Goal: Task Accomplishment & Management: Manage account settings

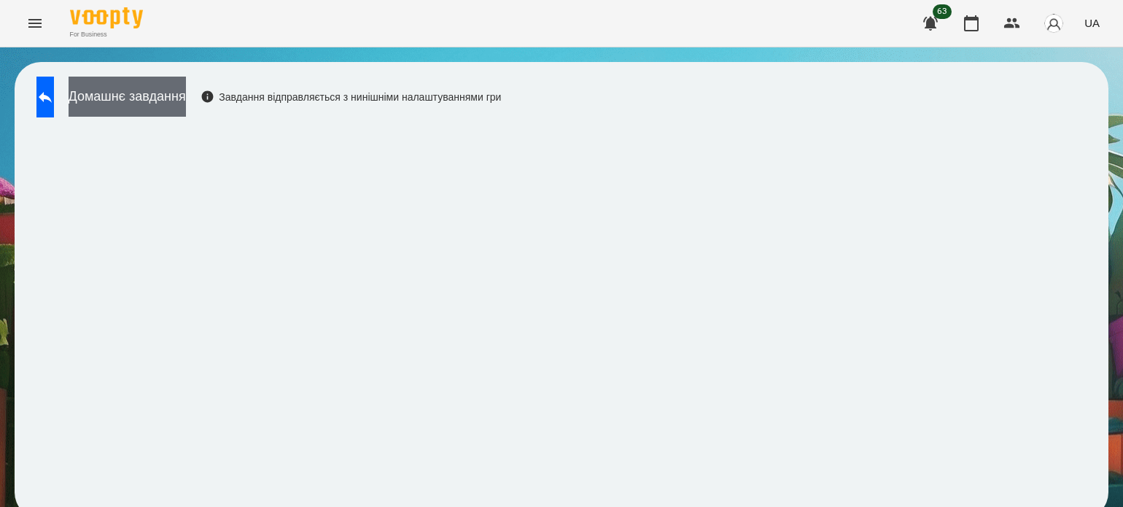
click at [186, 102] on button "Домашнє завдання" at bounding box center [127, 97] width 117 height 40
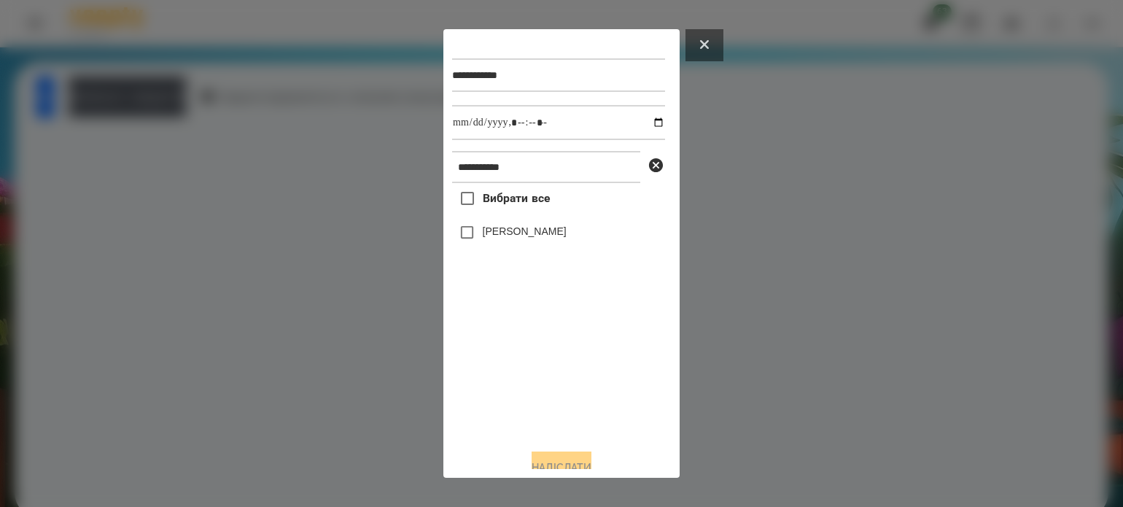
click at [708, 45] on icon at bounding box center [704, 44] width 9 height 9
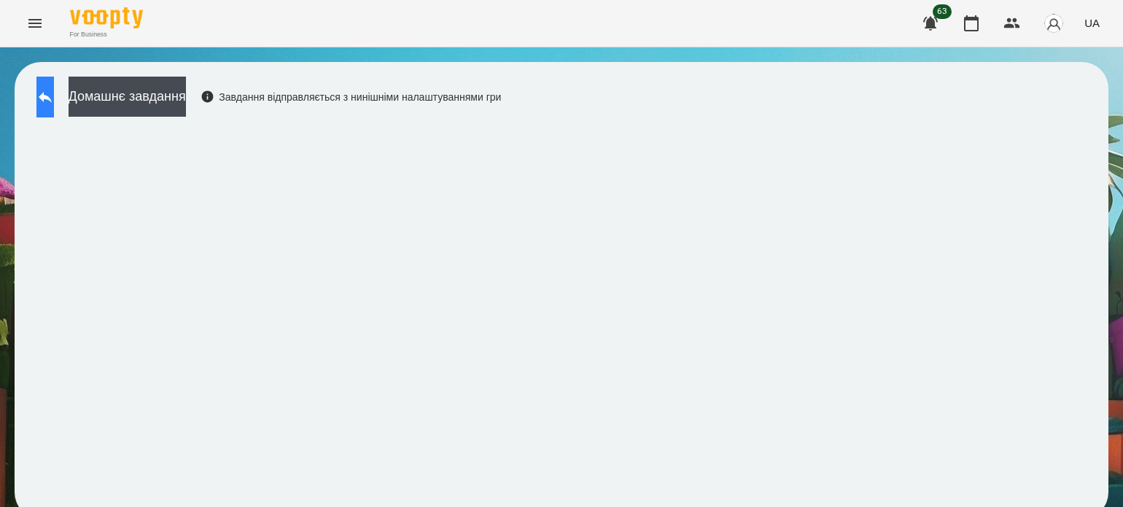
click at [50, 93] on button at bounding box center [44, 97] width 17 height 41
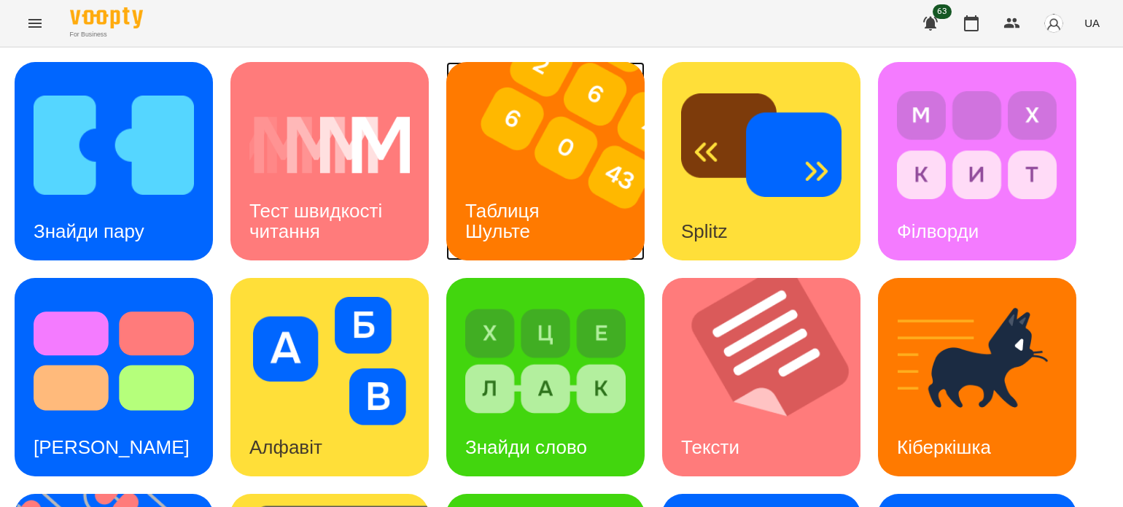
click at [482, 165] on img at bounding box center [554, 161] width 217 height 198
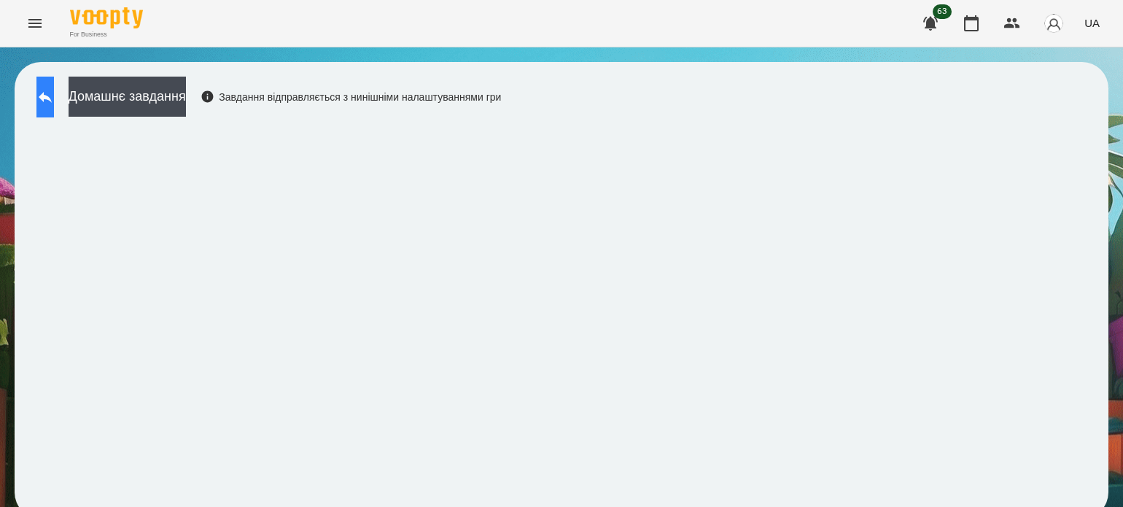
click at [54, 89] on button at bounding box center [44, 97] width 17 height 41
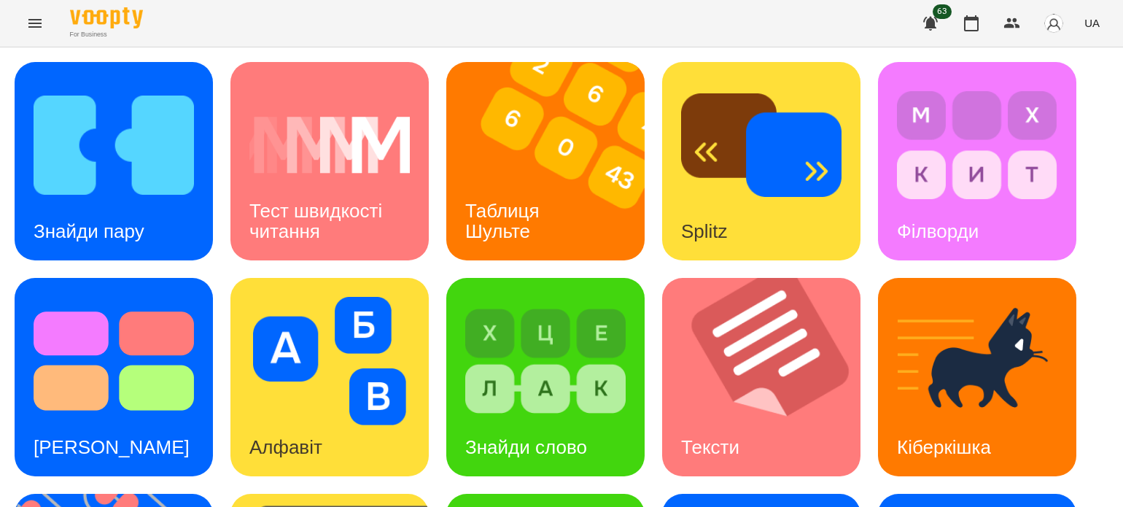
scroll to position [219, 0]
click at [540, 297] on img at bounding box center [545, 361] width 160 height 128
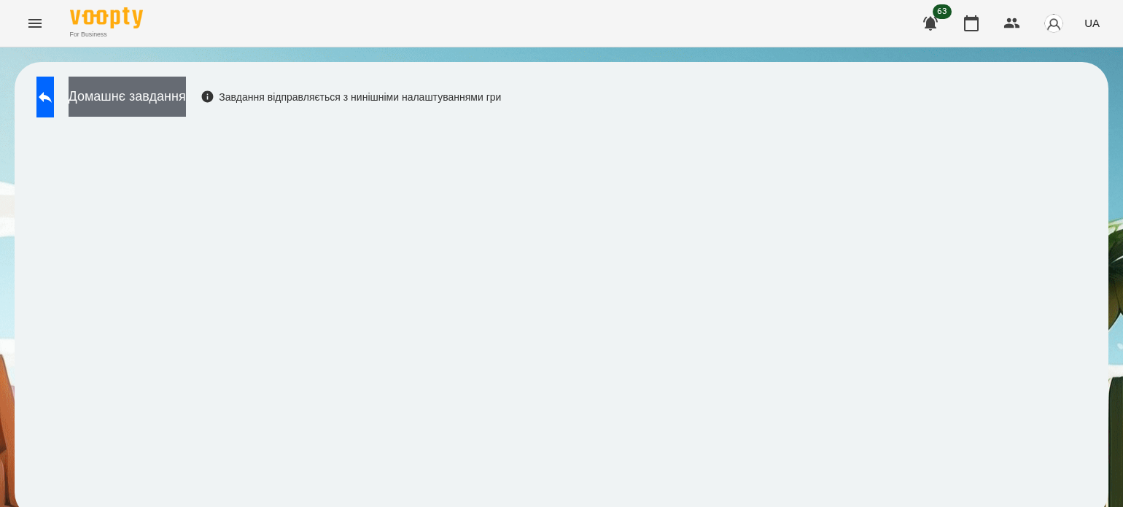
click at [186, 110] on button "Домашнє завдання" at bounding box center [127, 97] width 117 height 40
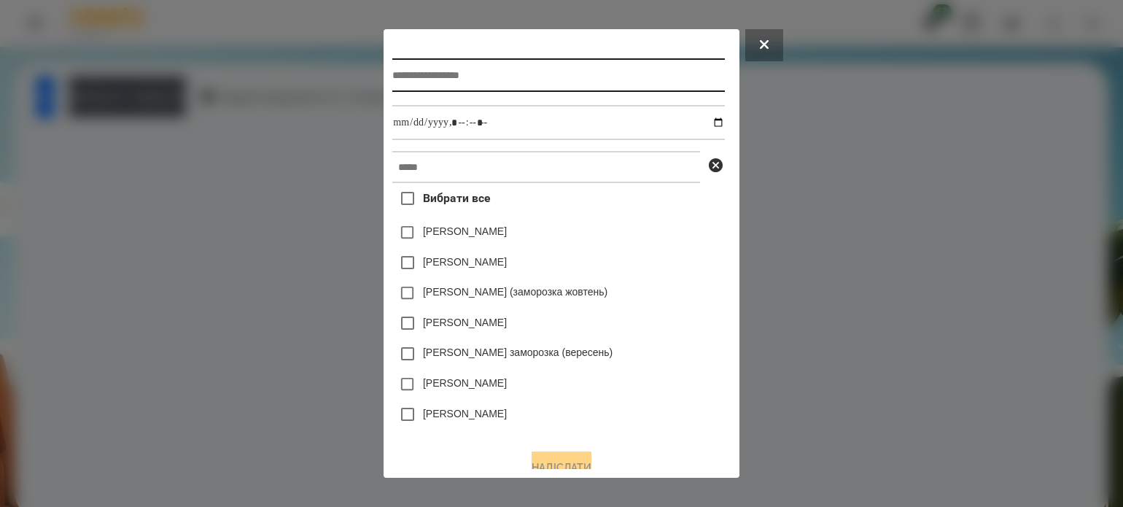
click at [422, 81] on input "text" at bounding box center [558, 75] width 332 height 34
type input "**********"
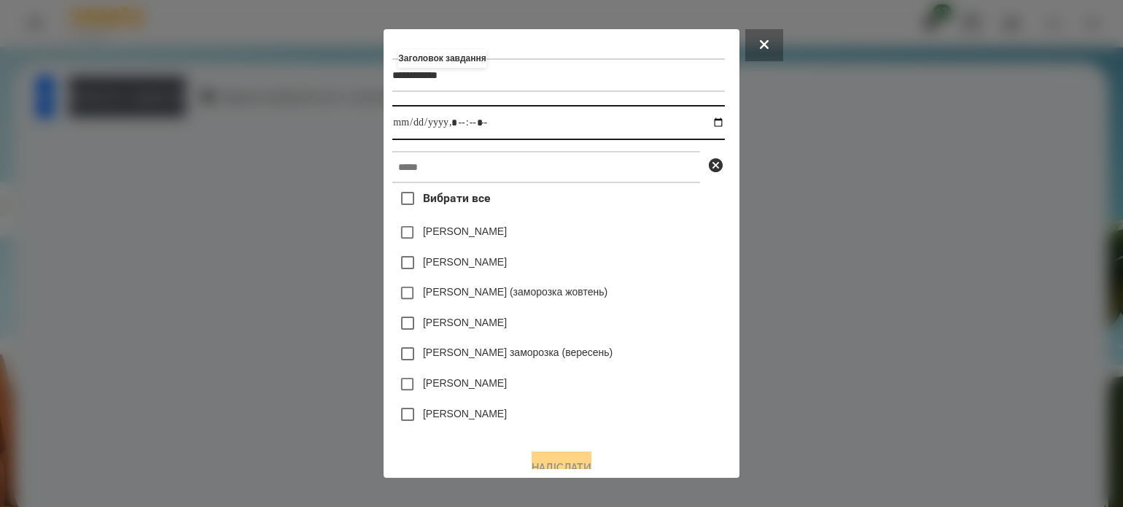
click at [723, 122] on input "datetime-local" at bounding box center [558, 122] width 332 height 35
click at [454, 127] on input "datetime-local" at bounding box center [558, 122] width 332 height 35
type input "**********"
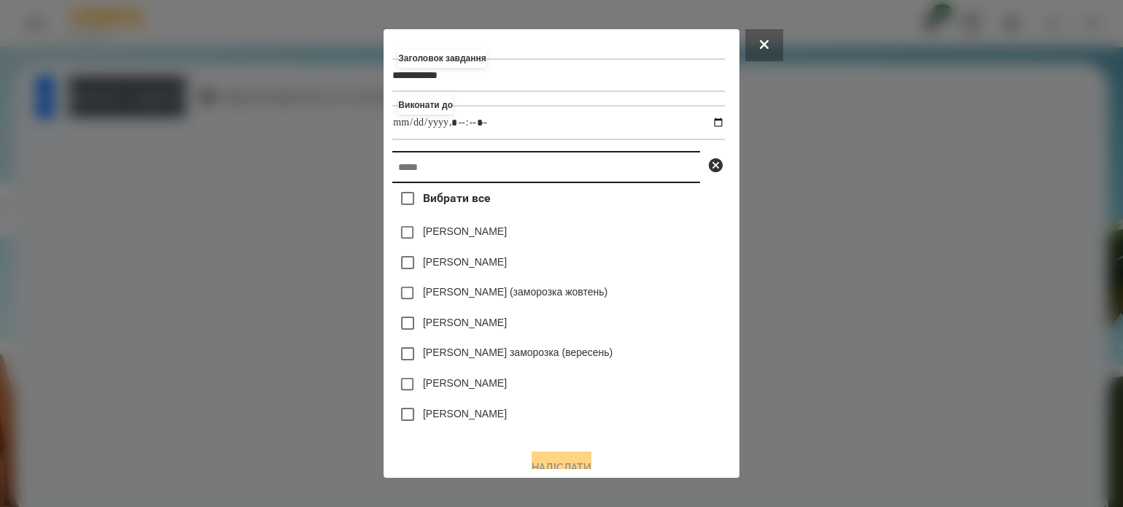
click at [478, 160] on input "text" at bounding box center [546, 167] width 308 height 32
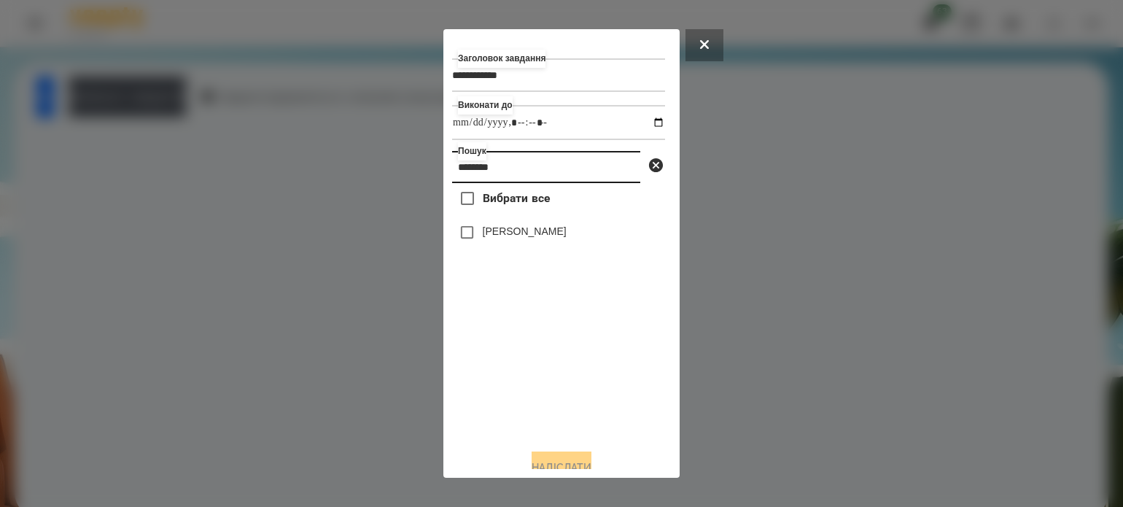
type input "********"
click at [547, 461] on button "Надіслати" at bounding box center [562, 467] width 60 height 32
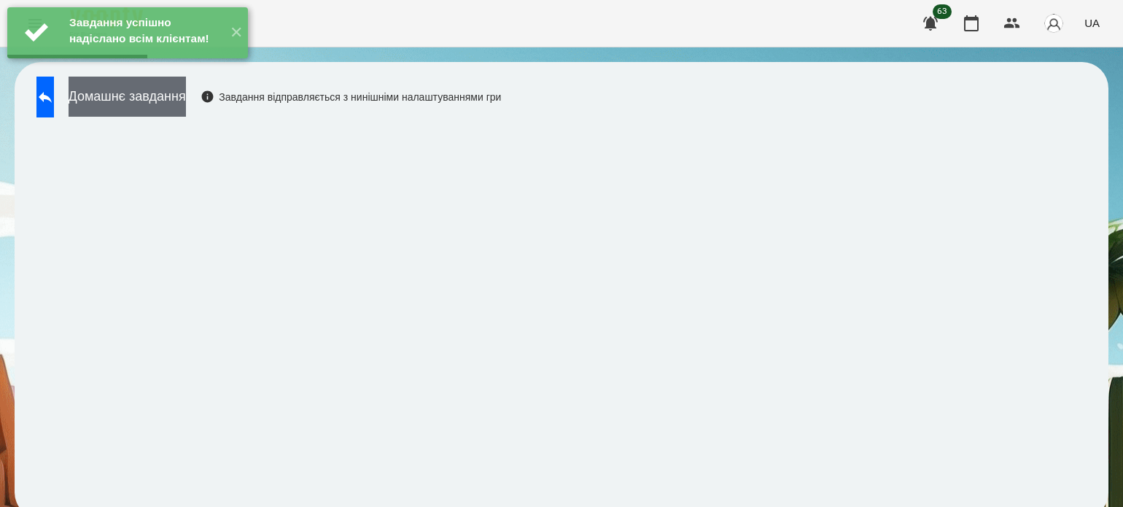
click at [180, 109] on button "Домашнє завдання" at bounding box center [127, 97] width 117 height 40
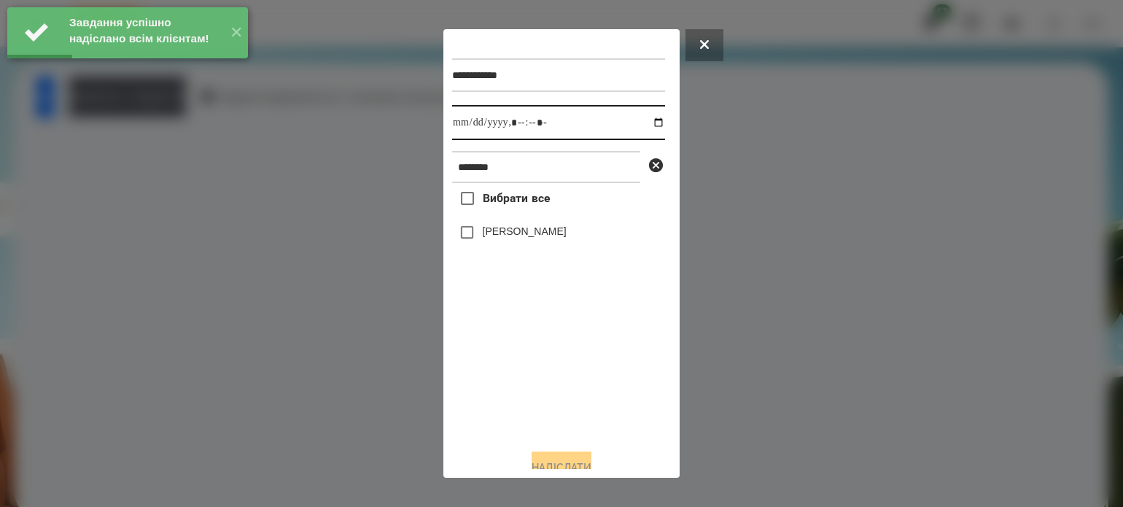
click at [647, 122] on input "datetime-local" at bounding box center [558, 122] width 213 height 35
type input "**********"
drag, startPoint x: 490, startPoint y: 411, endPoint x: 483, endPoint y: 335, distance: 76.9
click at [490, 410] on div "Вибрати все [PERSON_NAME]" at bounding box center [558, 310] width 213 height 254
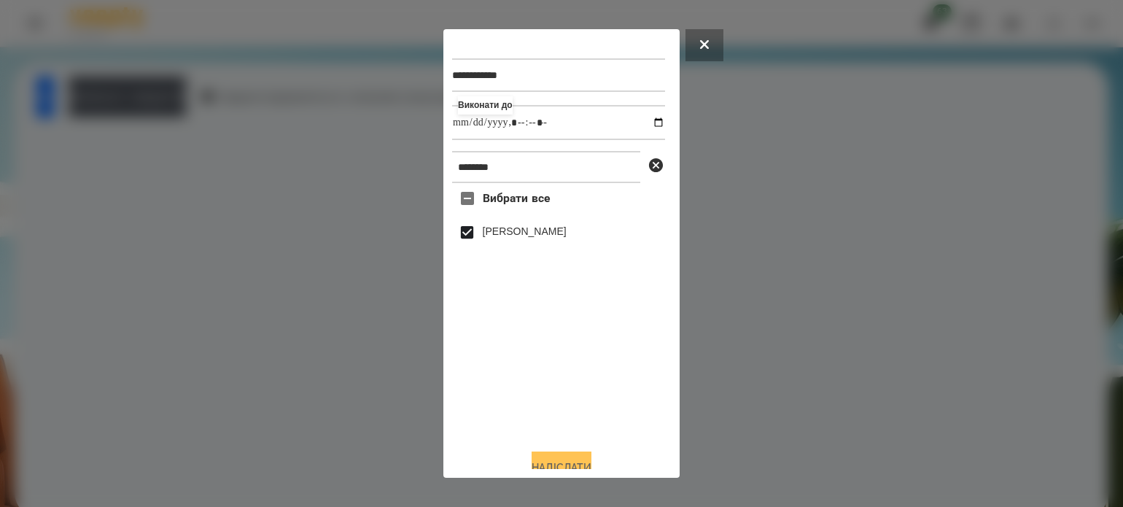
click at [588, 461] on button "Надіслати" at bounding box center [562, 467] width 60 height 32
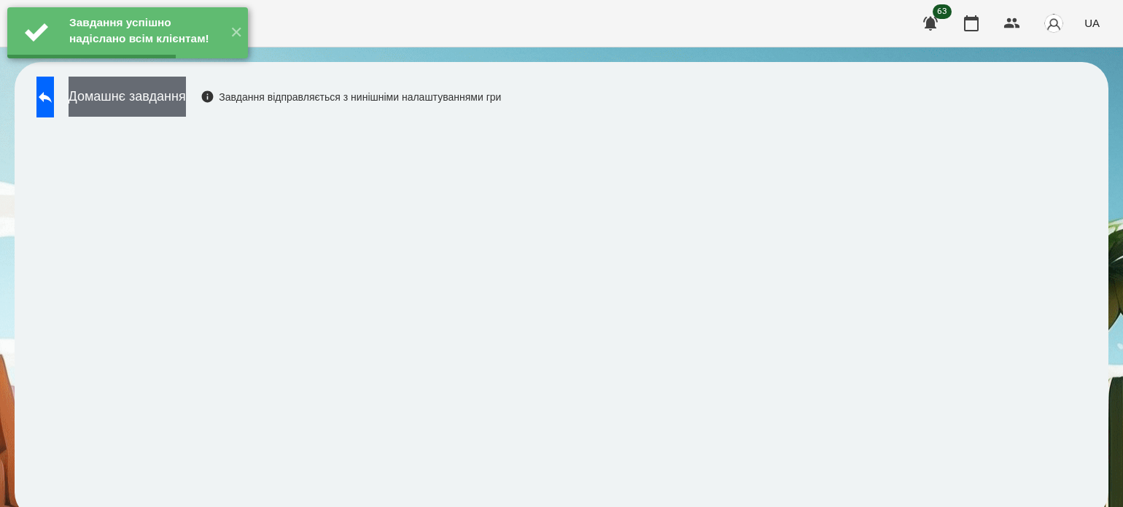
click at [186, 98] on button "Домашнє завдання" at bounding box center [127, 97] width 117 height 40
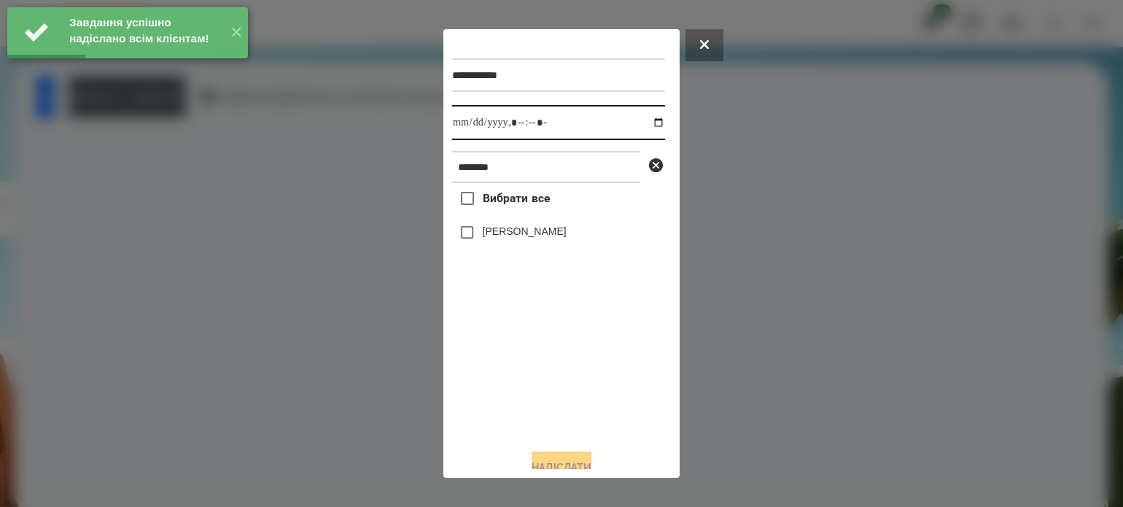
click at [643, 128] on input "datetime-local" at bounding box center [558, 122] width 213 height 35
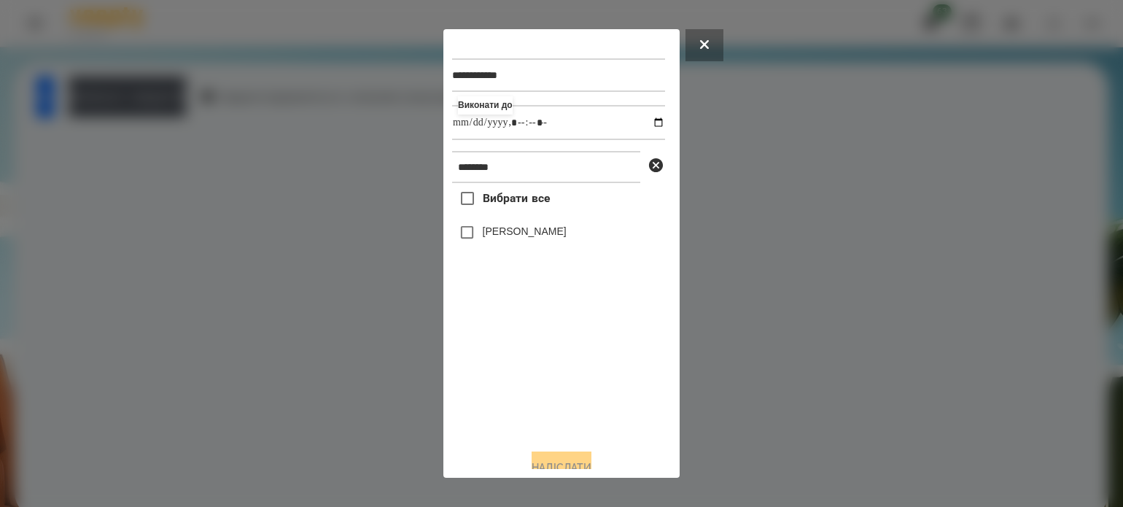
type input "**********"
click at [496, 413] on div "Вибрати все [PERSON_NAME]" at bounding box center [558, 310] width 213 height 254
click at [540, 460] on button "Надіслати" at bounding box center [562, 467] width 60 height 32
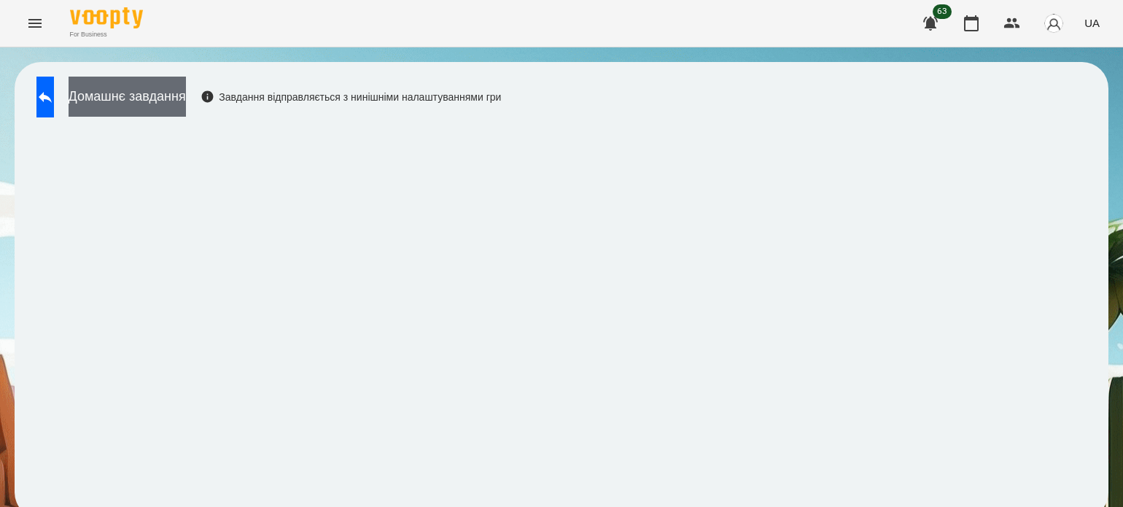
click at [166, 101] on button "Домашнє завдання" at bounding box center [127, 97] width 117 height 40
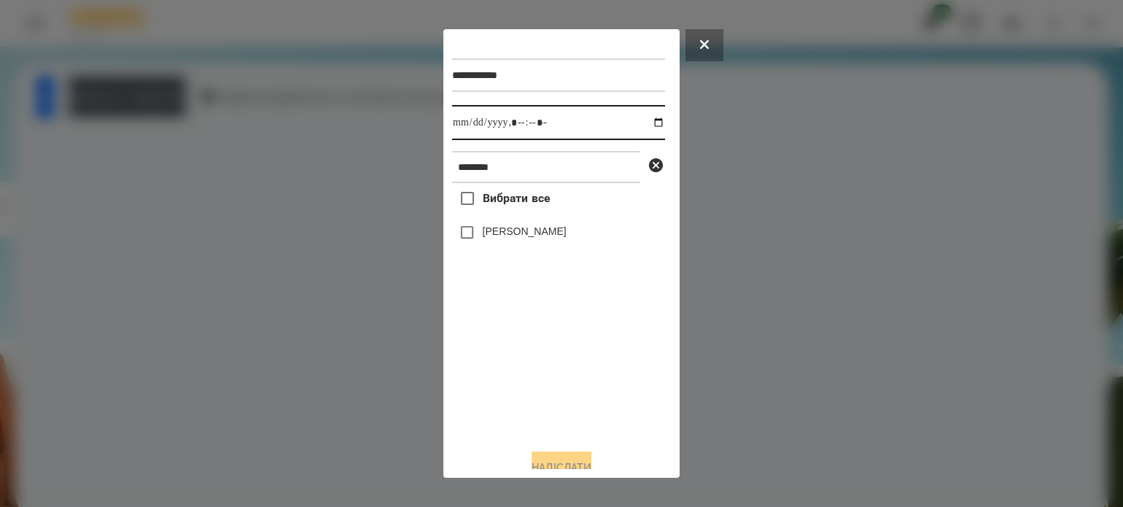
click at [643, 128] on input "datetime-local" at bounding box center [558, 122] width 213 height 35
type input "**********"
drag, startPoint x: 524, startPoint y: 413, endPoint x: 516, endPoint y: 381, distance: 32.9
click at [524, 413] on div "Вибрати все [PERSON_NAME]" at bounding box center [558, 310] width 213 height 254
click at [575, 465] on button "Надіслати" at bounding box center [562, 467] width 60 height 32
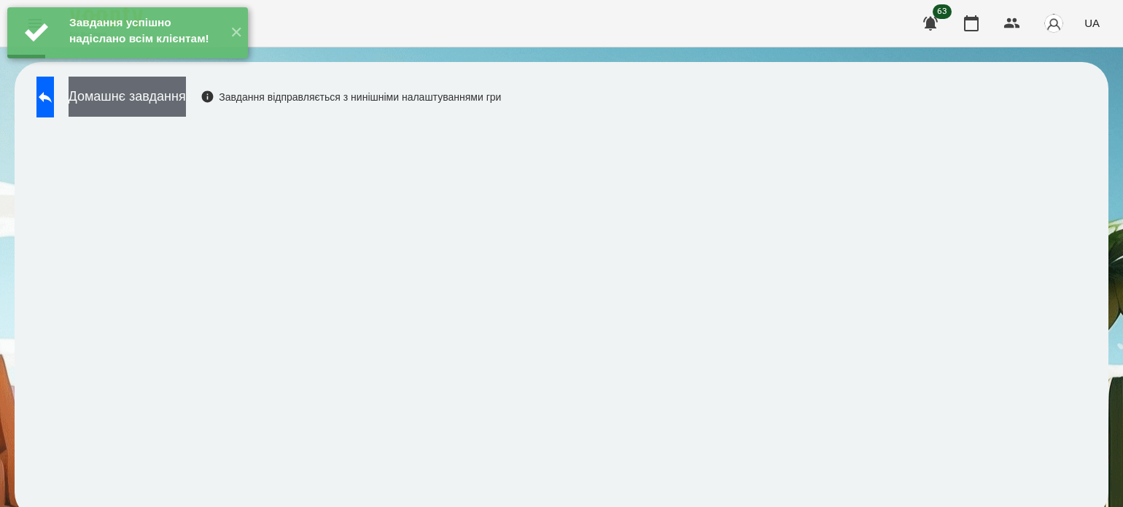
click at [186, 103] on button "Домашнє завдання" at bounding box center [127, 97] width 117 height 40
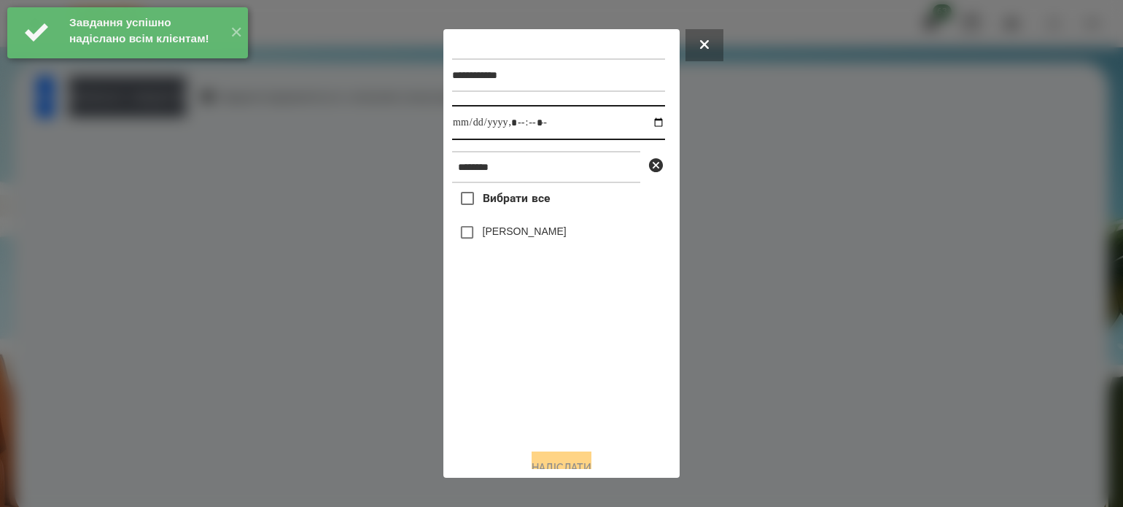
click at [645, 128] on input "datetime-local" at bounding box center [558, 122] width 213 height 35
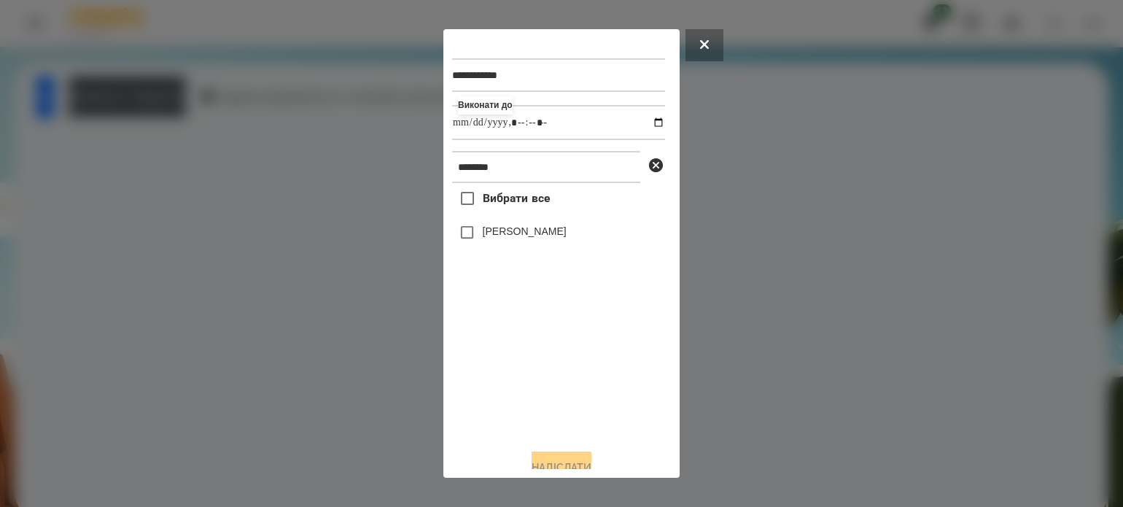
type input "**********"
drag, startPoint x: 548, startPoint y: 400, endPoint x: 545, endPoint y: 386, distance: 14.2
click at [547, 393] on div "Вибрати все [PERSON_NAME]" at bounding box center [558, 310] width 213 height 254
click at [583, 460] on button "Надіслати" at bounding box center [562, 467] width 60 height 32
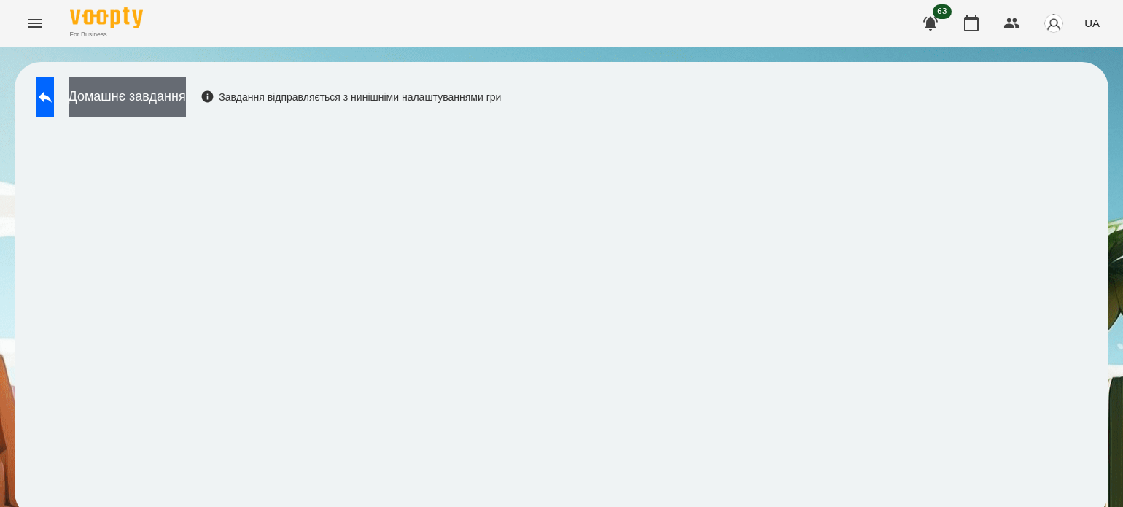
click at [186, 111] on button "Домашнє завдання" at bounding box center [127, 97] width 117 height 40
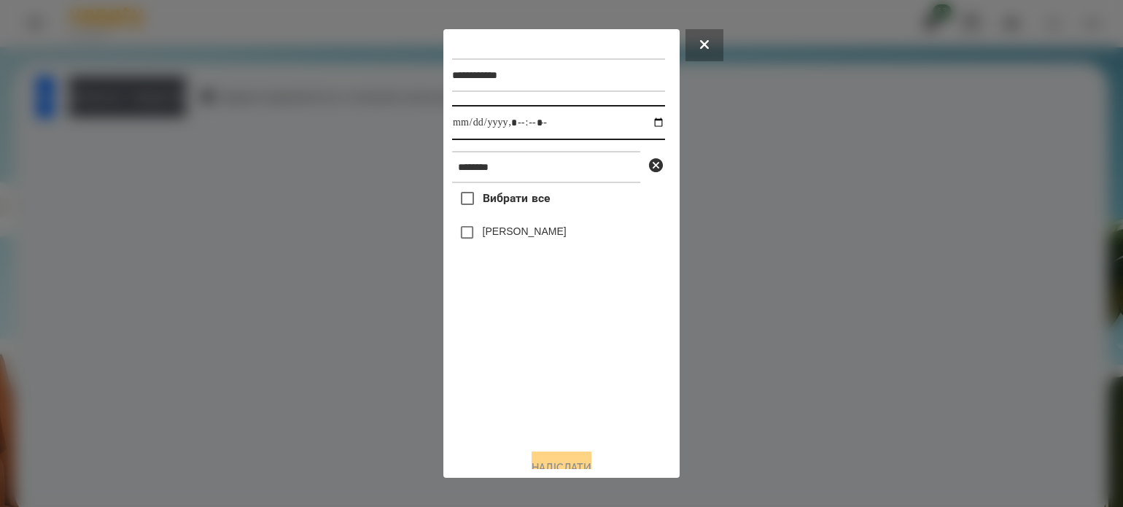
click at [645, 124] on input "datetime-local" at bounding box center [558, 122] width 213 height 35
type input "**********"
drag, startPoint x: 546, startPoint y: 393, endPoint x: 542, endPoint y: 378, distance: 15.2
click at [545, 392] on div "Вибрати все [PERSON_NAME]" at bounding box center [558, 310] width 213 height 254
click at [560, 458] on button "Надіслати" at bounding box center [562, 467] width 60 height 32
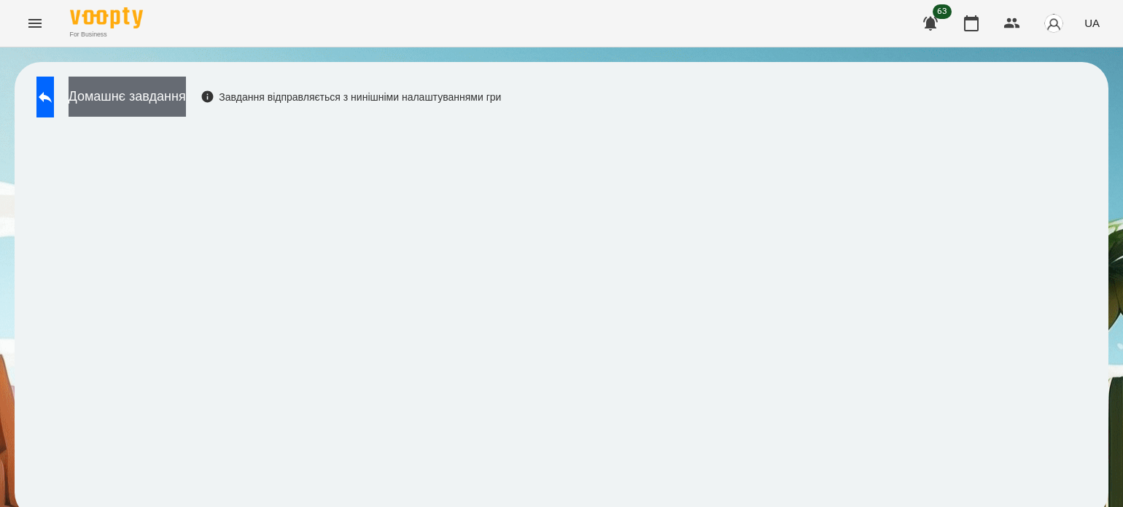
click at [186, 106] on button "Домашнє завдання" at bounding box center [127, 97] width 117 height 40
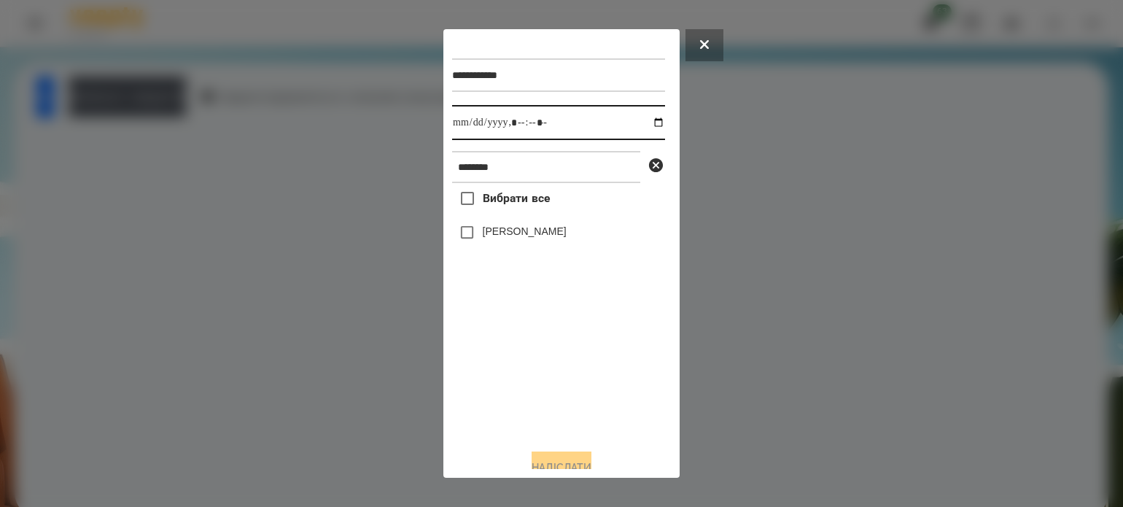
click at [645, 125] on input "datetime-local" at bounding box center [558, 122] width 213 height 35
type input "**********"
drag, startPoint x: 557, startPoint y: 402, endPoint x: 540, endPoint y: 344, distance: 60.2
click at [556, 396] on div "Вибрати все [PERSON_NAME]" at bounding box center [558, 310] width 213 height 254
click at [572, 462] on button "Надіслати" at bounding box center [562, 467] width 60 height 32
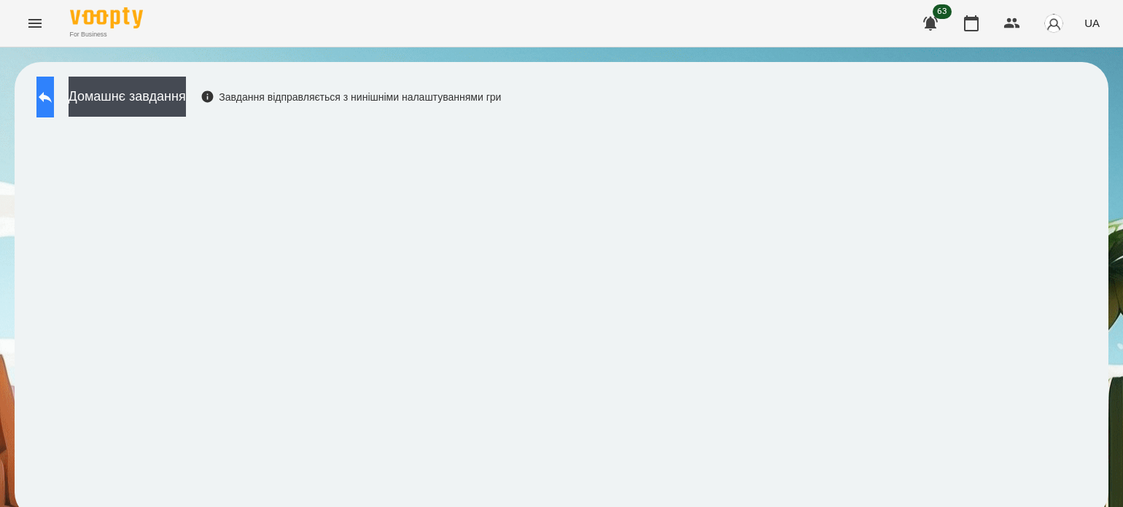
click at [54, 104] on icon at bounding box center [44, 96] width 17 height 17
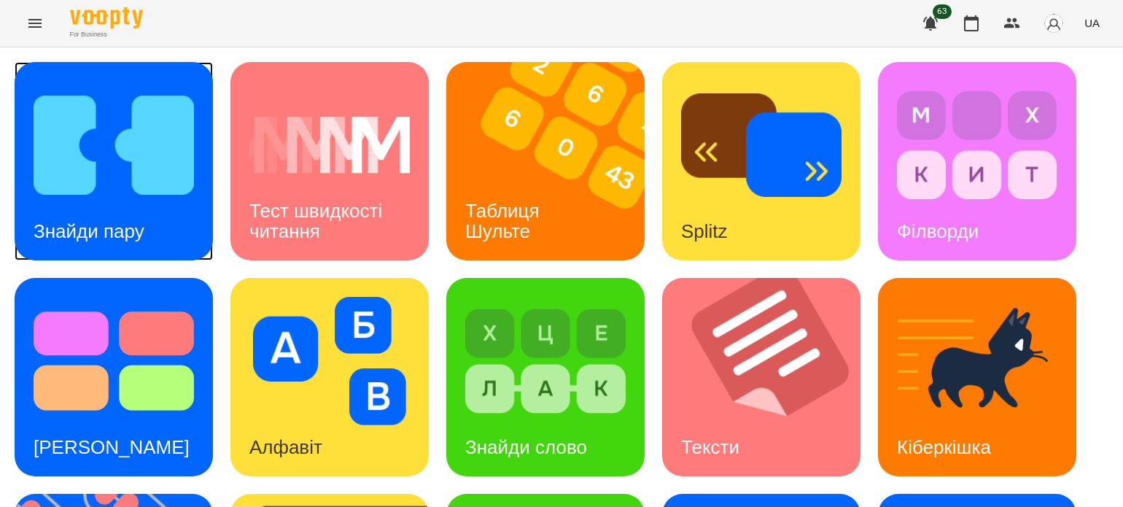
scroll to position [292, 0]
click at [720, 278] on img at bounding box center [770, 377] width 217 height 198
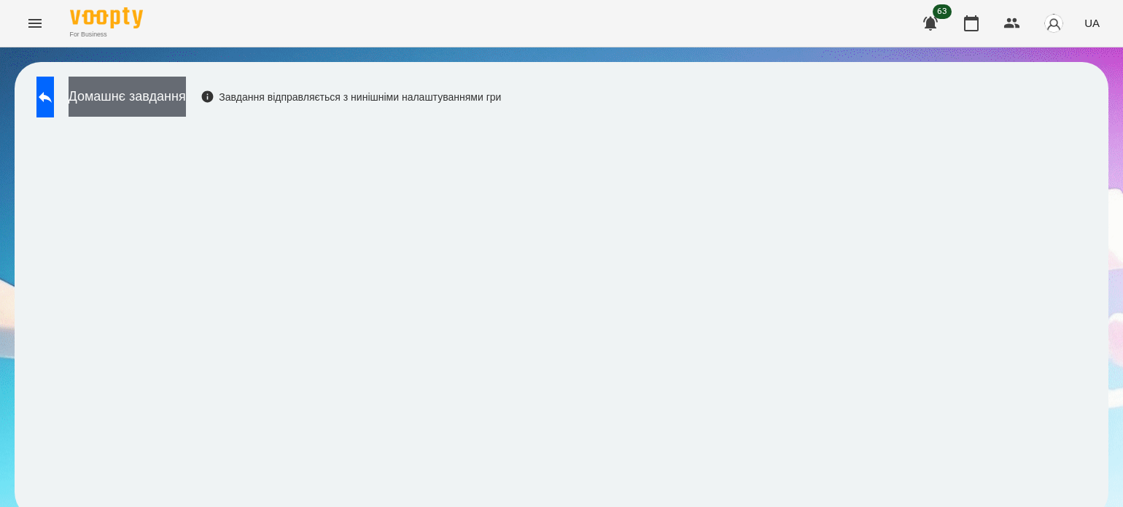
click at [186, 101] on button "Домашнє завдання" at bounding box center [127, 97] width 117 height 40
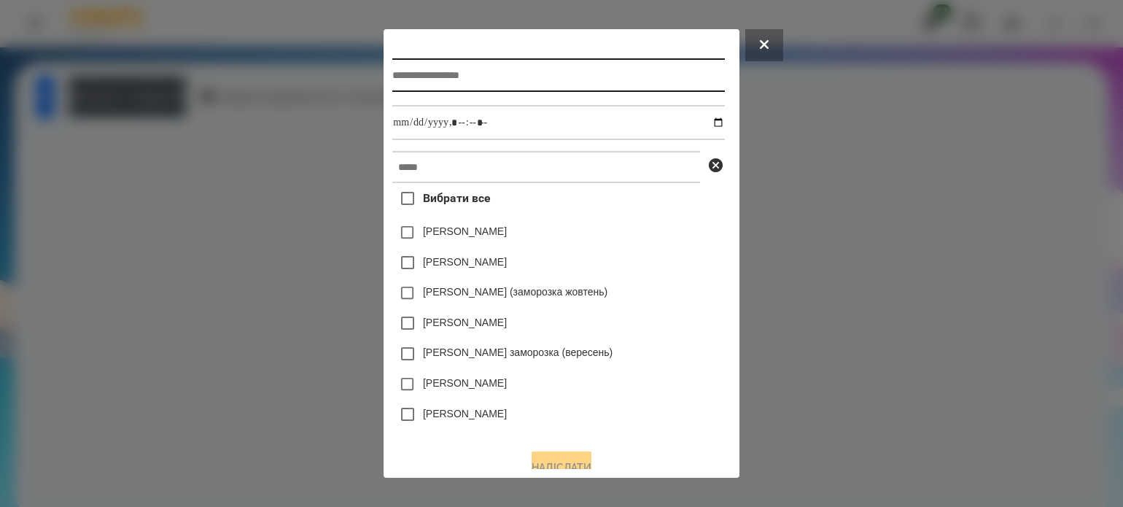
click at [521, 81] on input "text" at bounding box center [558, 75] width 332 height 34
type input "******"
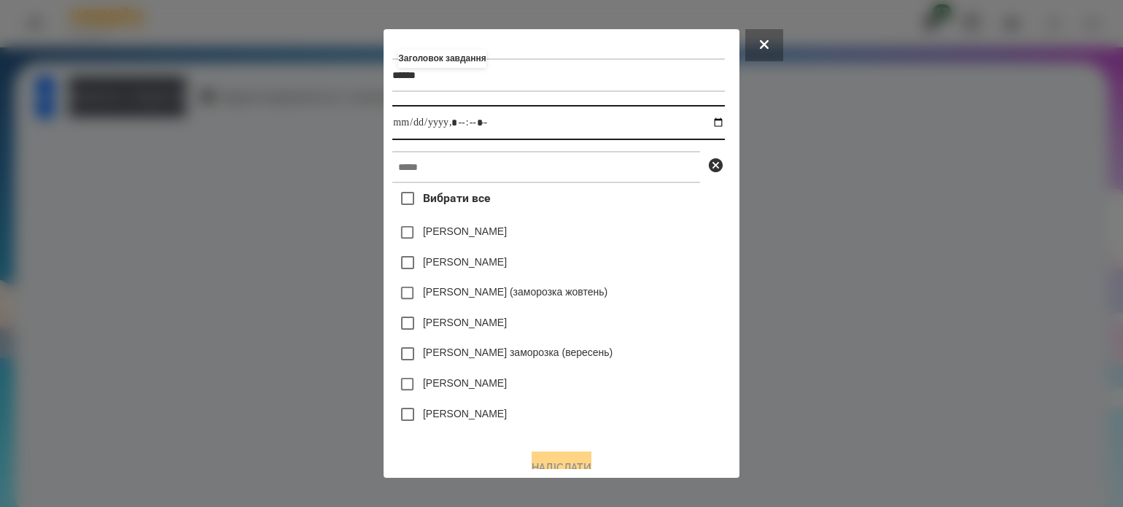
click at [716, 122] on input "datetime-local" at bounding box center [558, 122] width 332 height 35
click at [459, 125] on input "datetime-local" at bounding box center [558, 122] width 332 height 35
type input "**********"
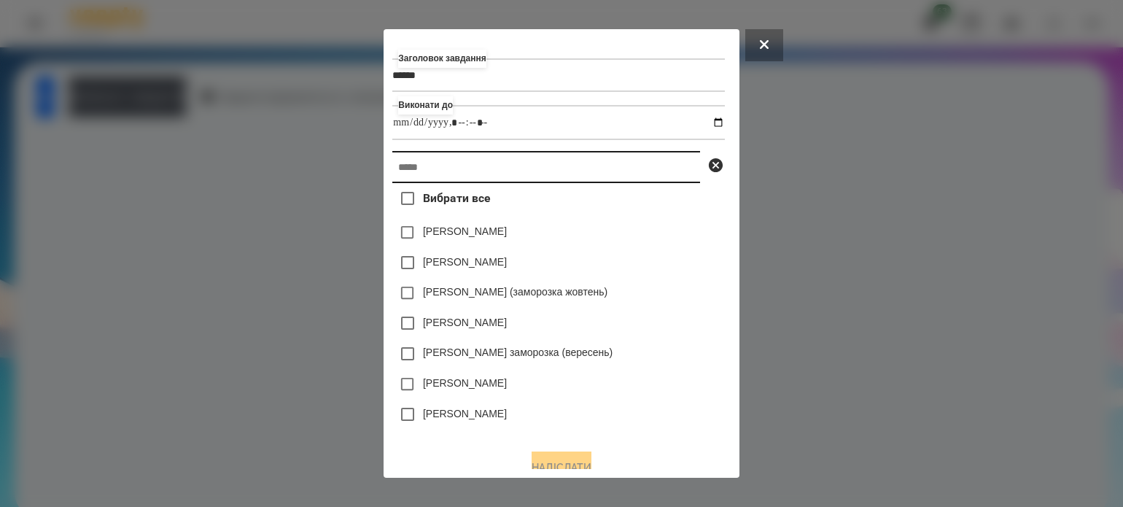
click at [459, 176] on input "text" at bounding box center [546, 167] width 308 height 32
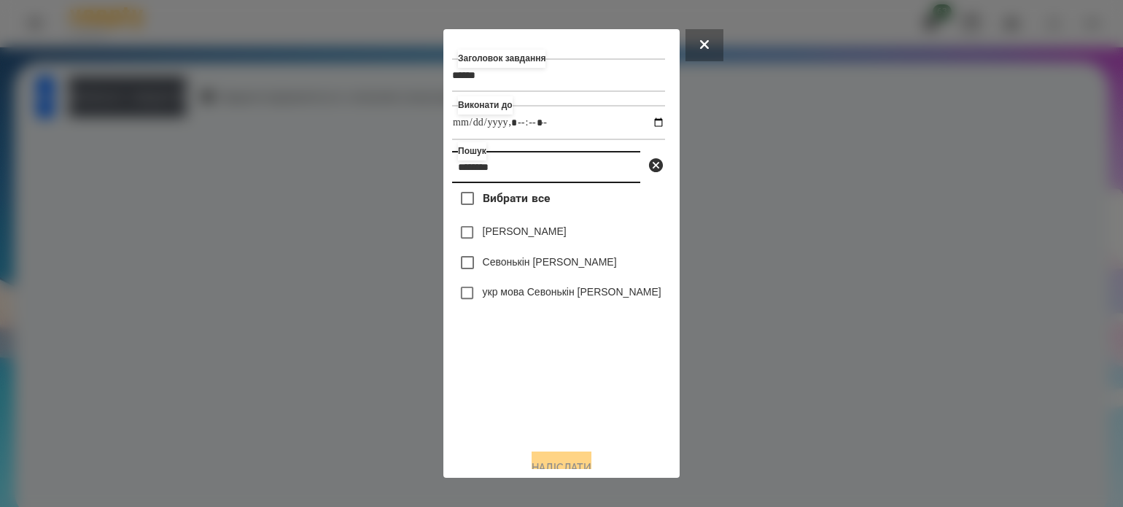
type input "********"
click at [556, 463] on button "Надіслати" at bounding box center [562, 467] width 60 height 32
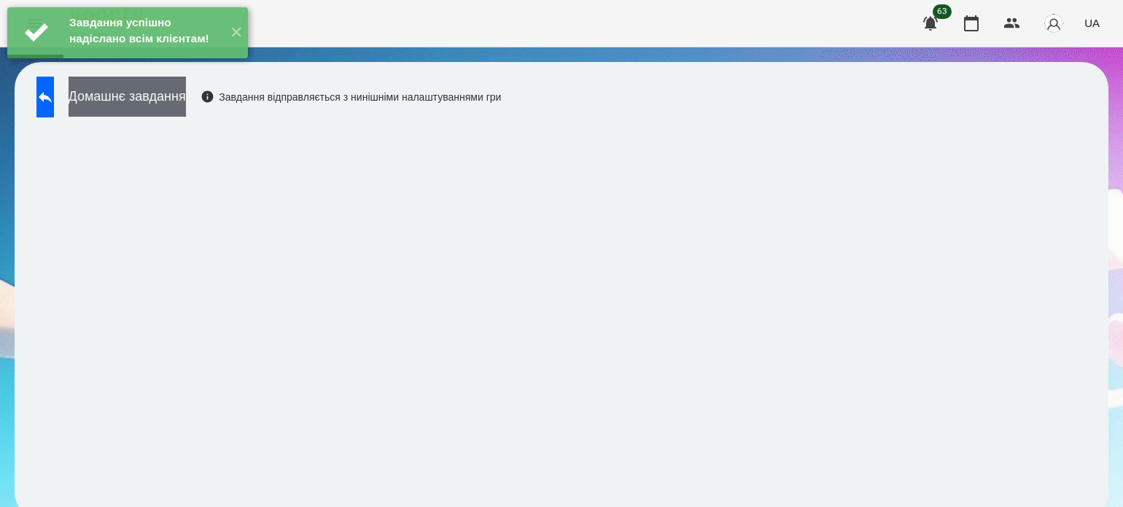
click at [147, 105] on button "Домашнє завдання" at bounding box center [127, 97] width 117 height 40
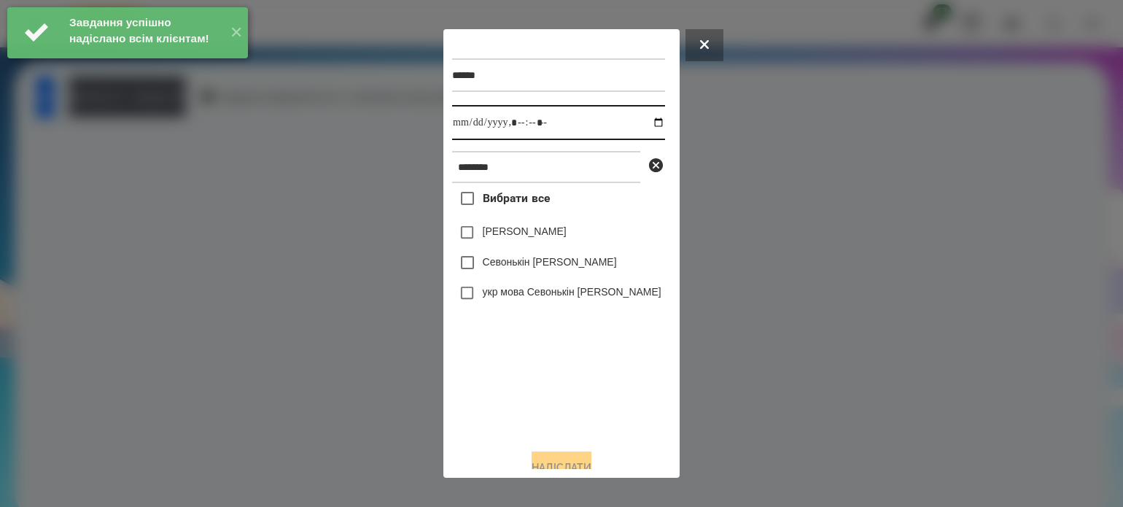
click at [642, 122] on input "datetime-local" at bounding box center [558, 122] width 213 height 35
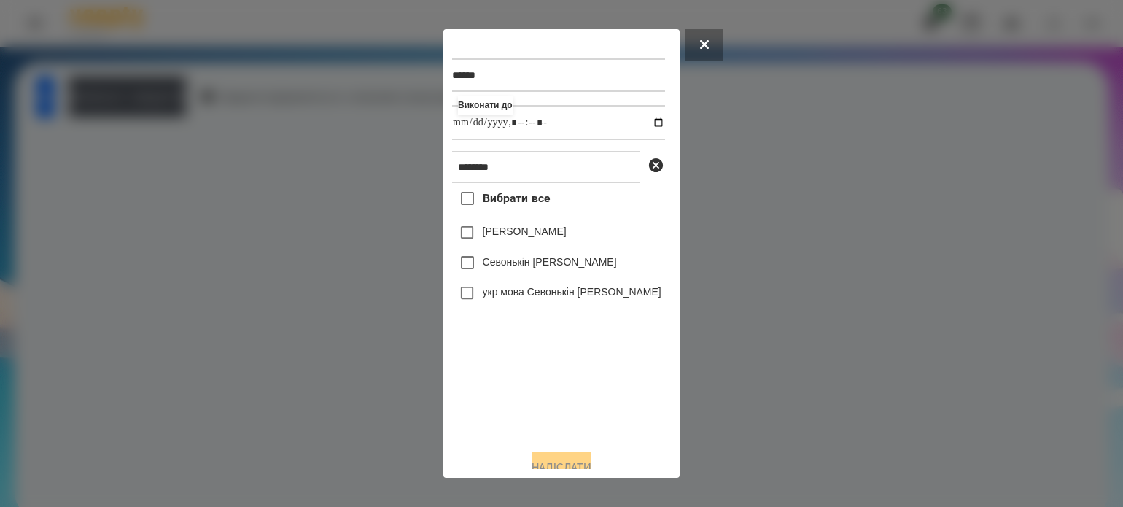
type input "**********"
click at [505, 380] on div "Вибрати все [PERSON_NAME] Севонькіна Севонькін [PERSON_NAME] укр мова Севонькін…" at bounding box center [558, 310] width 213 height 254
click at [572, 460] on button "Надіслати" at bounding box center [562, 467] width 60 height 32
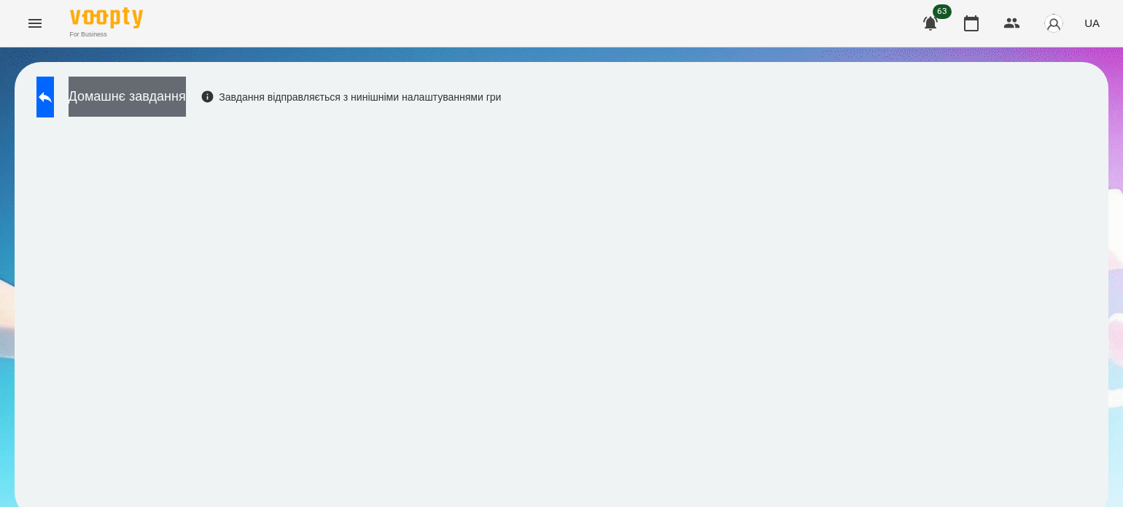
click at [178, 97] on button "Домашнє завдання" at bounding box center [127, 97] width 117 height 40
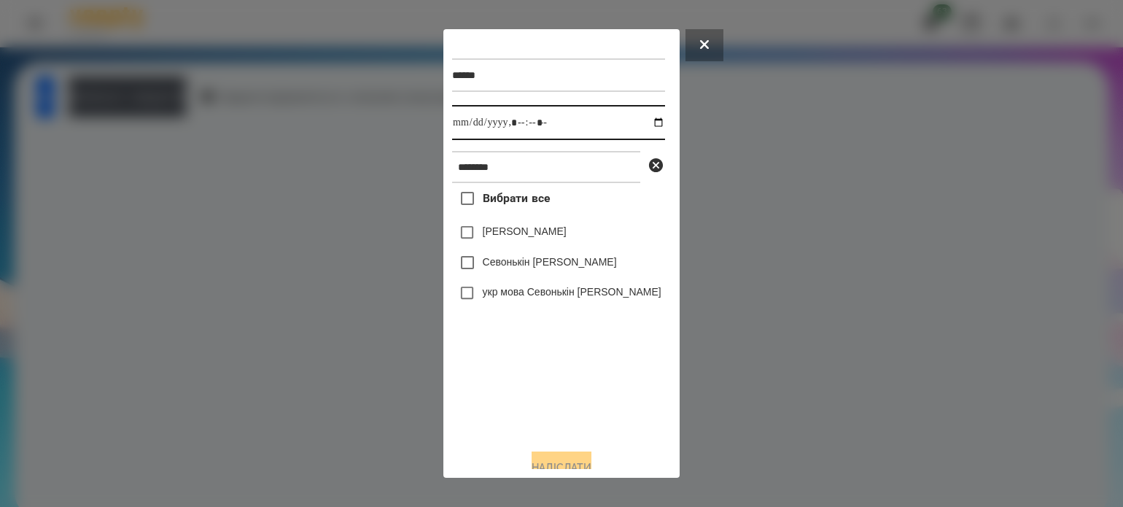
click at [646, 124] on input "datetime-local" at bounding box center [558, 122] width 213 height 35
type input "**********"
click at [507, 389] on div "Вибрати все [PERSON_NAME] Севонькіна Севонькін [PERSON_NAME] укр мова Севонькін…" at bounding box center [558, 310] width 213 height 254
click at [591, 464] on button "Надіслати" at bounding box center [562, 467] width 60 height 32
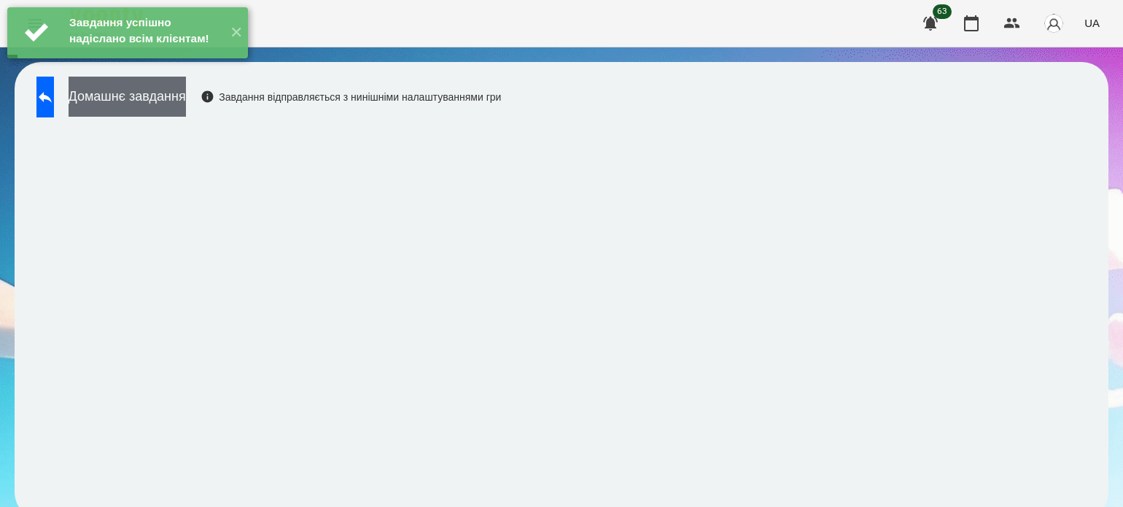
click at [186, 104] on button "Домашнє завдання" at bounding box center [127, 97] width 117 height 40
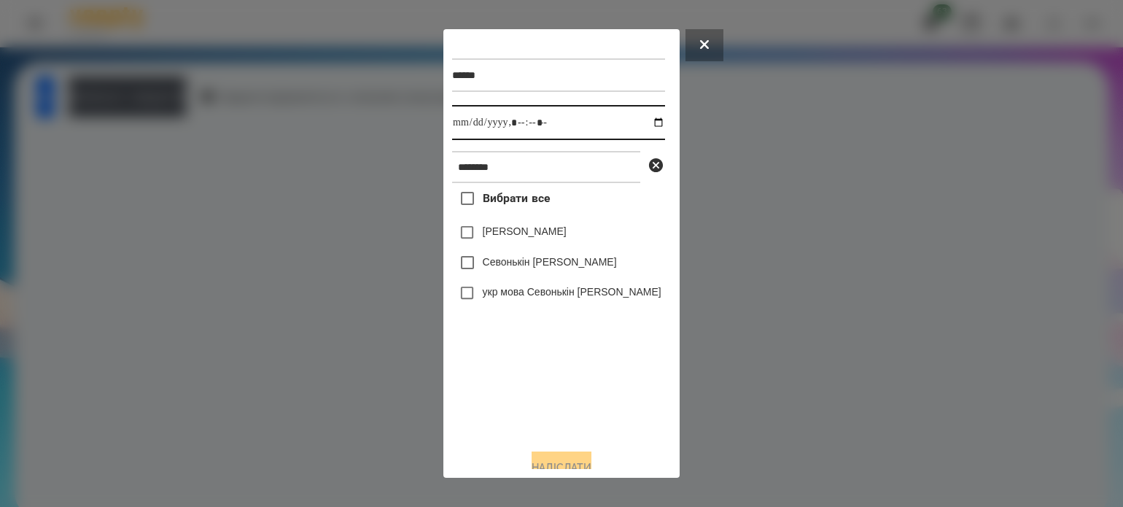
click at [644, 123] on input "datetime-local" at bounding box center [558, 122] width 213 height 35
type input "**********"
drag, startPoint x: 525, startPoint y: 410, endPoint x: 505, endPoint y: 373, distance: 42.1
click at [524, 408] on div "Вибрати все [PERSON_NAME] Севонькіна Севонькін [PERSON_NAME] укр мова Севонькін…" at bounding box center [558, 310] width 213 height 254
click at [580, 464] on button "Надіслати" at bounding box center [562, 467] width 60 height 32
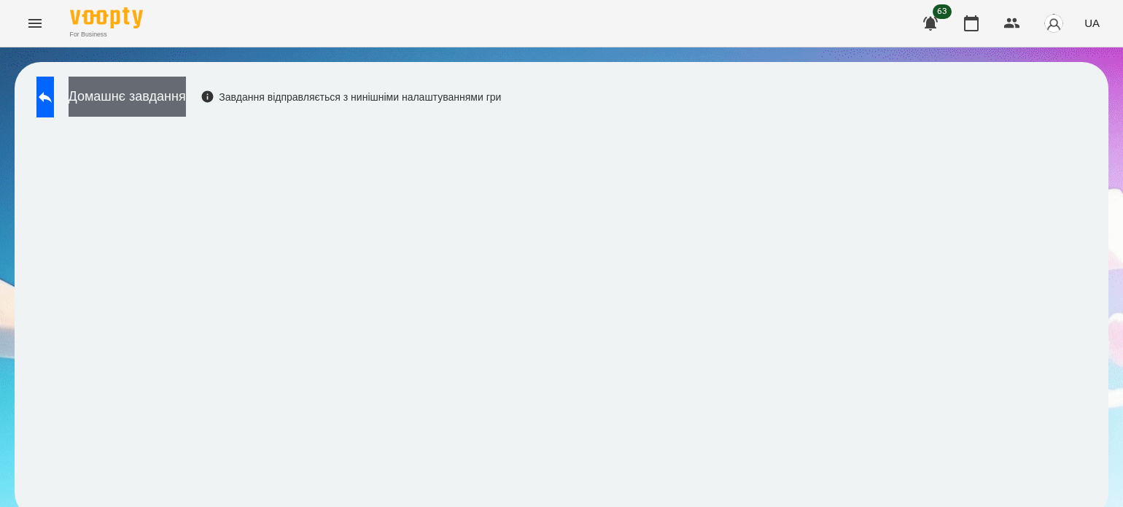
click at [186, 84] on button "Домашнє завдання" at bounding box center [127, 97] width 117 height 40
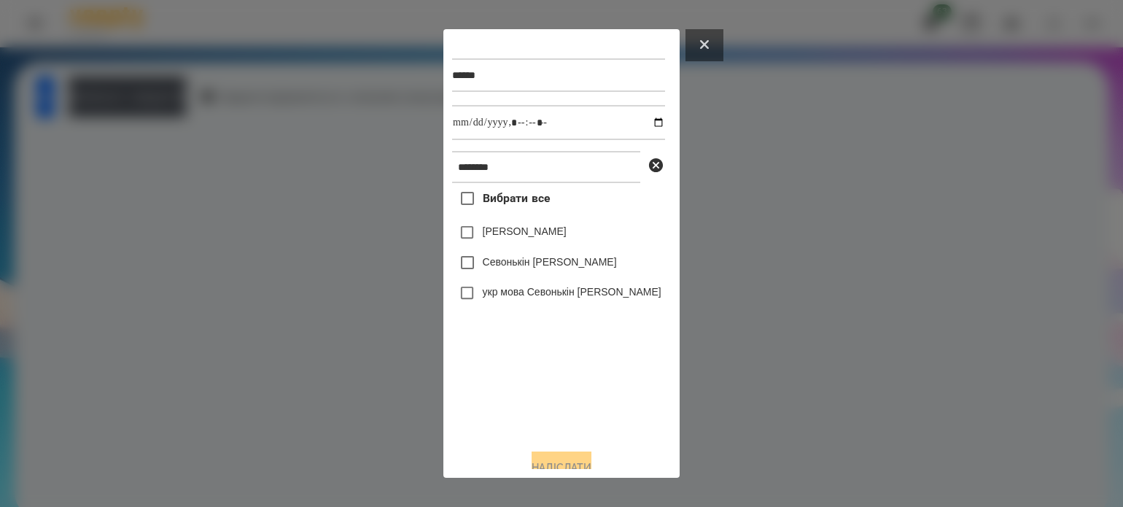
click at [712, 41] on button at bounding box center [704, 45] width 38 height 32
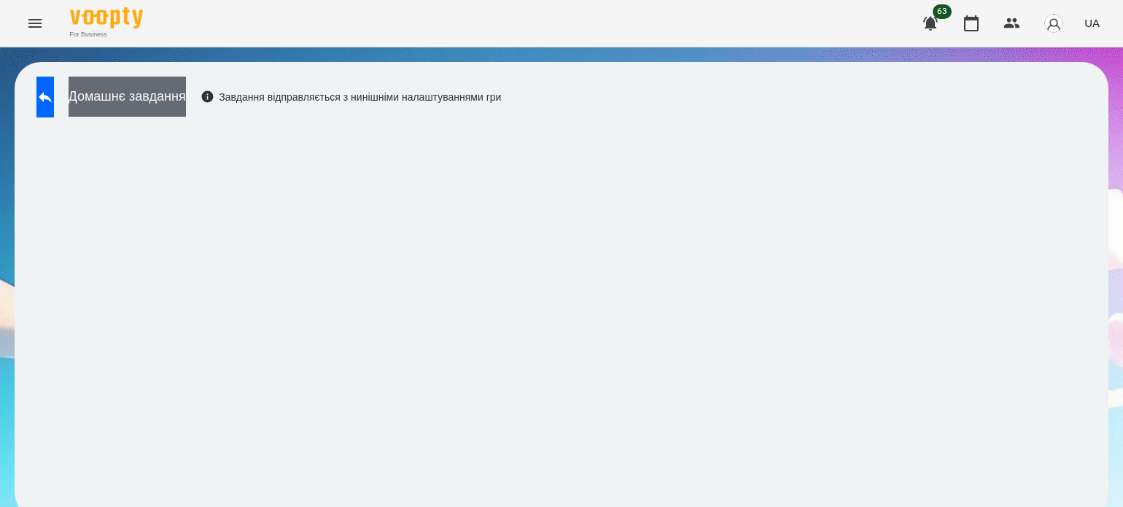
click at [186, 90] on button "Домашнє завдання" at bounding box center [127, 97] width 117 height 40
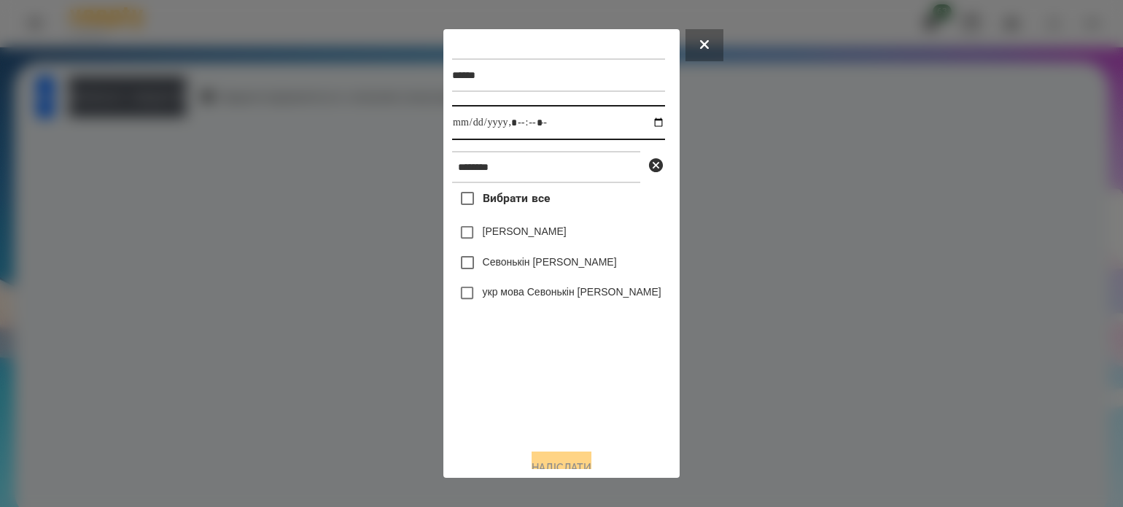
click at [644, 123] on input "datetime-local" at bounding box center [558, 122] width 213 height 35
type input "**********"
drag, startPoint x: 567, startPoint y: 399, endPoint x: 548, endPoint y: 370, distance: 34.2
click at [567, 396] on div "Вибрати все [PERSON_NAME] Севонькіна Севонькін [PERSON_NAME] укр мова Севонькін…" at bounding box center [558, 310] width 213 height 254
click at [589, 462] on button "Надіслати" at bounding box center [562, 467] width 60 height 32
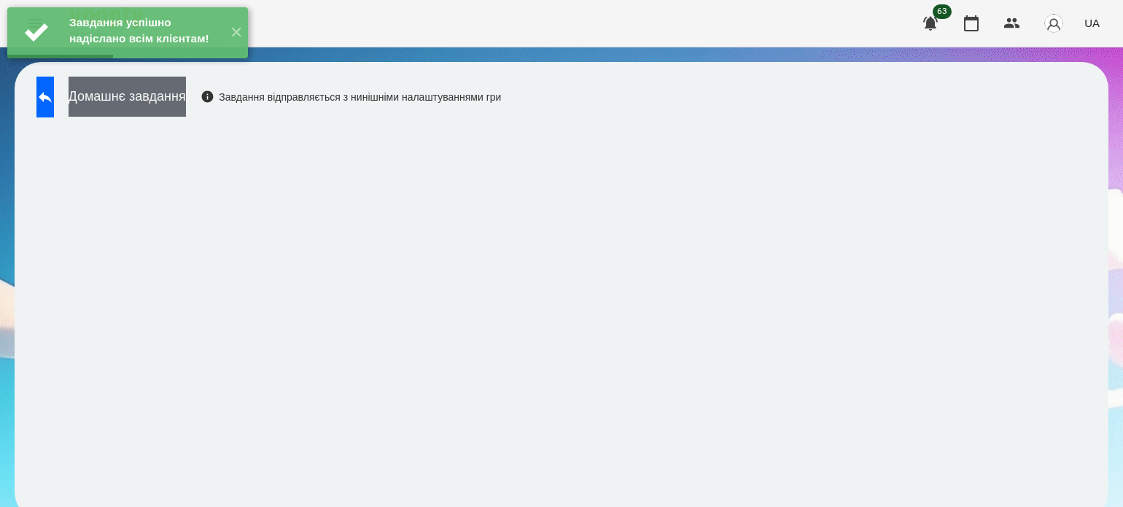
click at [186, 100] on button "Домашнє завдання" at bounding box center [127, 97] width 117 height 40
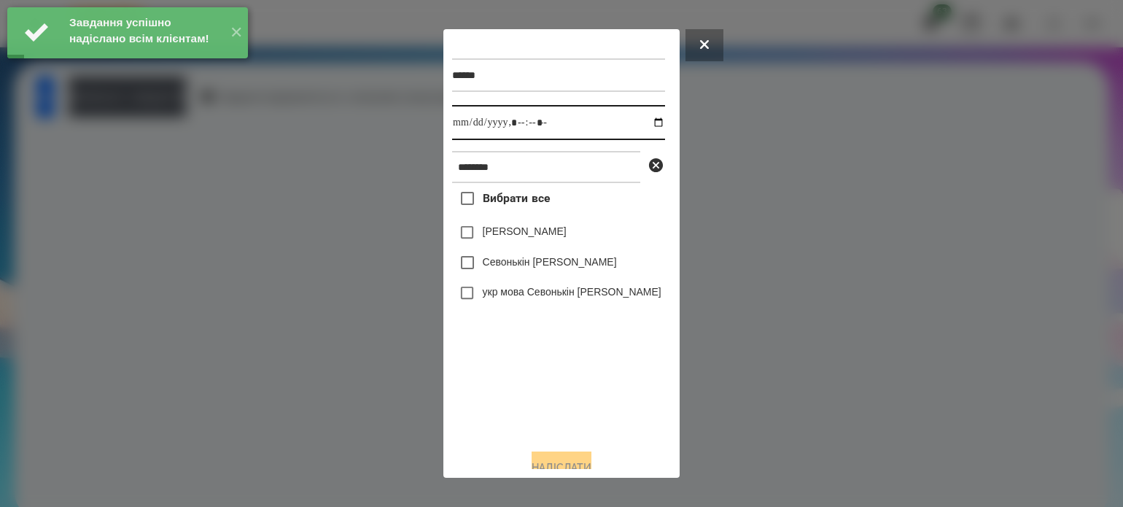
click at [646, 123] on input "datetime-local" at bounding box center [558, 122] width 213 height 35
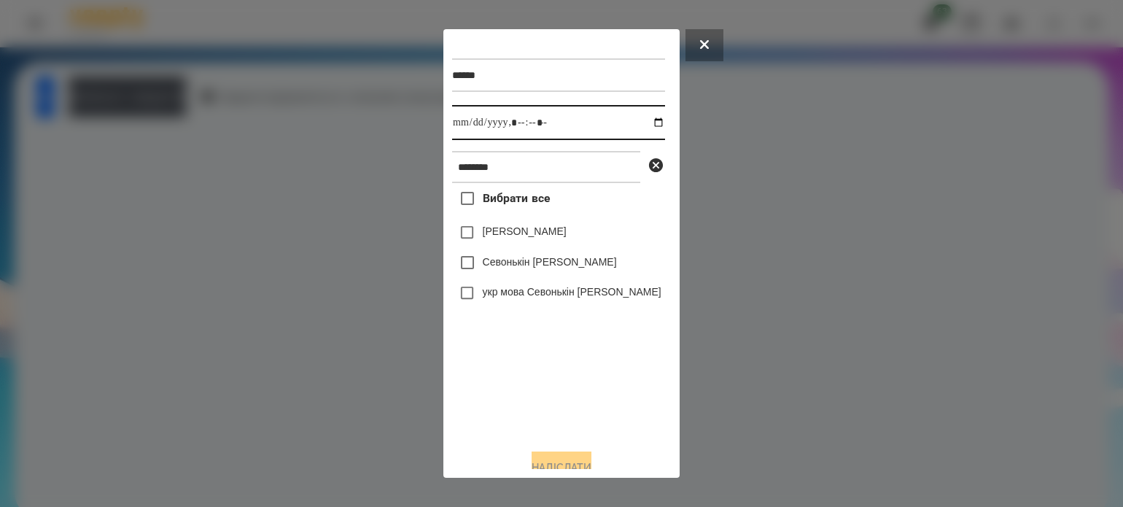
click at [643, 123] on input "datetime-local" at bounding box center [558, 122] width 213 height 35
type input "**********"
drag, startPoint x: 517, startPoint y: 393, endPoint x: 486, endPoint y: 343, distance: 58.9
click at [515, 390] on div "Вибрати все [PERSON_NAME] Севонькіна Севонькін [PERSON_NAME] укр мова Севонькін…" at bounding box center [558, 310] width 213 height 254
click at [577, 463] on button "Надіслати" at bounding box center [562, 467] width 60 height 32
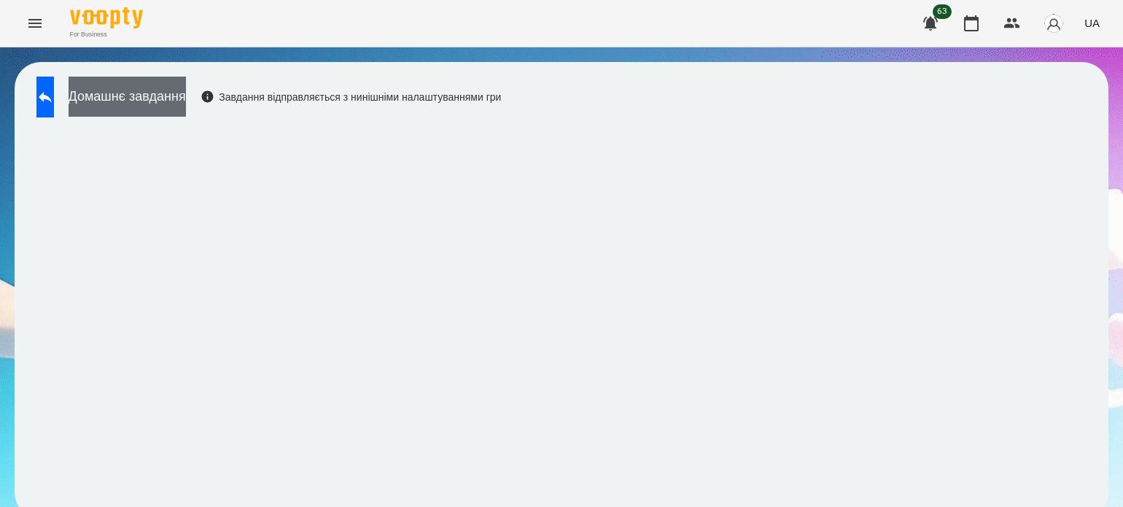
click at [186, 98] on button "Домашнє завдання" at bounding box center [127, 97] width 117 height 40
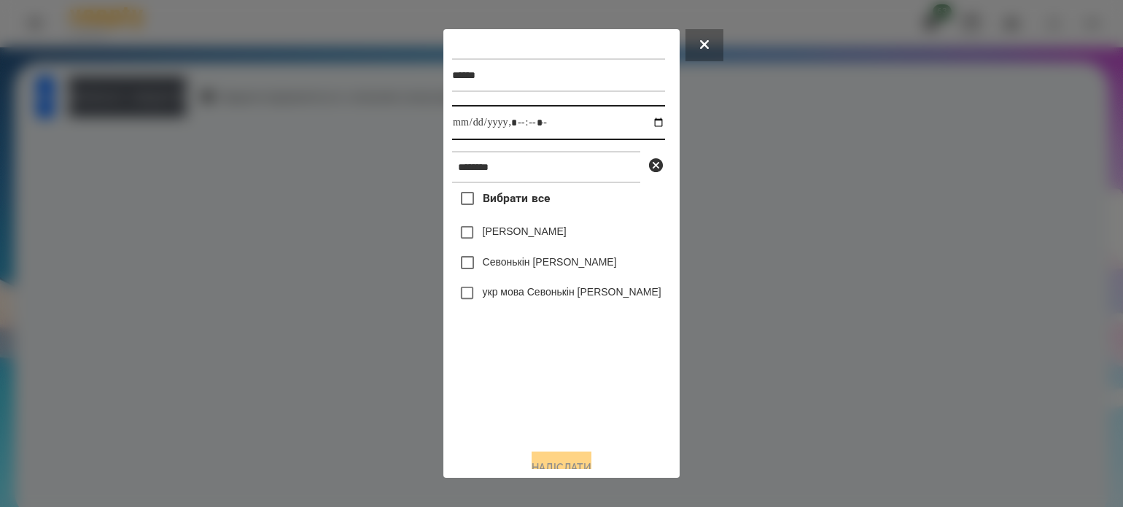
click at [649, 122] on input "datetime-local" at bounding box center [558, 122] width 213 height 35
type input "**********"
drag, startPoint x: 550, startPoint y: 396, endPoint x: 532, endPoint y: 367, distance: 34.4
click at [548, 394] on div "Вибрати все [PERSON_NAME] Севонькіна Севонькін [PERSON_NAME] укр мова Севонькін…" at bounding box center [558, 310] width 213 height 254
click at [578, 459] on button "Надіслати" at bounding box center [562, 467] width 60 height 32
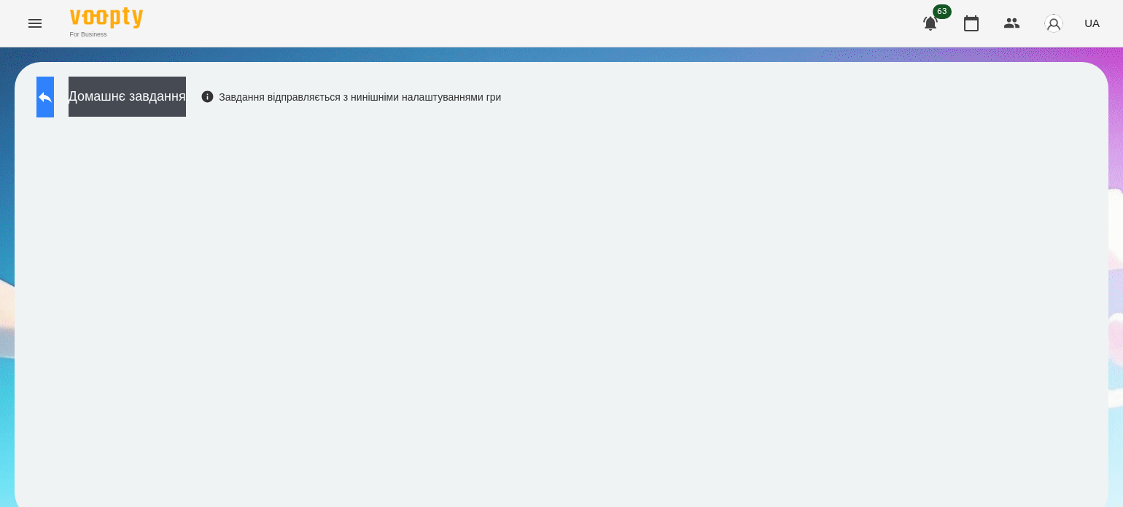
click at [54, 93] on icon at bounding box center [44, 96] width 17 height 17
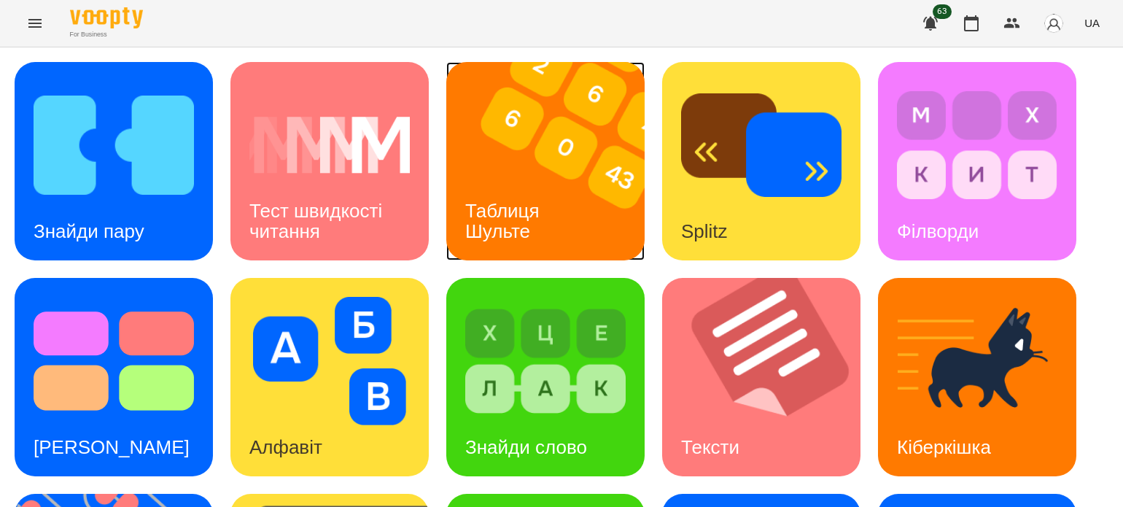
click at [492, 174] on img at bounding box center [554, 161] width 217 height 198
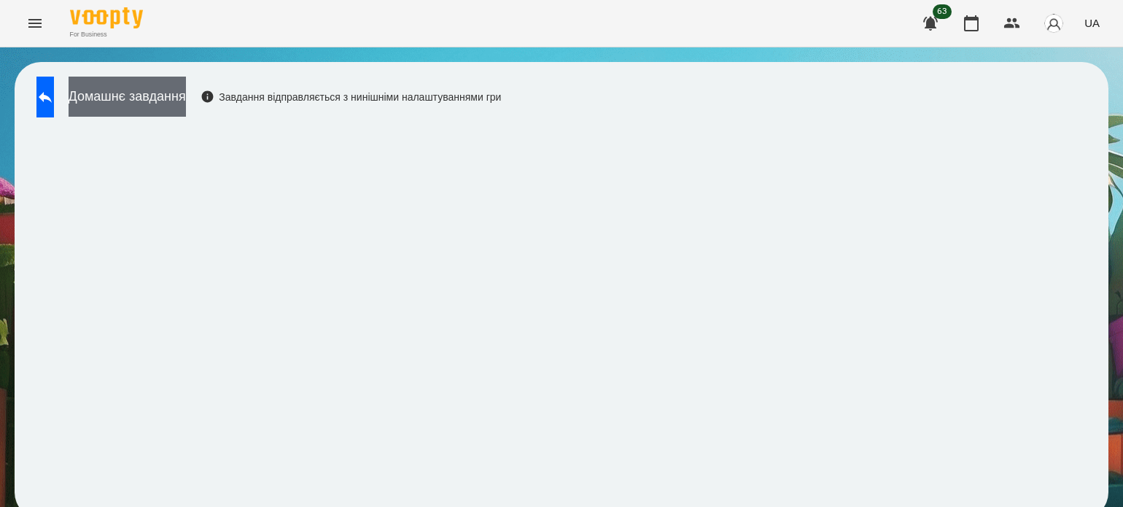
click at [186, 91] on button "Домашнє завдання" at bounding box center [127, 97] width 117 height 40
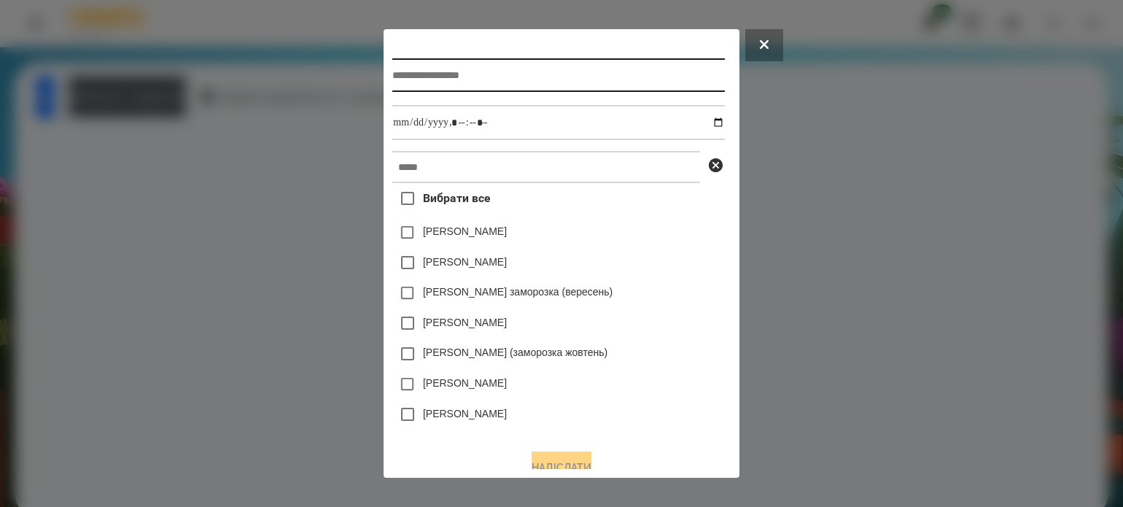
click at [491, 84] on input "text" at bounding box center [558, 75] width 332 height 34
type input "**********"
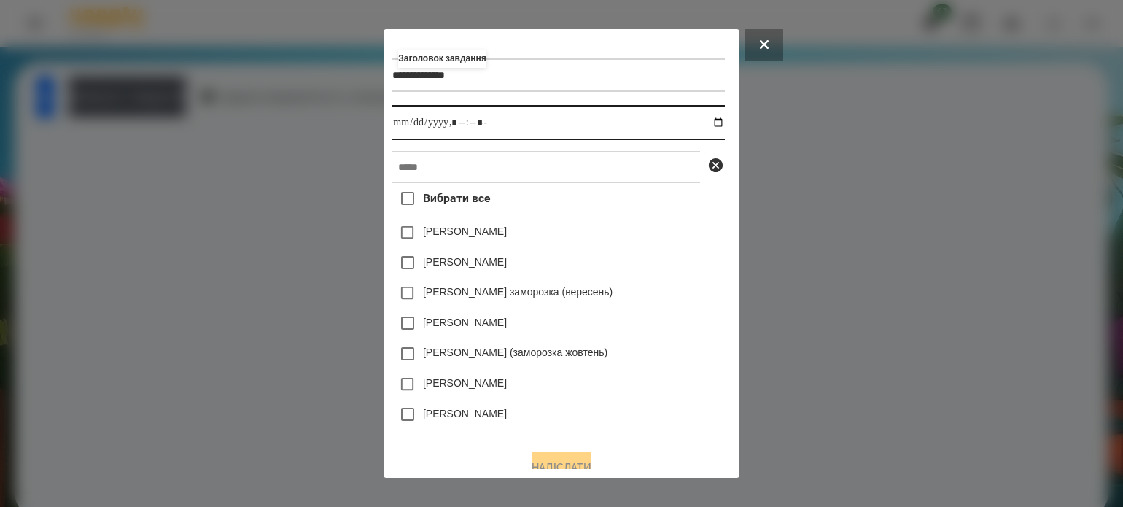
click at [723, 125] on input "datetime-local" at bounding box center [558, 122] width 332 height 35
click at [457, 125] on input "datetime-local" at bounding box center [558, 122] width 332 height 35
type input "**********"
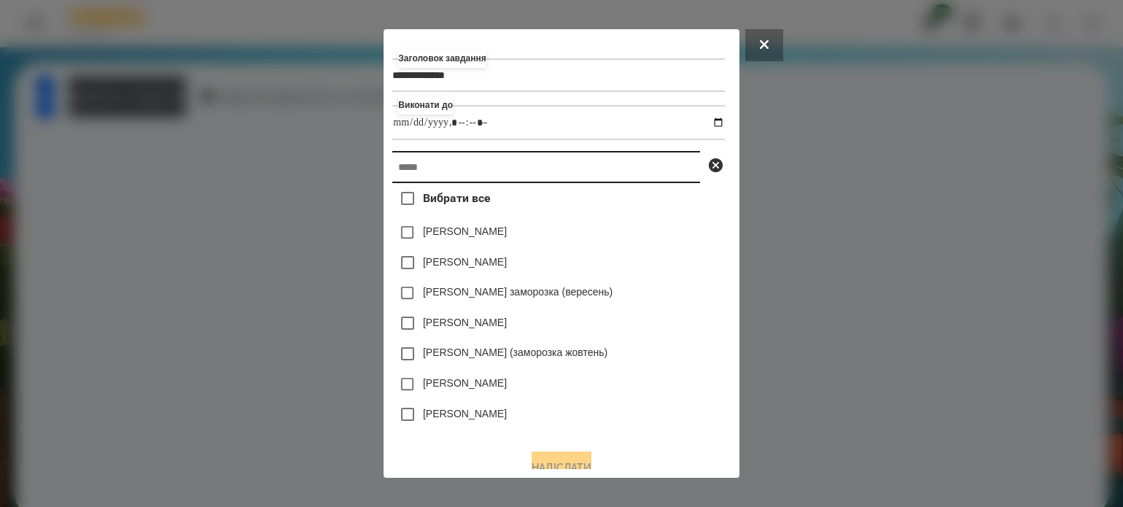
click at [459, 168] on input "text" at bounding box center [546, 167] width 308 height 32
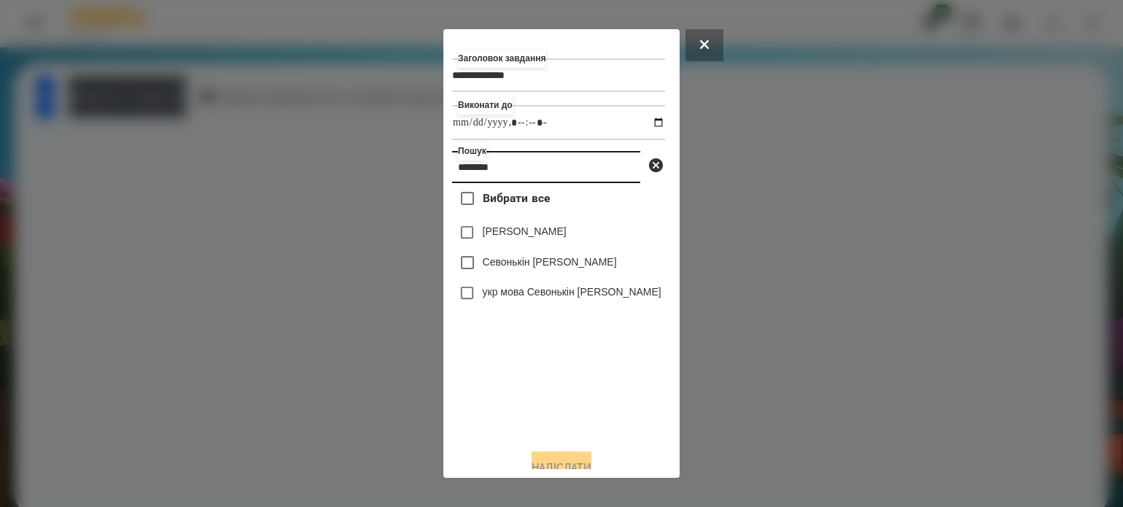
type input "********"
click at [552, 459] on button "Надіслати" at bounding box center [562, 467] width 60 height 32
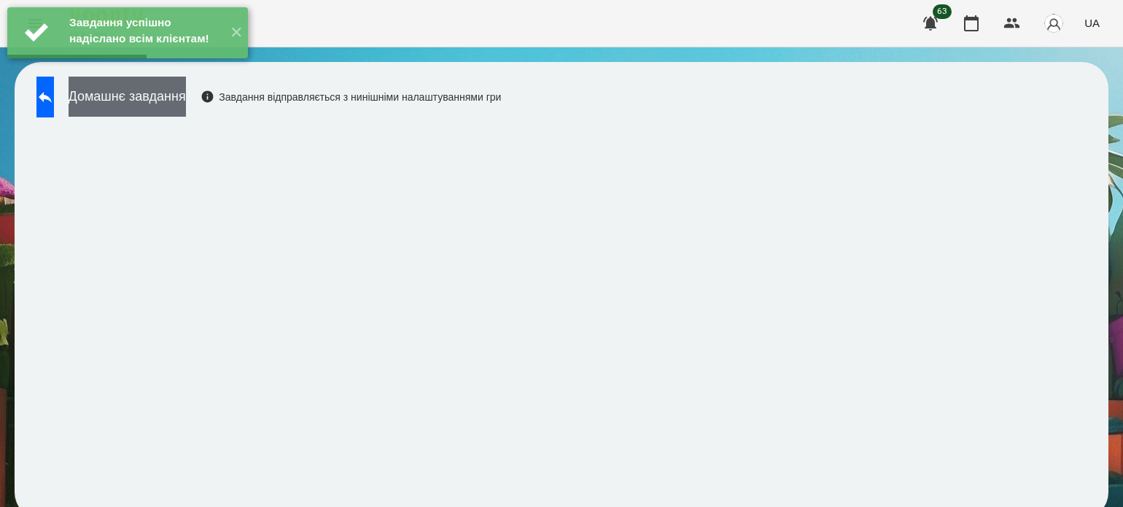
click at [164, 104] on button "Домашнє завдання" at bounding box center [127, 97] width 117 height 40
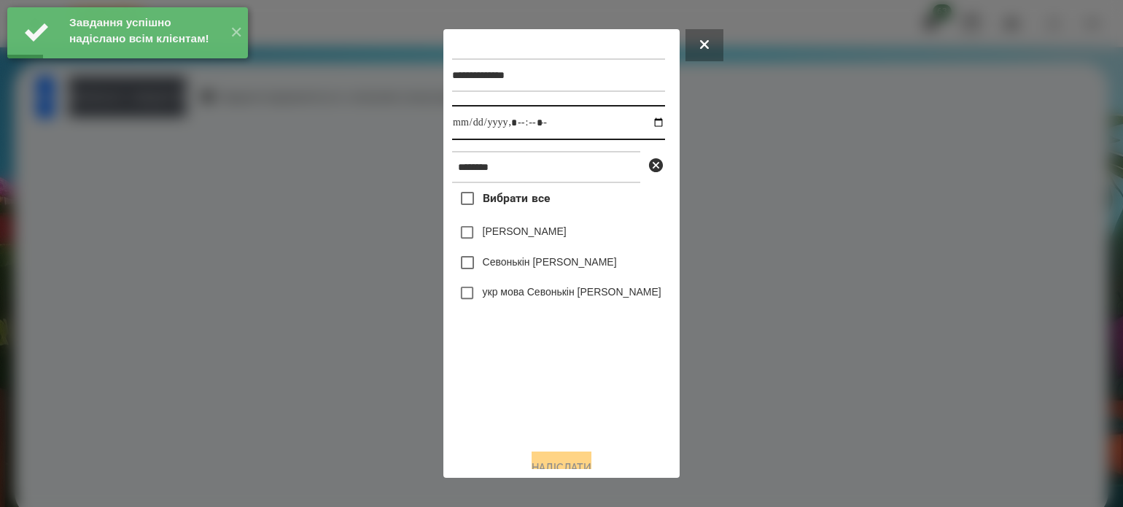
click at [645, 125] on input "datetime-local" at bounding box center [558, 122] width 213 height 35
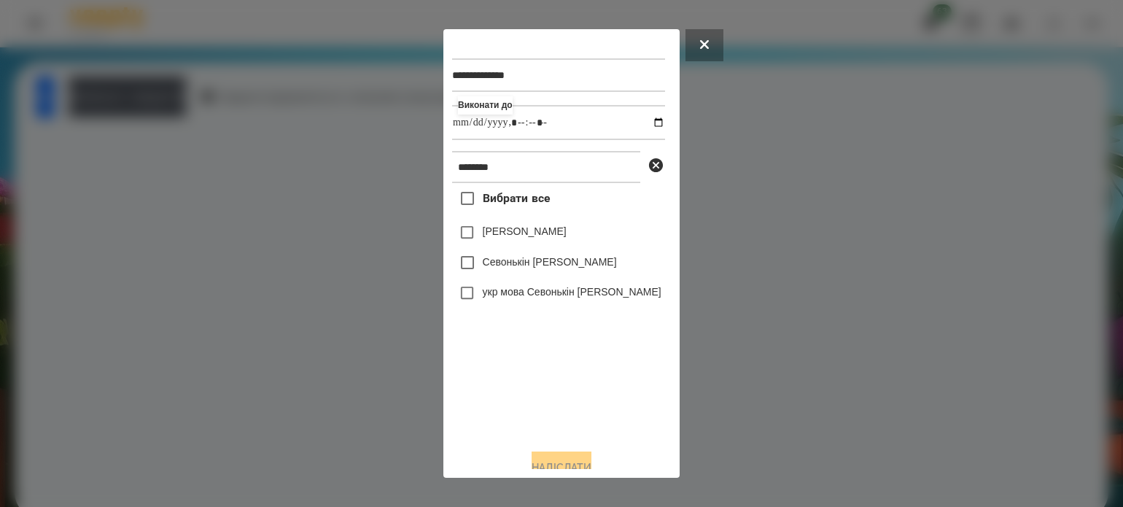
type input "**********"
drag, startPoint x: 474, startPoint y: 400, endPoint x: 462, endPoint y: 355, distance: 46.7
click at [472, 396] on div "Вибрати все [PERSON_NAME] Севонькіна Севонькін [PERSON_NAME] укр мова Севонькін…" at bounding box center [558, 310] width 213 height 254
click at [550, 461] on button "Надіслати" at bounding box center [562, 467] width 60 height 32
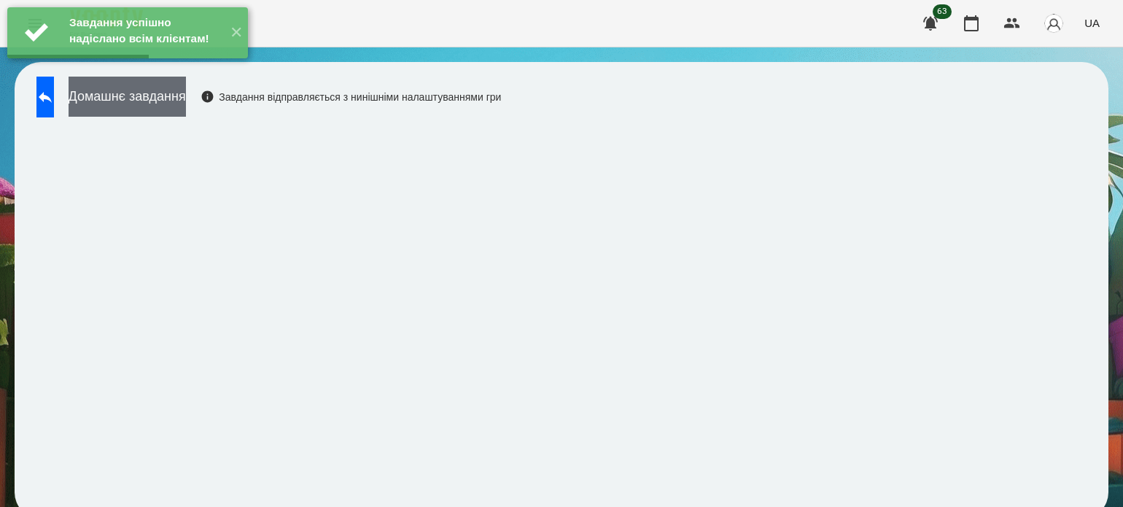
click at [186, 110] on button "Домашнє завдання" at bounding box center [127, 97] width 117 height 40
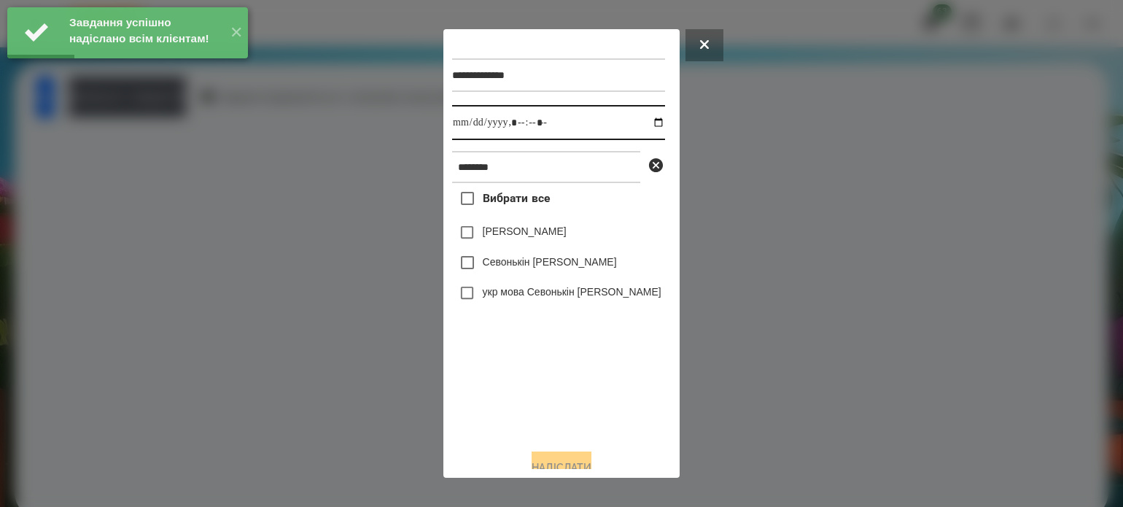
click at [645, 126] on input "datetime-local" at bounding box center [558, 122] width 213 height 35
type input "**********"
drag, startPoint x: 498, startPoint y: 418, endPoint x: 493, endPoint y: 396, distance: 22.5
click at [493, 400] on div "Вибрати все [PERSON_NAME] Севонькіна Севонькін [PERSON_NAME] укр мова Севонькін…" at bounding box center [558, 310] width 213 height 254
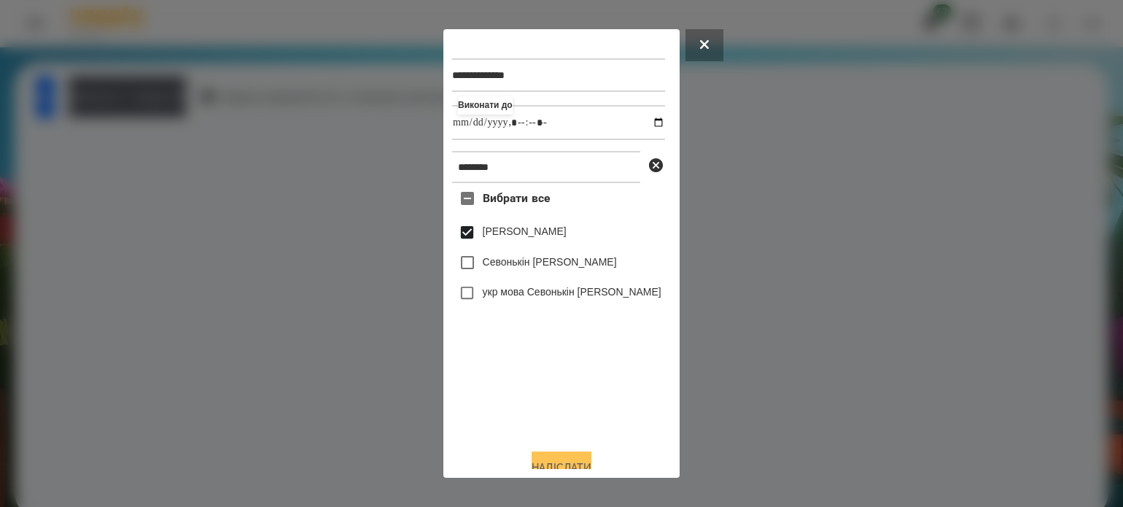
click at [584, 457] on button "Надіслати" at bounding box center [562, 467] width 60 height 32
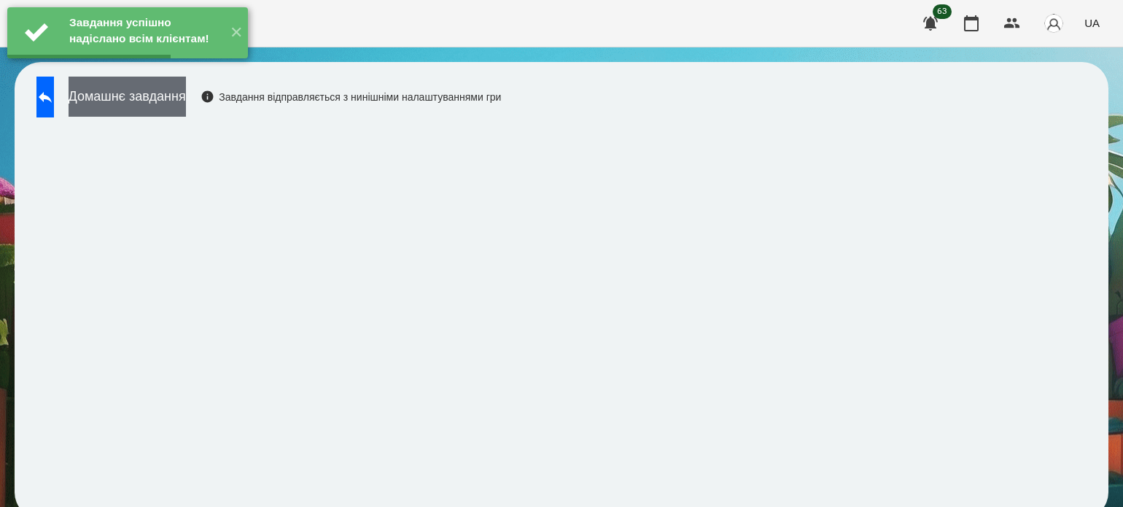
click at [186, 113] on button "Домашнє завдання" at bounding box center [127, 97] width 117 height 40
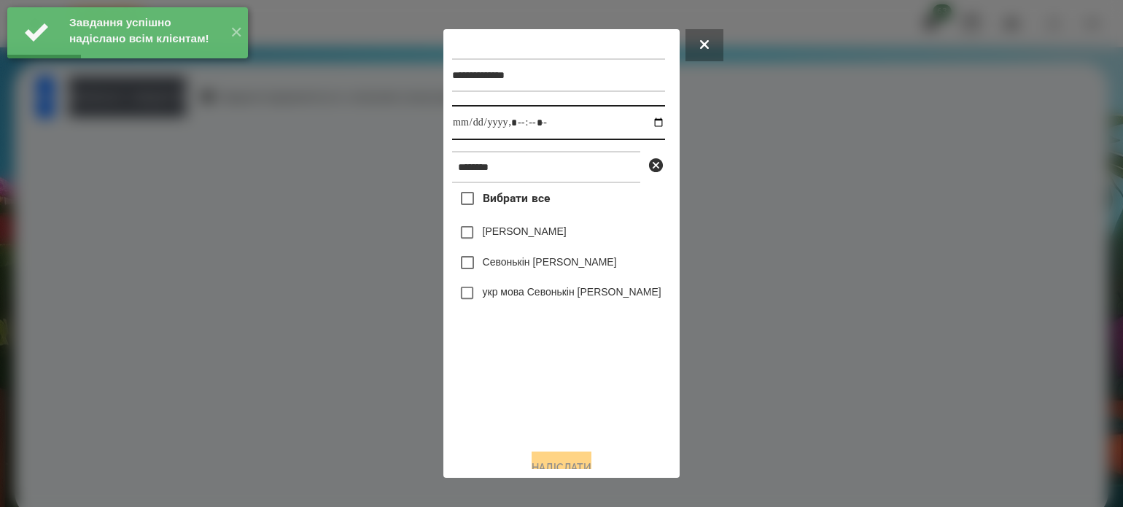
click at [642, 126] on input "datetime-local" at bounding box center [558, 122] width 213 height 35
type input "**********"
drag, startPoint x: 513, startPoint y: 383, endPoint x: 502, endPoint y: 338, distance: 46.7
click at [512, 380] on div "Вибрати все [PERSON_NAME] Севонькіна Севонькін [PERSON_NAME] укр мова Севонькін…" at bounding box center [558, 310] width 213 height 254
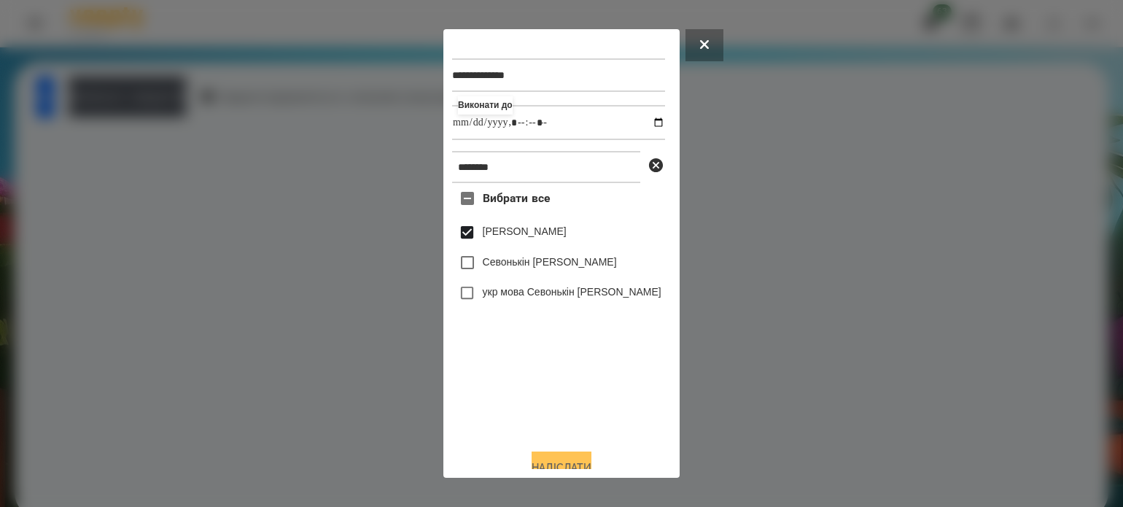
click at [591, 461] on button "Надіслати" at bounding box center [562, 467] width 60 height 32
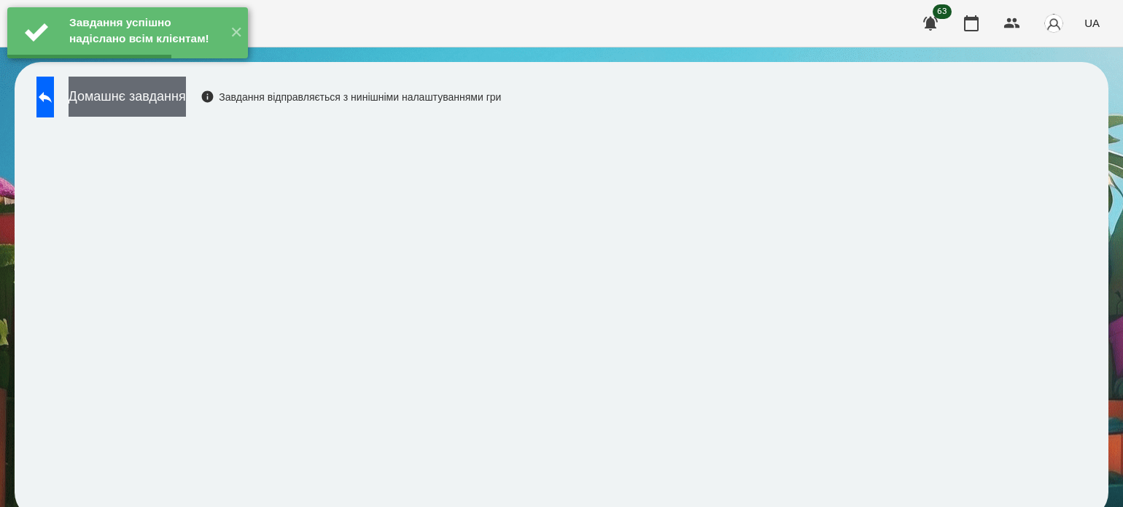
click at [186, 111] on button "Домашнє завдання" at bounding box center [127, 97] width 117 height 40
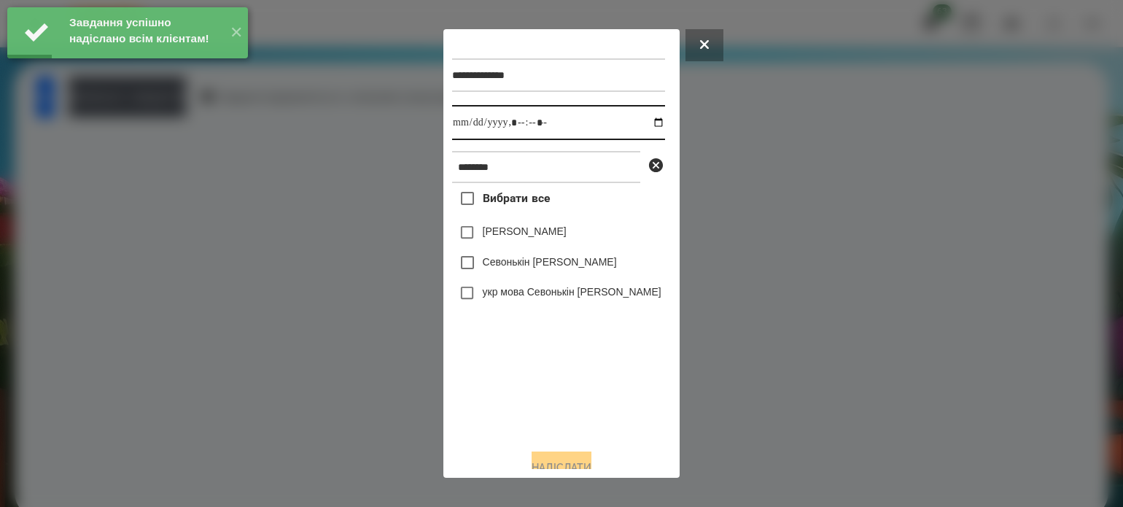
click at [646, 125] on input "datetime-local" at bounding box center [558, 122] width 213 height 35
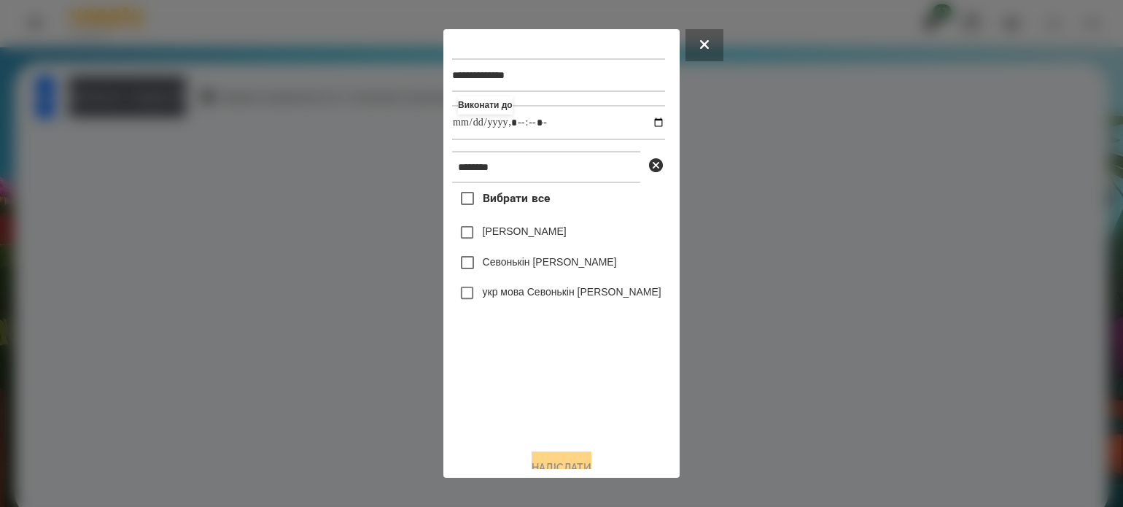
type input "**********"
drag, startPoint x: 526, startPoint y: 391, endPoint x: 519, endPoint y: 365, distance: 26.5
click at [524, 387] on div "Вибрати все [PERSON_NAME] Севонькіна Севонькін [PERSON_NAME] укр мова Севонькін…" at bounding box center [558, 310] width 213 height 254
click at [578, 459] on button "Надіслати" at bounding box center [562, 467] width 60 height 32
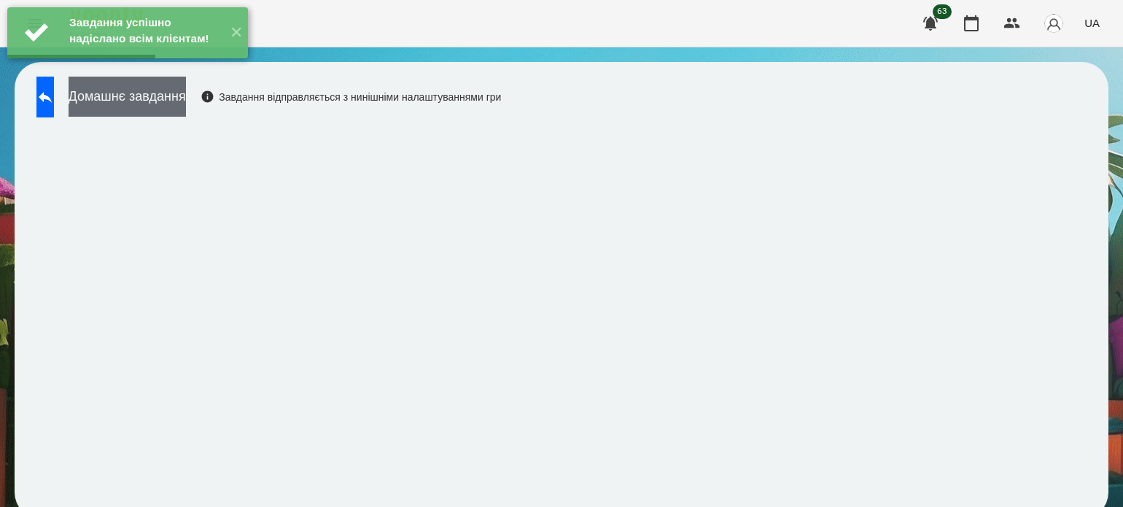
click at [186, 104] on button "Домашнє завдання" at bounding box center [127, 97] width 117 height 40
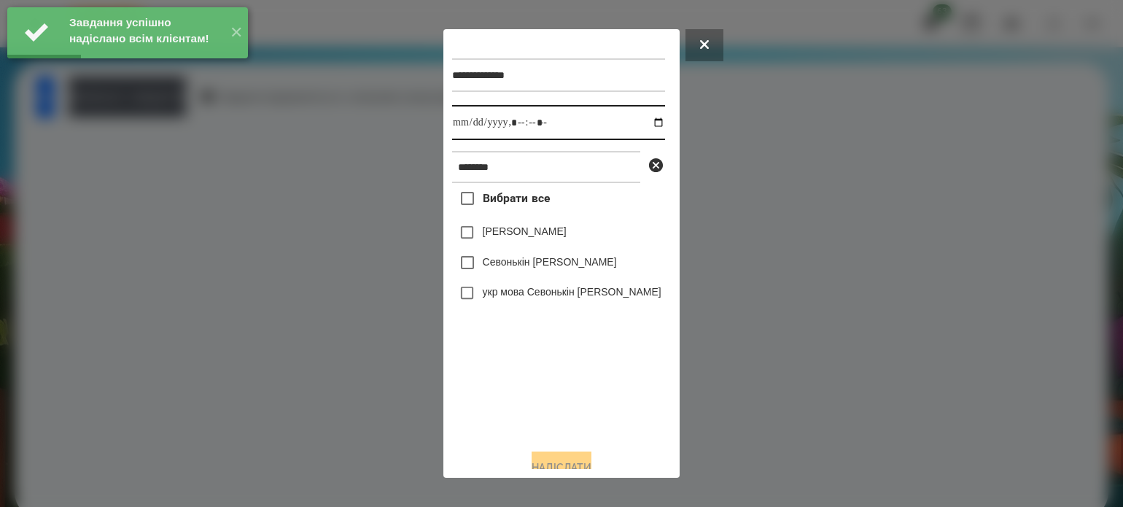
click at [645, 120] on input "datetime-local" at bounding box center [558, 122] width 213 height 35
type input "**********"
drag, startPoint x: 518, startPoint y: 394, endPoint x: 486, endPoint y: 335, distance: 66.2
click at [514, 388] on div "Вибрати все [PERSON_NAME] Севонькіна Севонькін [PERSON_NAME] укр мова Севонькін…" at bounding box center [558, 310] width 213 height 254
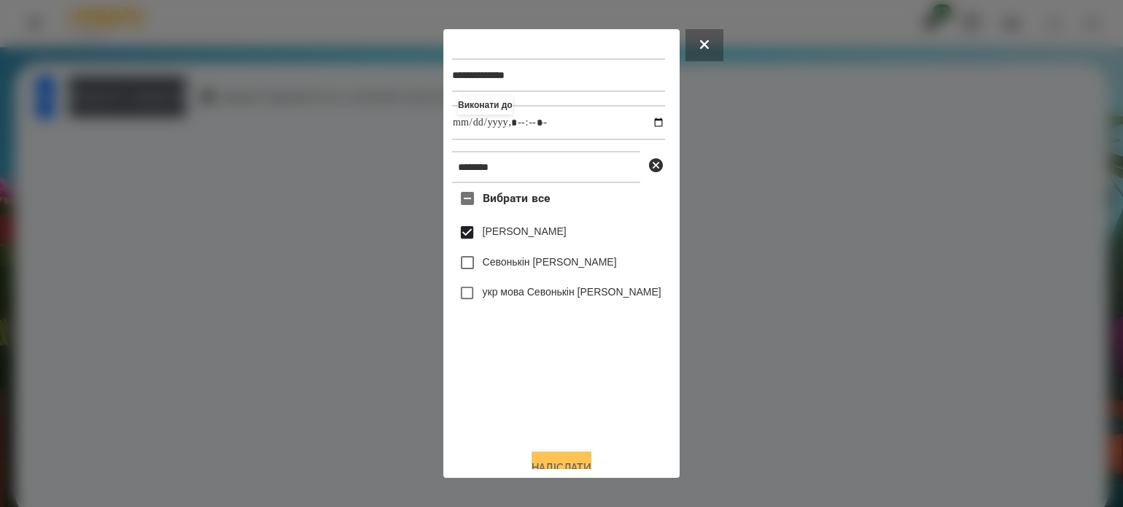
click at [563, 463] on button "Надіслати" at bounding box center [562, 467] width 60 height 32
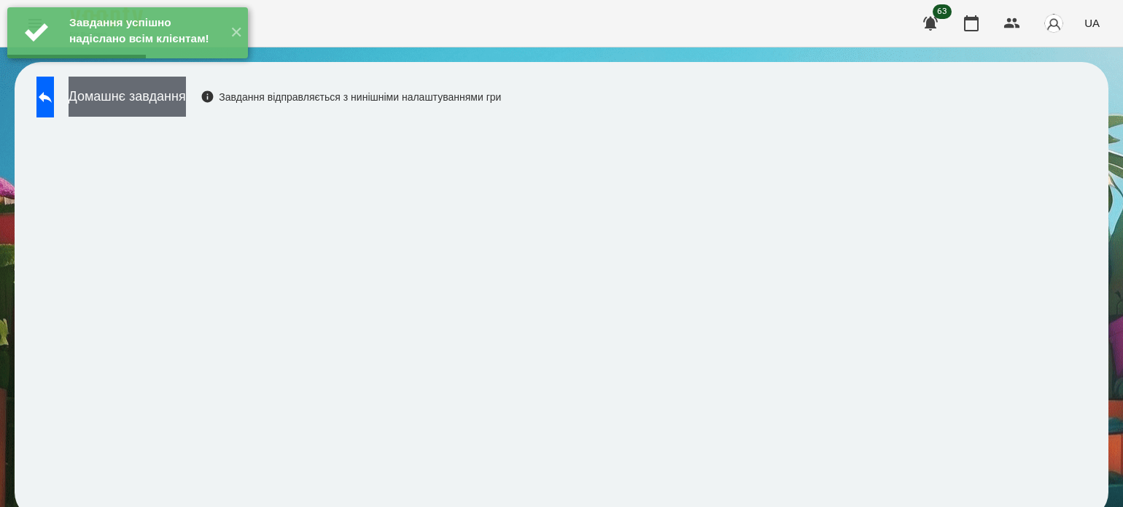
click at [186, 102] on button "Домашнє завдання" at bounding box center [127, 97] width 117 height 40
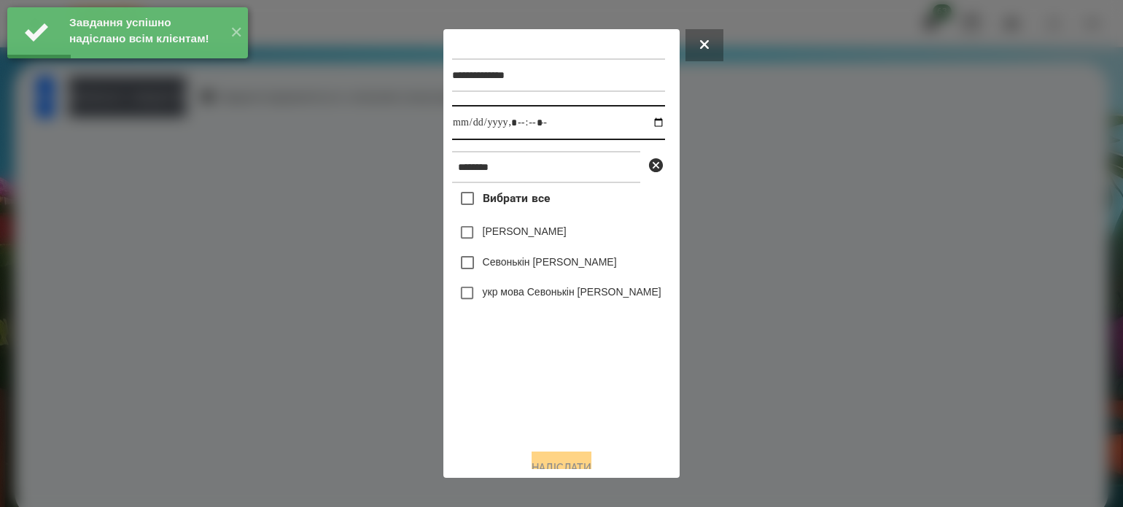
click at [647, 122] on input "datetime-local" at bounding box center [558, 122] width 213 height 35
type input "**********"
drag, startPoint x: 529, startPoint y: 389, endPoint x: 482, endPoint y: 321, distance: 82.7
click at [527, 383] on div "Вибрати все [PERSON_NAME] Севонькіна Севонькін [PERSON_NAME] укр мова Севонькін…" at bounding box center [558, 310] width 213 height 254
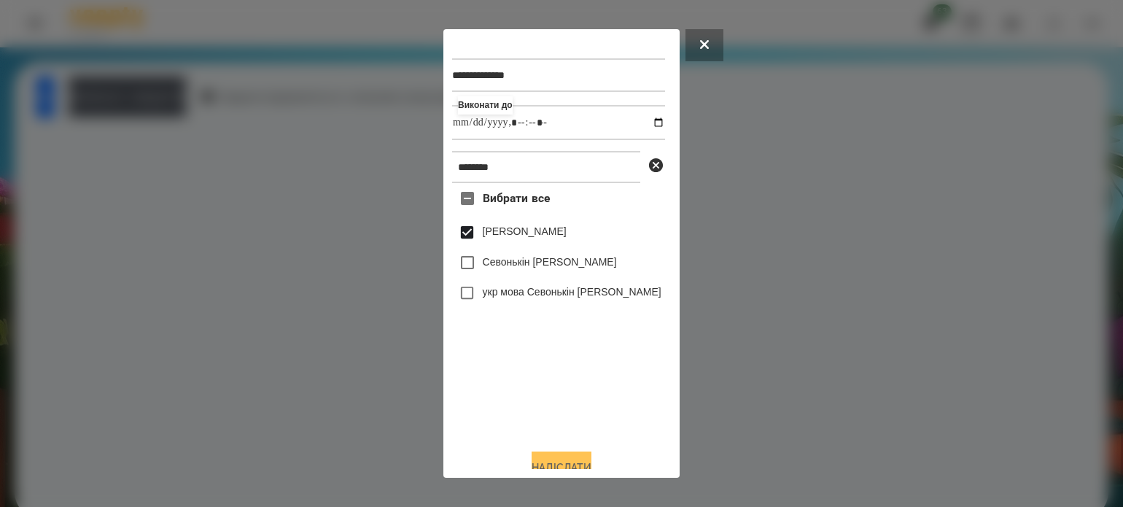
click at [590, 459] on button "Надіслати" at bounding box center [562, 467] width 60 height 32
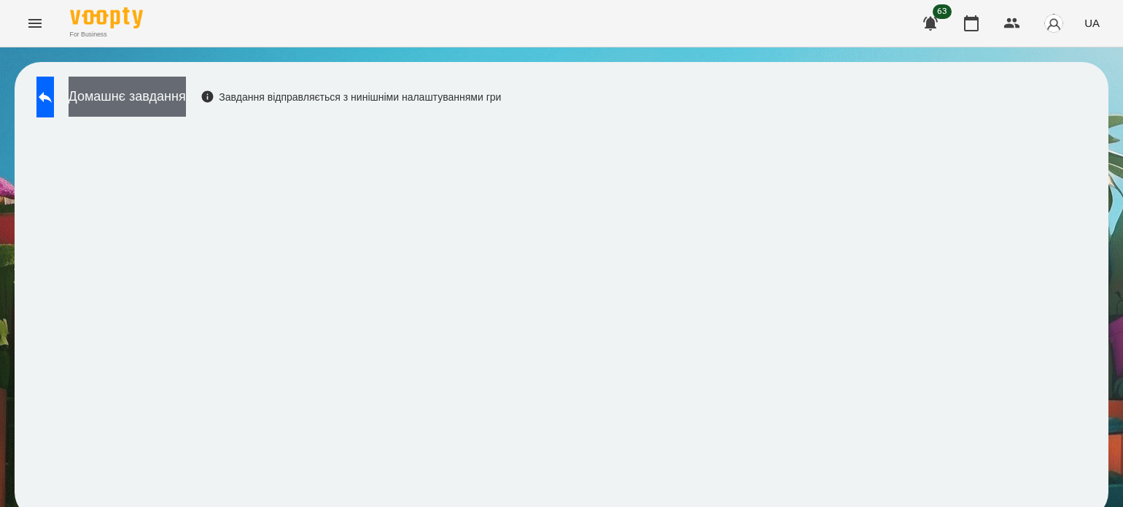
click at [112, 94] on button "Домашнє завдання" at bounding box center [127, 97] width 117 height 40
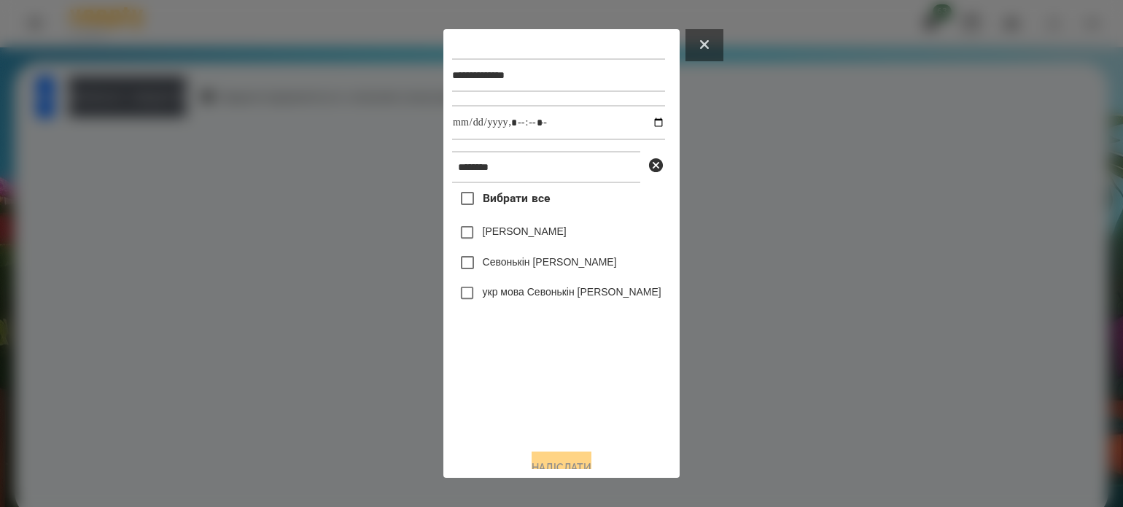
click at [710, 38] on button at bounding box center [704, 45] width 38 height 32
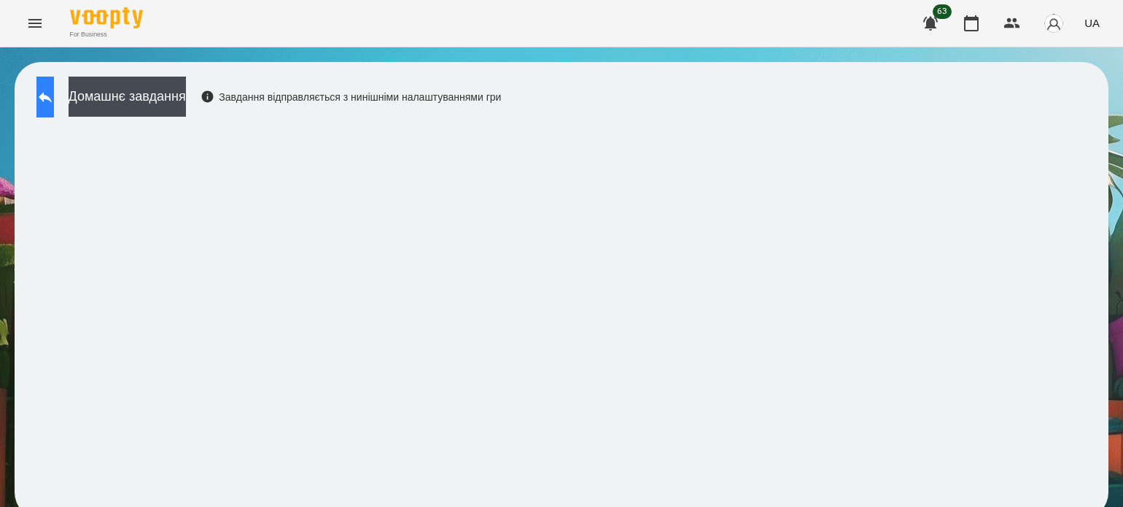
click at [45, 93] on button at bounding box center [44, 97] width 17 height 41
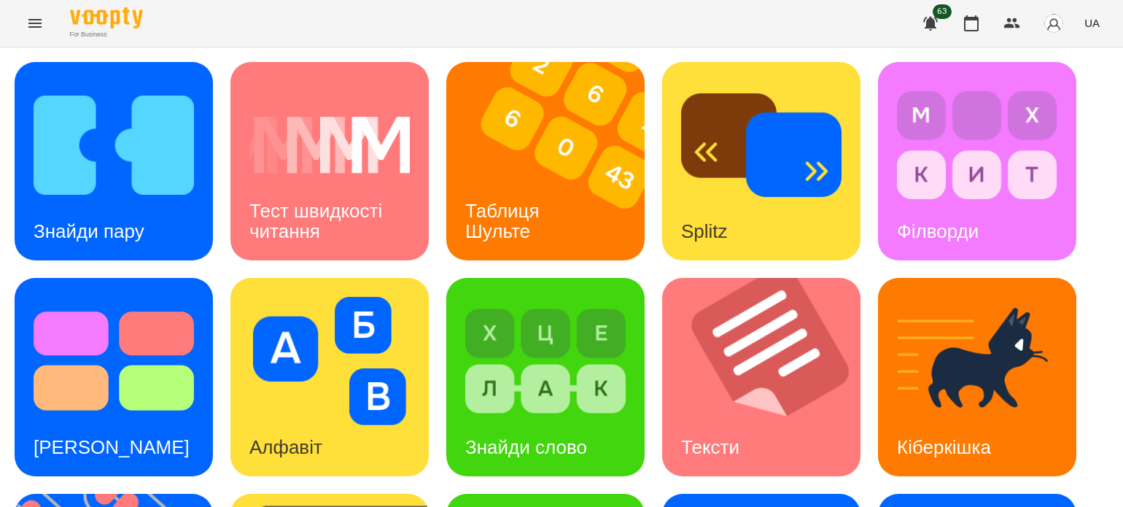
scroll to position [219, 0]
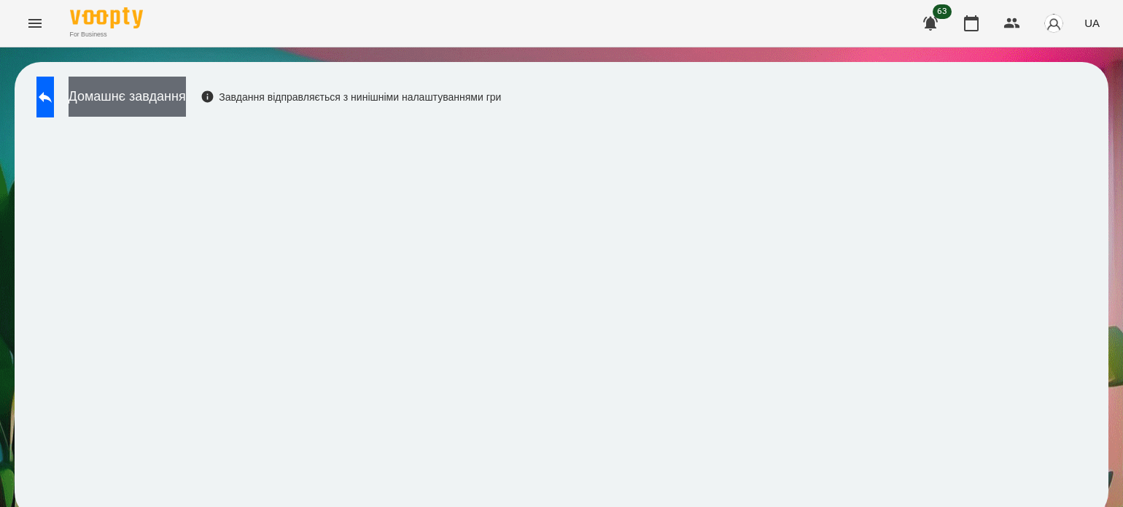
click at [152, 110] on button "Домашнє завдання" at bounding box center [127, 97] width 117 height 40
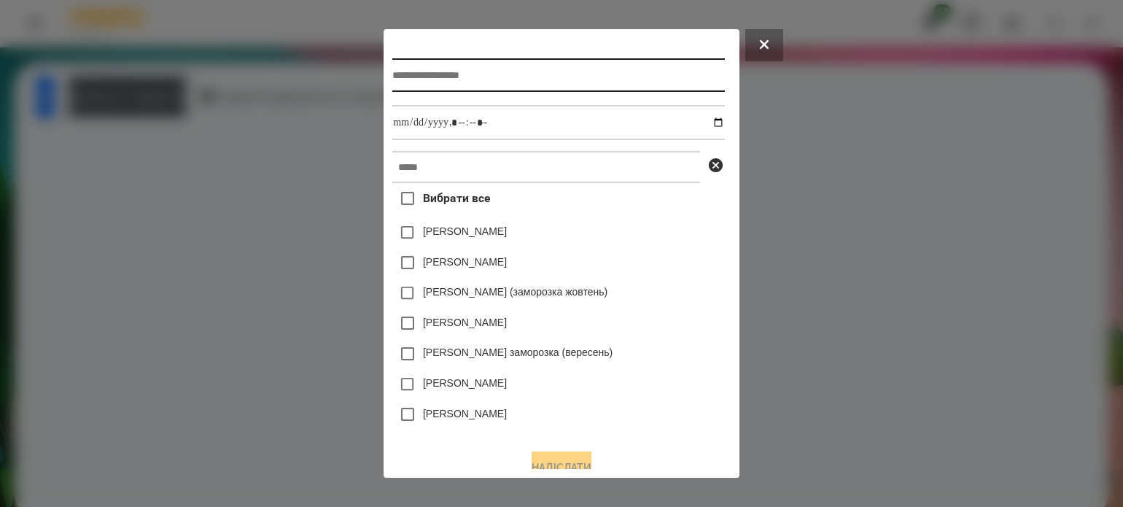
click at [435, 69] on input "text" at bounding box center [558, 75] width 332 height 34
type input "**********"
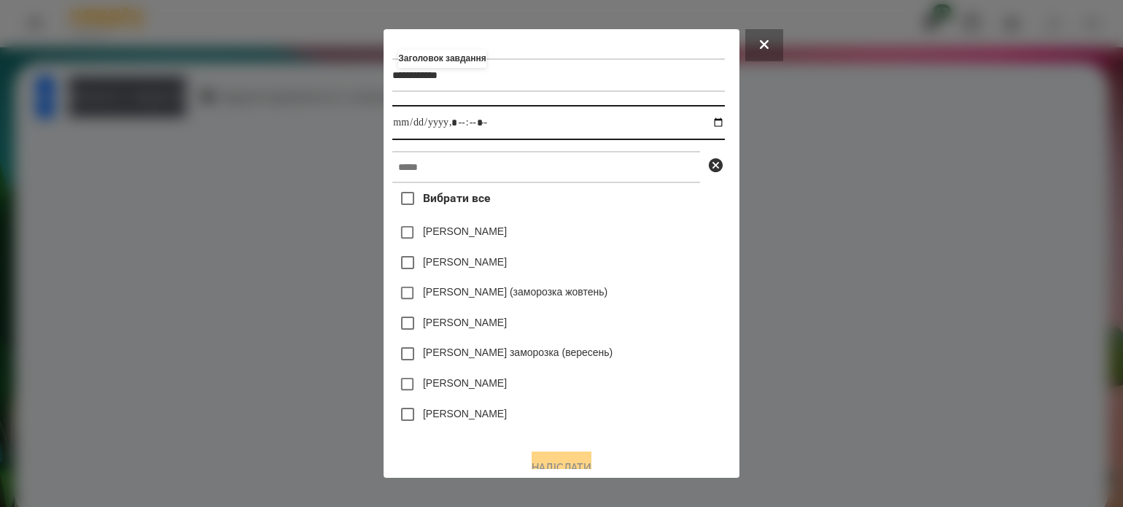
click at [723, 125] on input "datetime-local" at bounding box center [558, 122] width 332 height 35
click at [457, 125] on input "datetime-local" at bounding box center [558, 122] width 332 height 35
type input "**********"
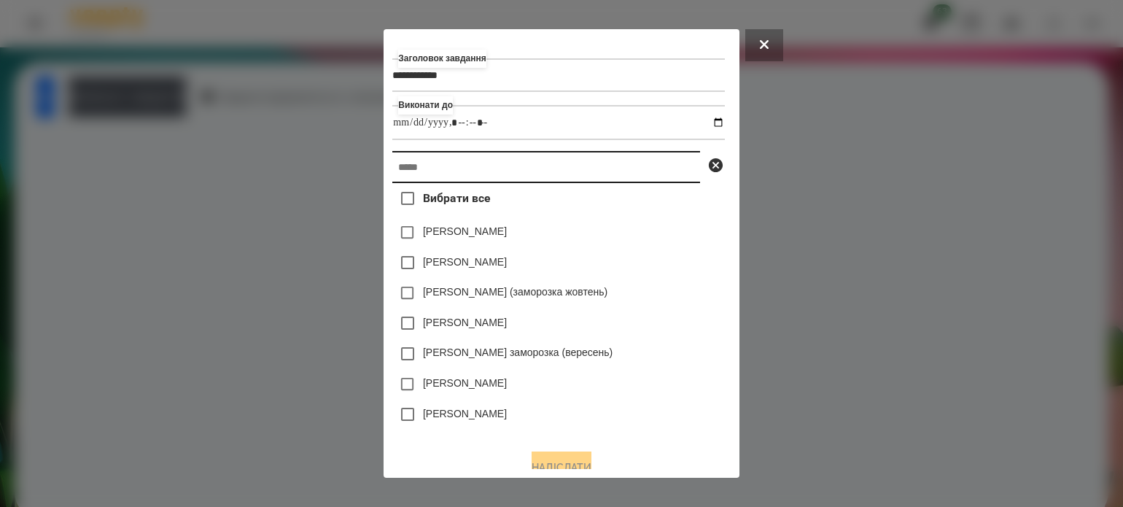
click at [458, 174] on input "text" at bounding box center [546, 167] width 308 height 32
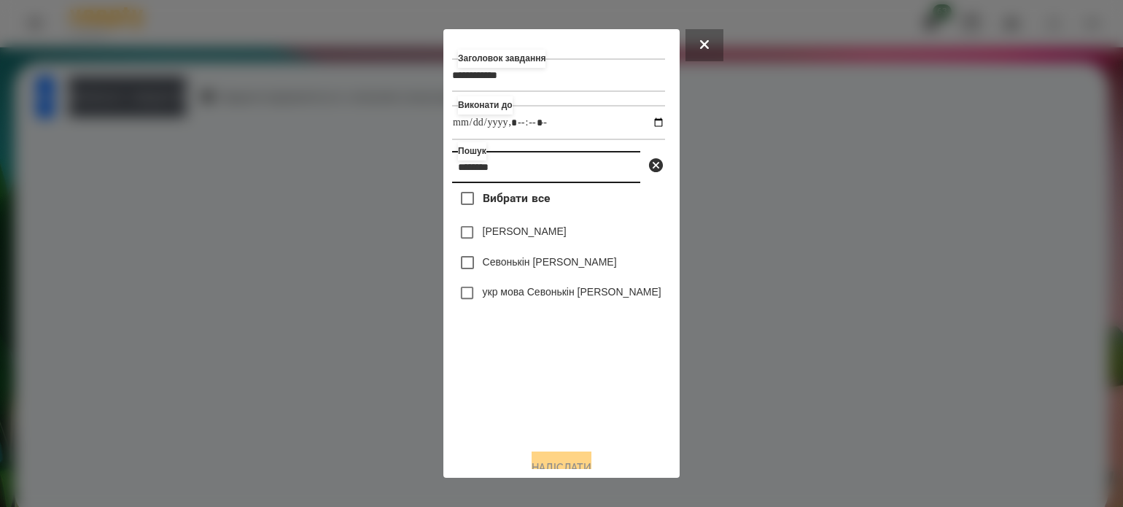
type input "********"
click at [583, 459] on button "Надіслати" at bounding box center [562, 467] width 60 height 32
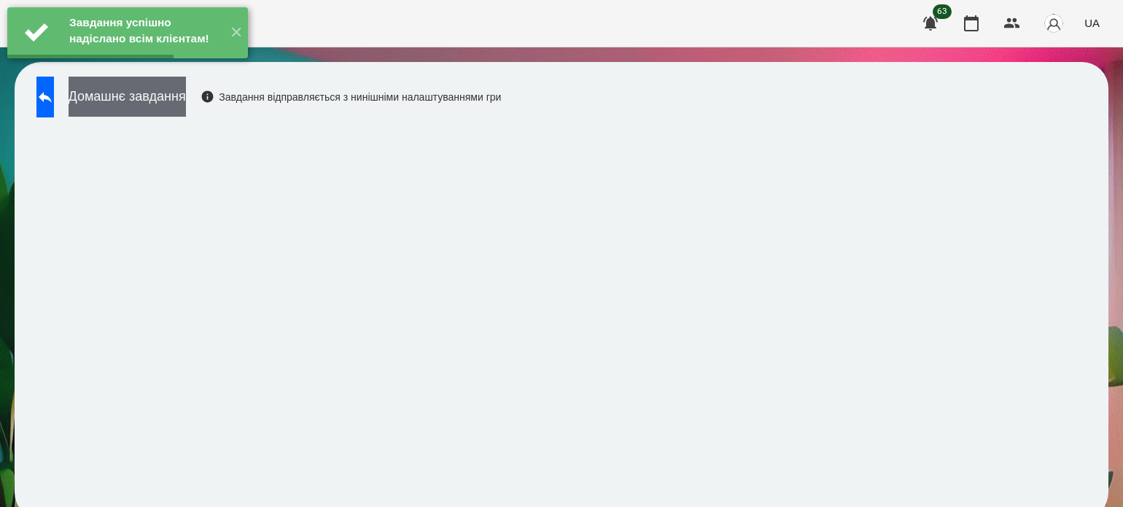
click at [186, 105] on button "Домашнє завдання" at bounding box center [127, 97] width 117 height 40
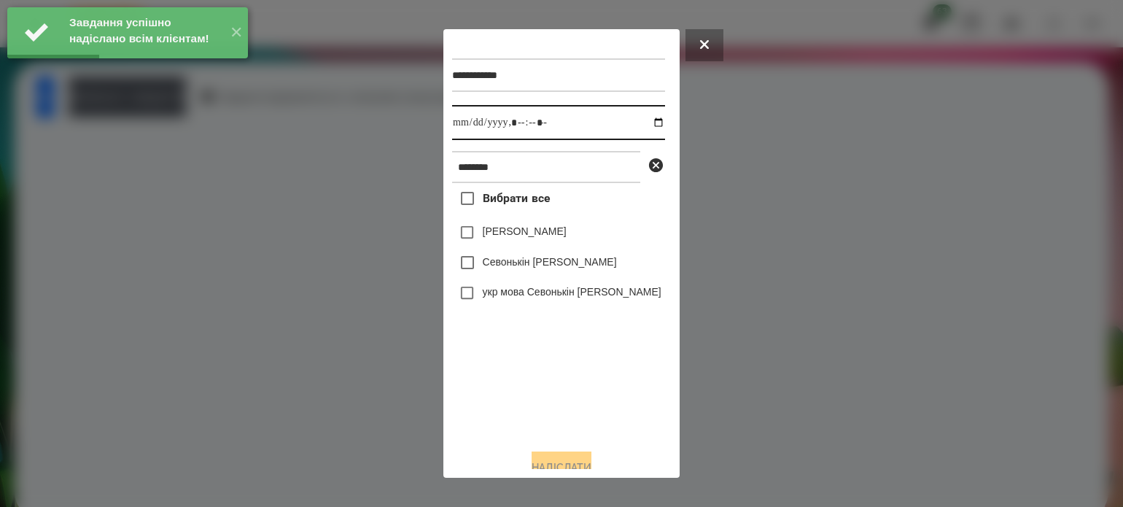
click at [645, 125] on input "datetime-local" at bounding box center [558, 122] width 213 height 35
type input "**********"
click at [499, 387] on div "Вибрати все [PERSON_NAME] Севонькіна Севонькін [PERSON_NAME] укр мова Севонькін…" at bounding box center [558, 310] width 213 height 254
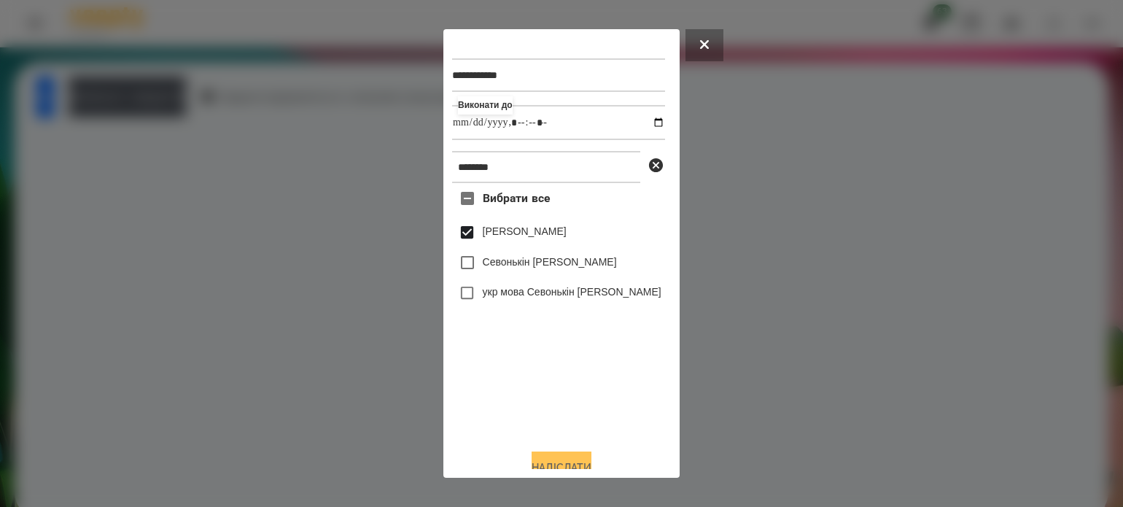
click at [542, 460] on button "Надіслати" at bounding box center [562, 467] width 60 height 32
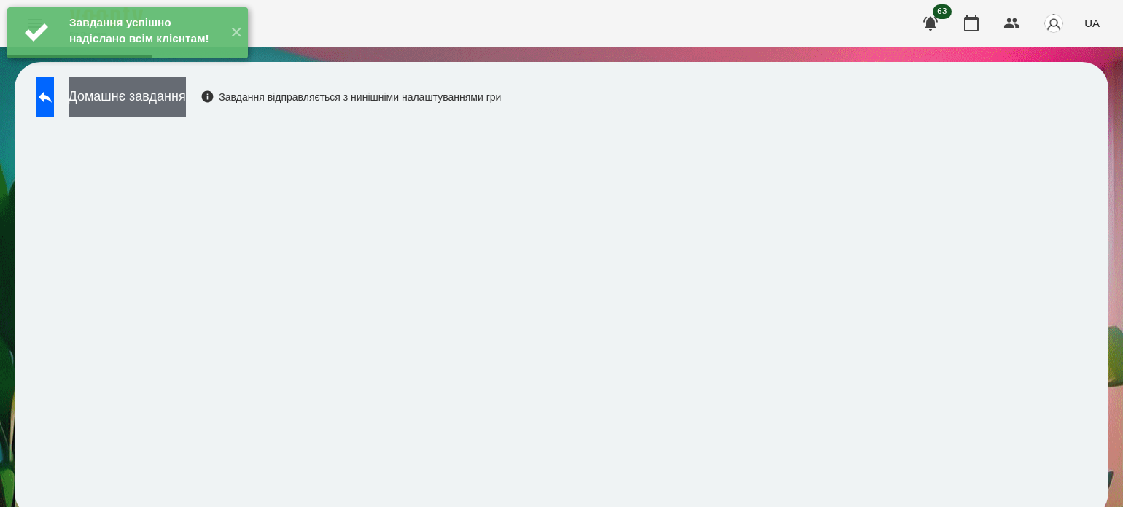
click at [170, 102] on button "Домашнє завдання" at bounding box center [127, 97] width 117 height 40
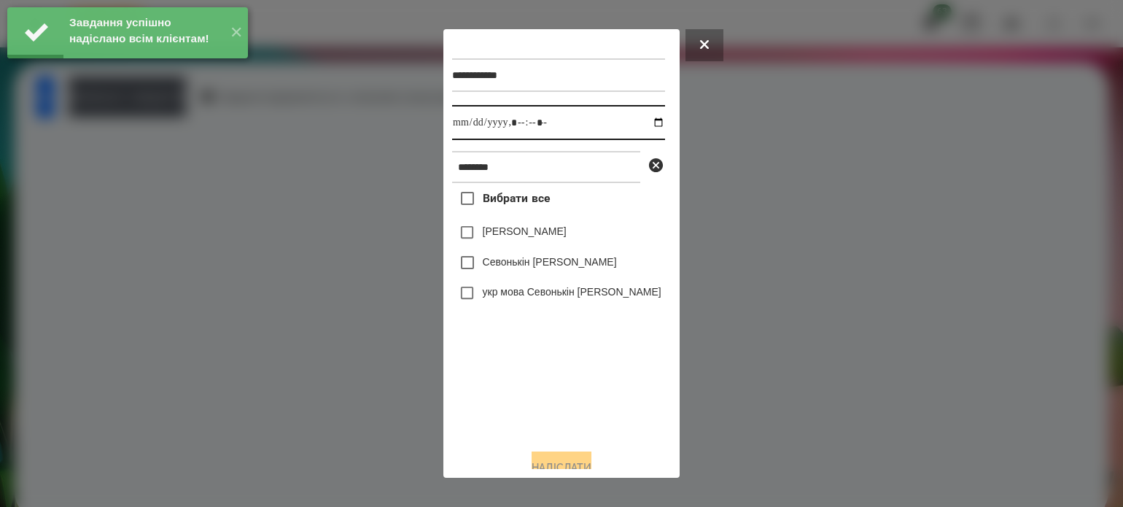
click at [645, 125] on input "datetime-local" at bounding box center [558, 122] width 213 height 35
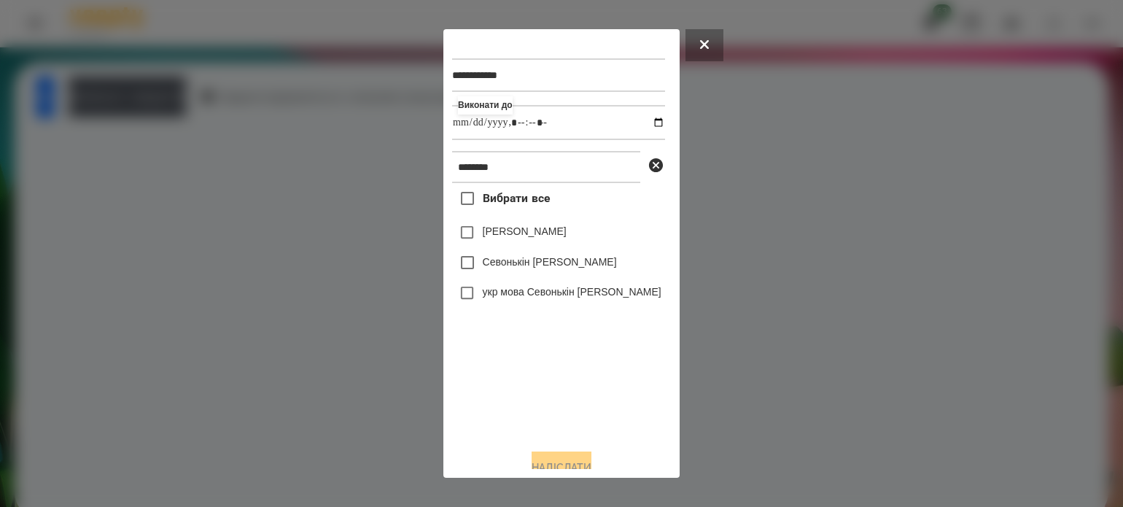
type input "**********"
click at [489, 399] on div "Вибрати все [PERSON_NAME] Севонькіна Севонькін [PERSON_NAME] укр мова Севонькін…" at bounding box center [558, 310] width 213 height 254
click at [581, 461] on button "Надіслати" at bounding box center [562, 467] width 60 height 32
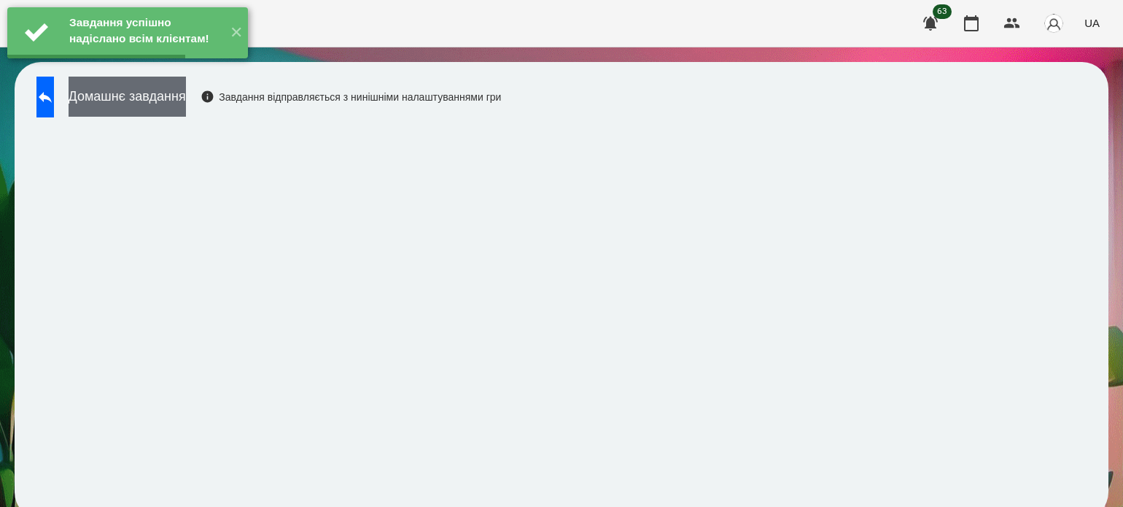
click at [182, 96] on button "Домашнє завдання" at bounding box center [127, 97] width 117 height 40
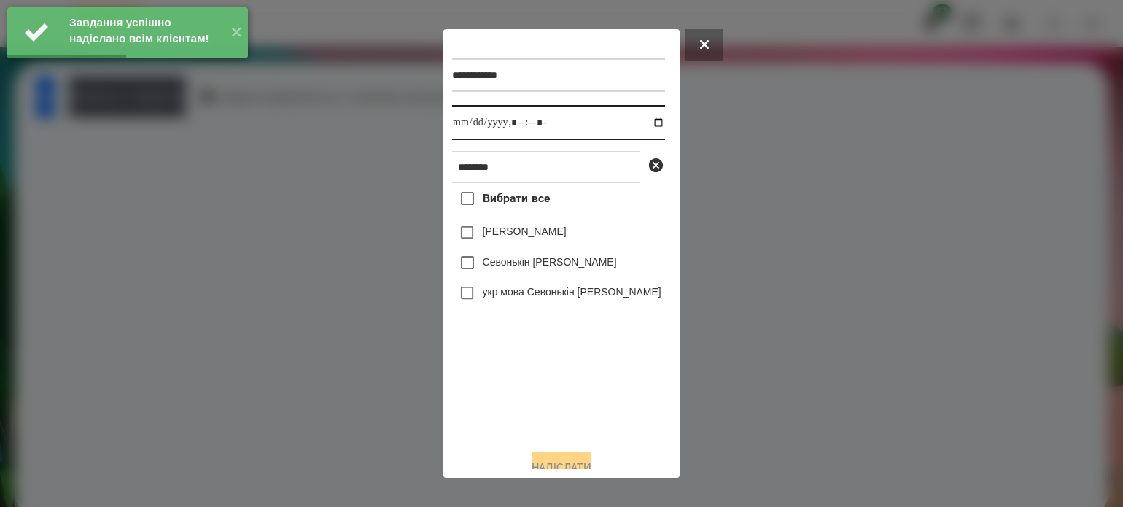
click at [647, 127] on input "datetime-local" at bounding box center [558, 122] width 213 height 35
type input "**********"
click at [513, 398] on div "Вибрати все [PERSON_NAME] Севонькіна Севонькін [PERSON_NAME] укр мова Севонькін…" at bounding box center [558, 310] width 213 height 254
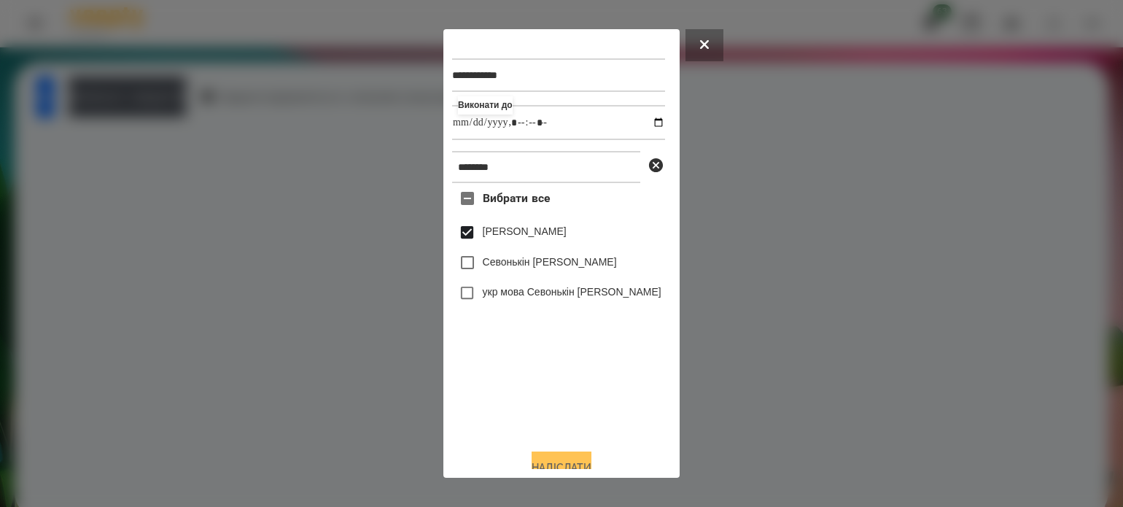
click at [559, 460] on button "Надіслати" at bounding box center [562, 467] width 60 height 32
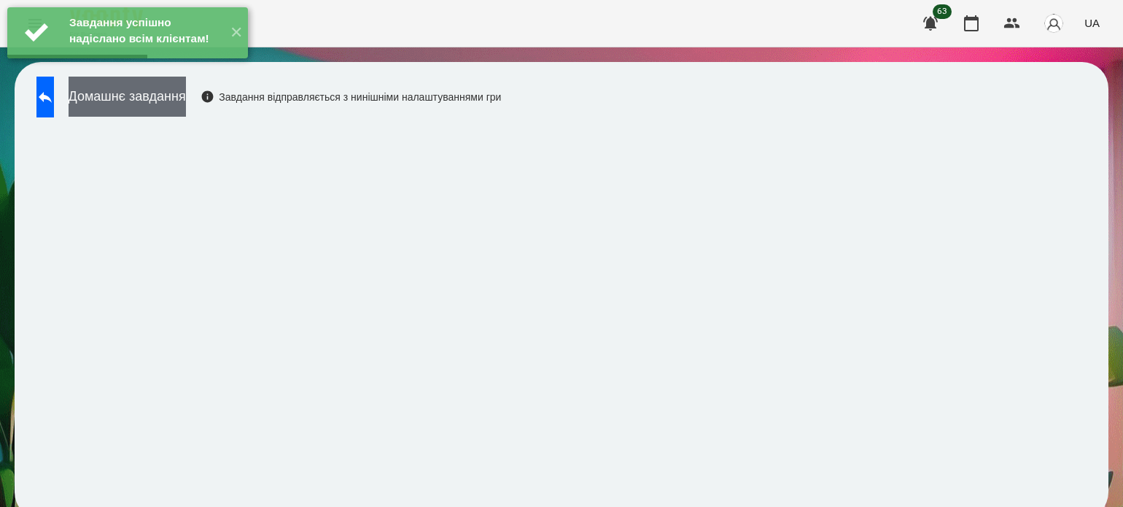
click at [186, 103] on button "Домашнє завдання" at bounding box center [127, 97] width 117 height 40
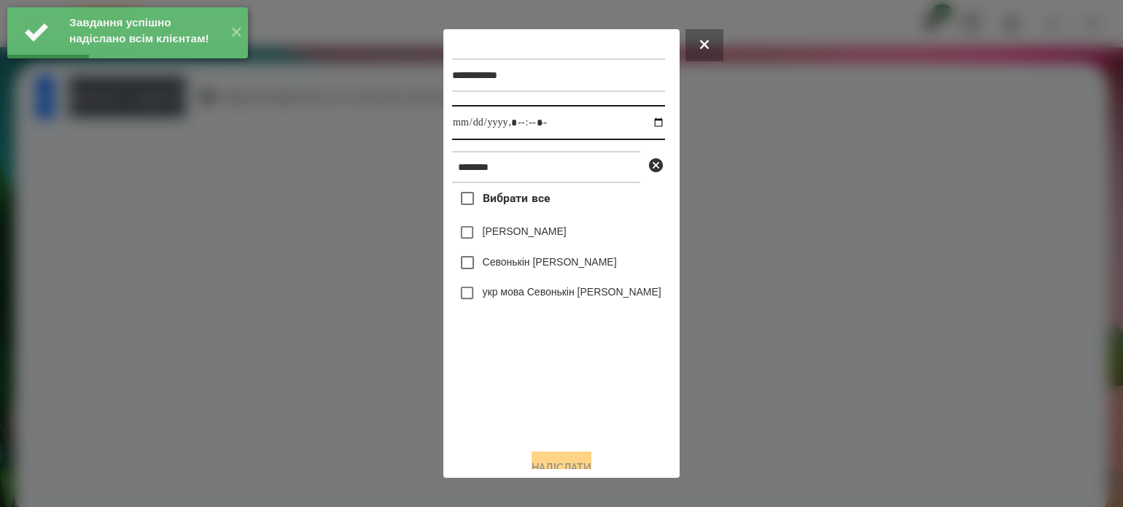
click at [645, 123] on input "datetime-local" at bounding box center [558, 122] width 213 height 35
type input "**********"
drag, startPoint x: 519, startPoint y: 399, endPoint x: 526, endPoint y: 352, distance: 47.2
click at [521, 394] on div "Вибрати все [PERSON_NAME] Севонькіна Севонькін [PERSON_NAME] укр мова Севонькін…" at bounding box center [558, 310] width 213 height 254
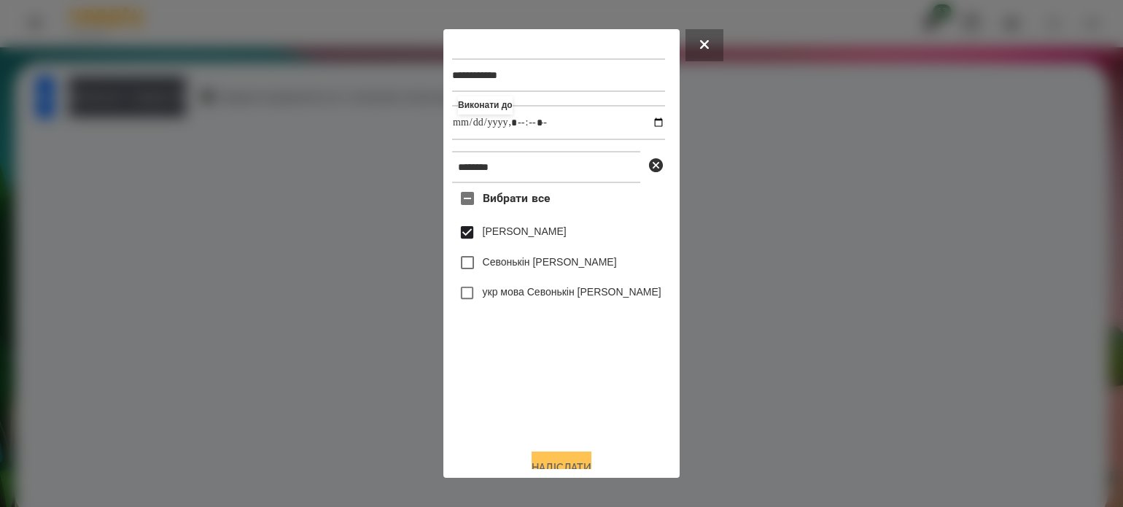
click at [591, 460] on button "Надіслати" at bounding box center [562, 467] width 60 height 32
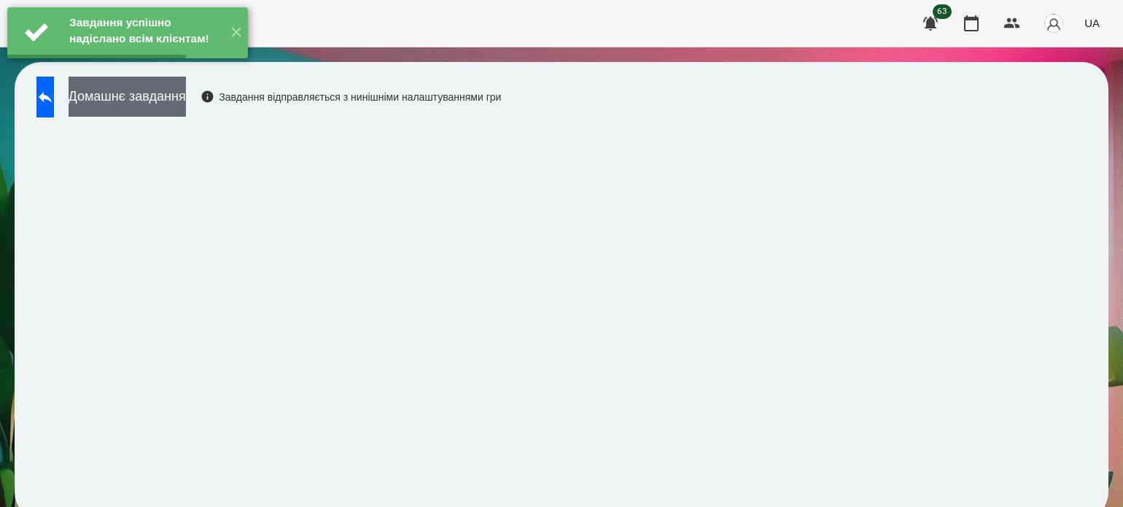
click at [186, 102] on button "Домашнє завдання" at bounding box center [127, 97] width 117 height 40
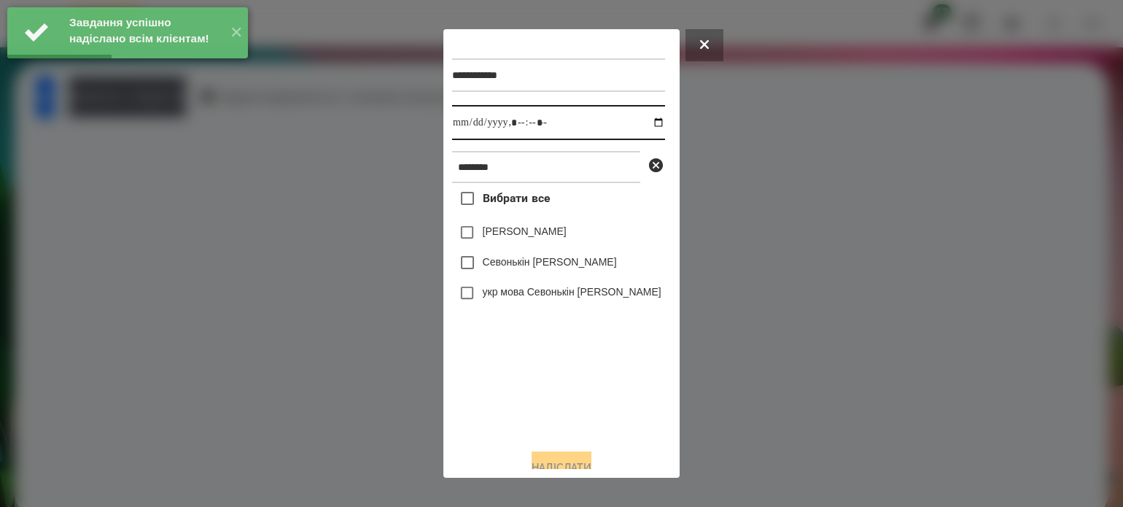
click at [641, 120] on input "datetime-local" at bounding box center [558, 122] width 213 height 35
type input "**********"
drag, startPoint x: 516, startPoint y: 401, endPoint x: 502, endPoint y: 360, distance: 43.4
click at [513, 390] on div "Вибрати все [PERSON_NAME] Севонькіна Севонькін [PERSON_NAME] укр мова Севонькін…" at bounding box center [558, 310] width 213 height 254
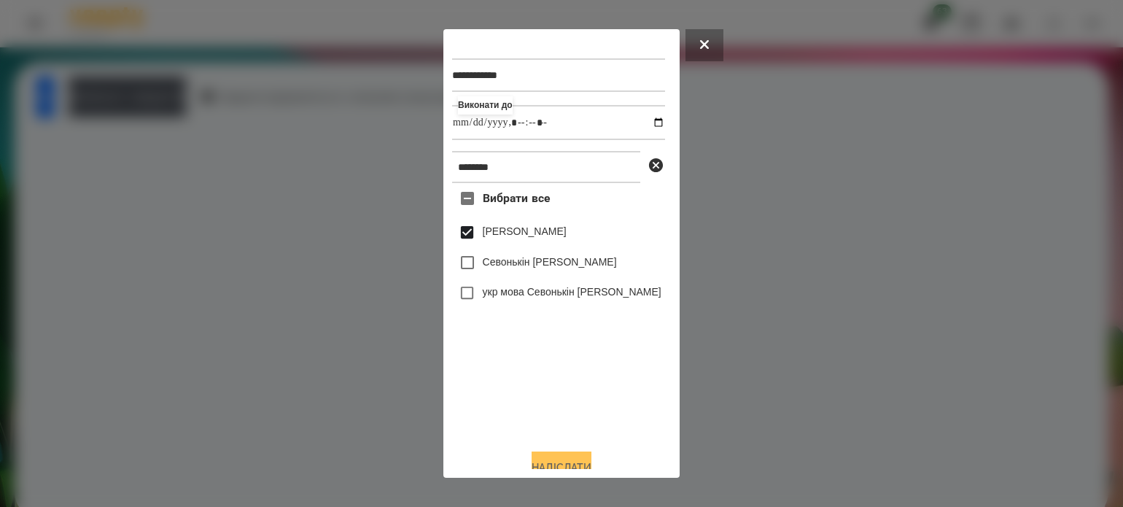
click at [580, 459] on button "Надіслати" at bounding box center [562, 467] width 60 height 32
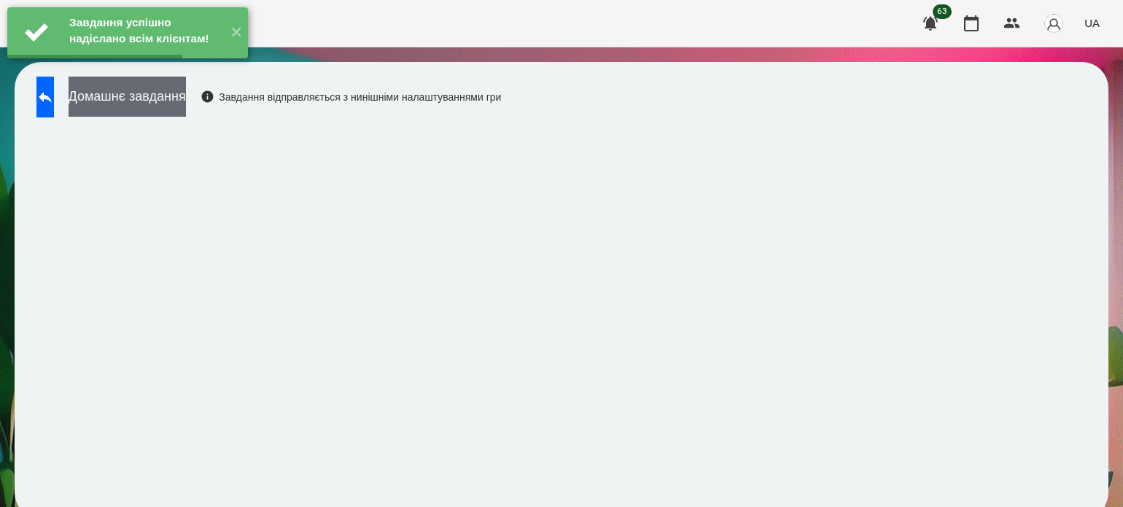
click at [186, 101] on button "Домашнє завдання" at bounding box center [127, 97] width 117 height 40
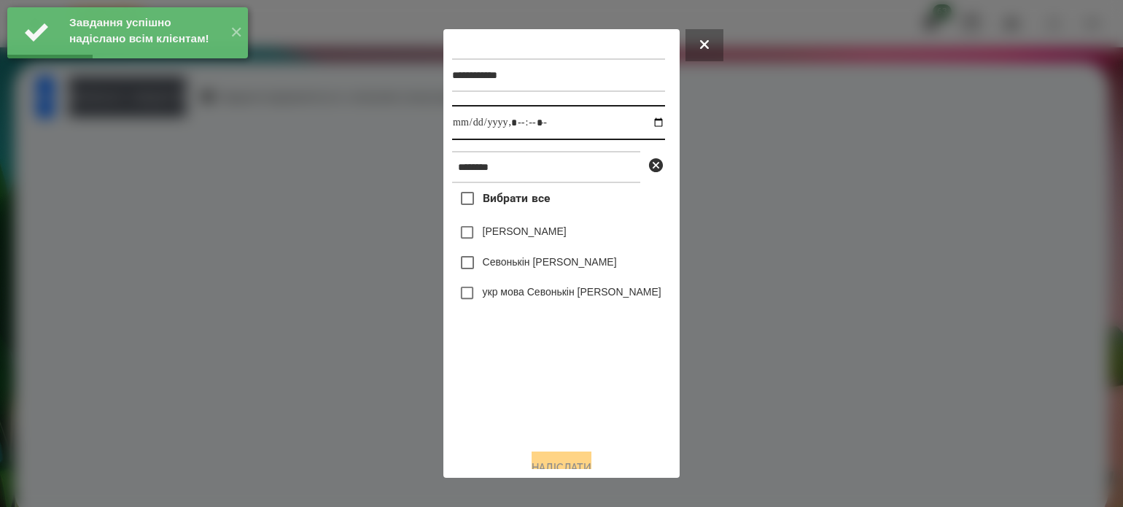
click at [645, 125] on input "datetime-local" at bounding box center [558, 122] width 213 height 35
type input "**********"
drag, startPoint x: 569, startPoint y: 393, endPoint x: 550, endPoint y: 364, distance: 34.4
click at [569, 392] on div "Вибрати все [PERSON_NAME] Севонькіна Севонькін [PERSON_NAME] укр мова Севонькін…" at bounding box center [558, 310] width 213 height 254
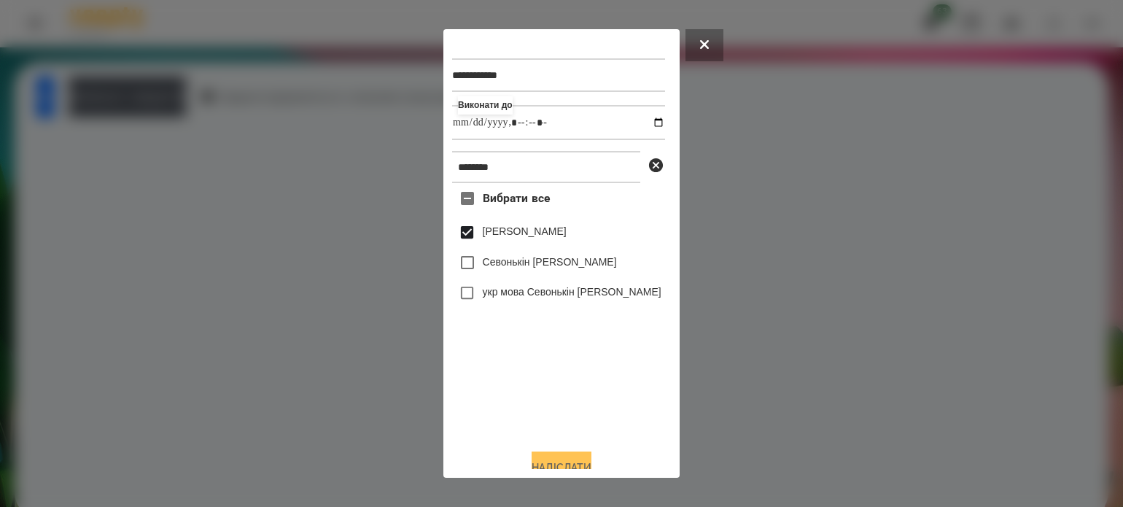
click at [589, 461] on button "Надіслати" at bounding box center [562, 467] width 60 height 32
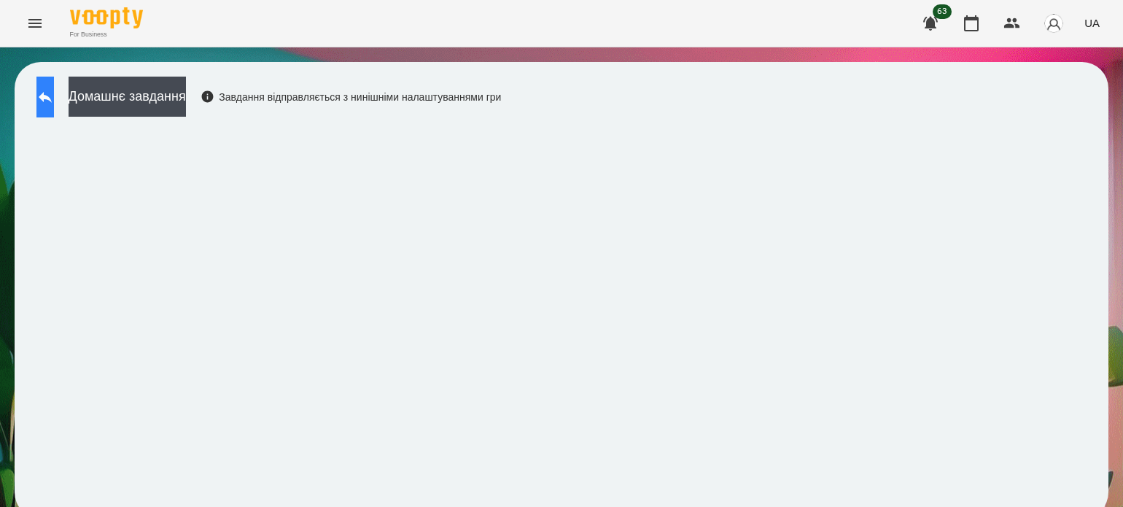
click at [54, 88] on icon at bounding box center [44, 96] width 17 height 17
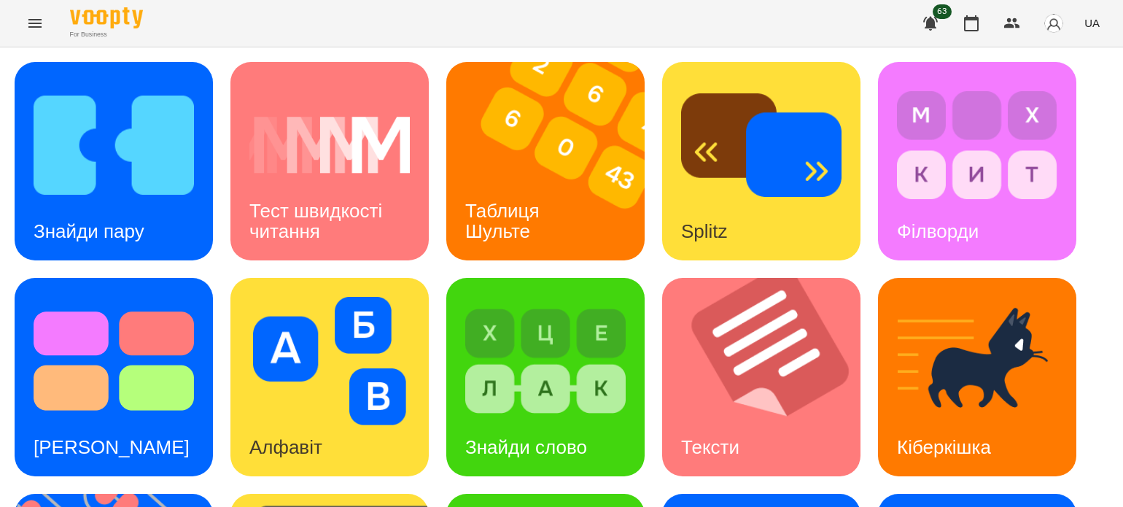
click at [37, 23] on icon "Menu" at bounding box center [34, 23] width 13 height 9
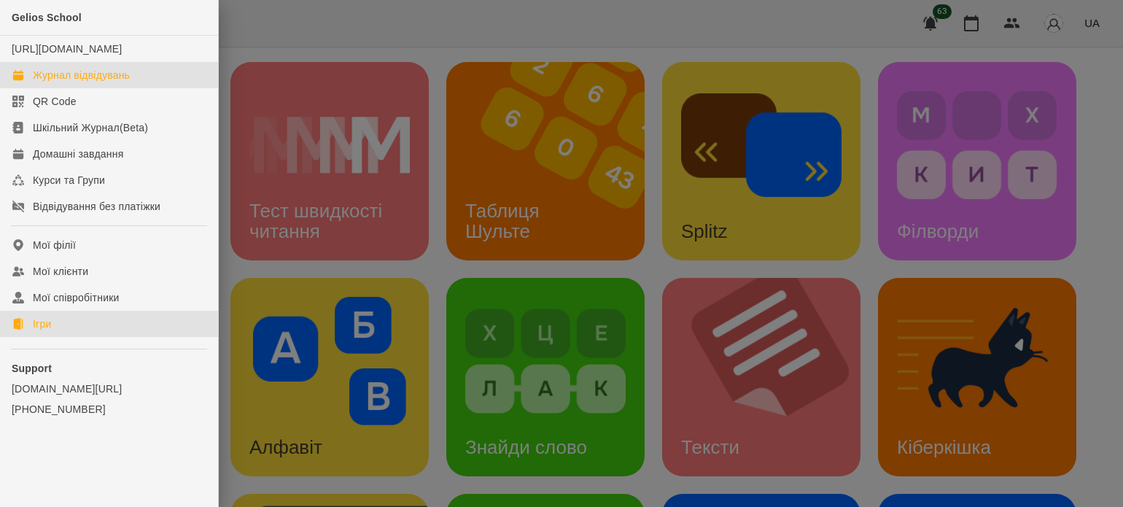
click at [71, 82] on div "Журнал відвідувань" at bounding box center [81, 75] width 97 height 15
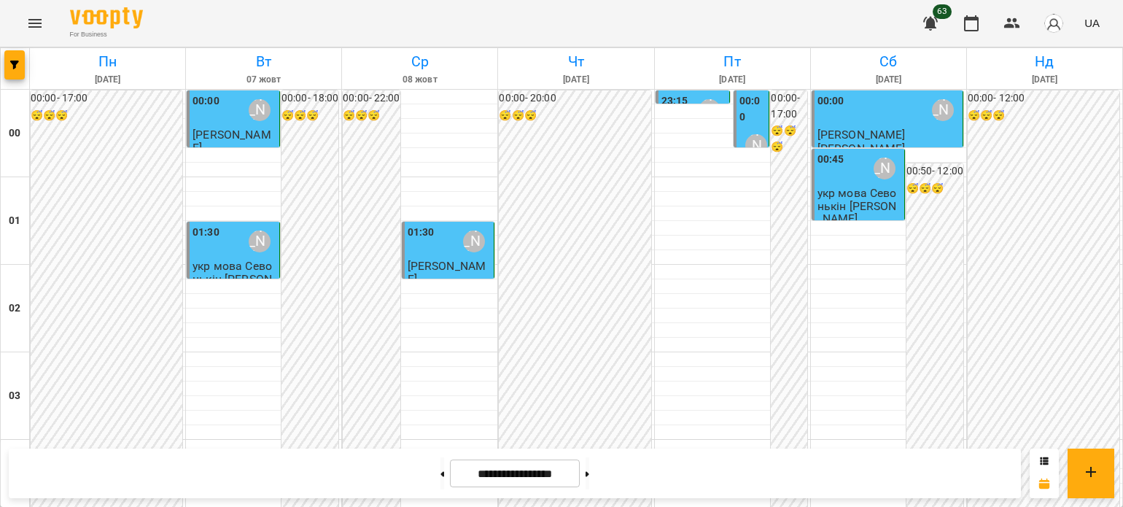
scroll to position [1021, 0]
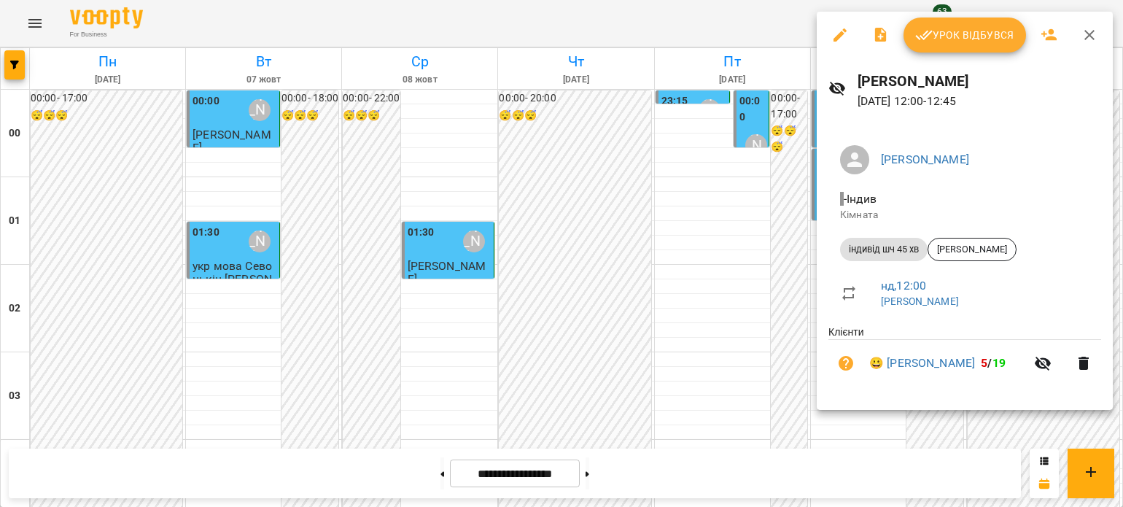
click at [945, 39] on span "Урок відбувся" at bounding box center [964, 34] width 99 height 17
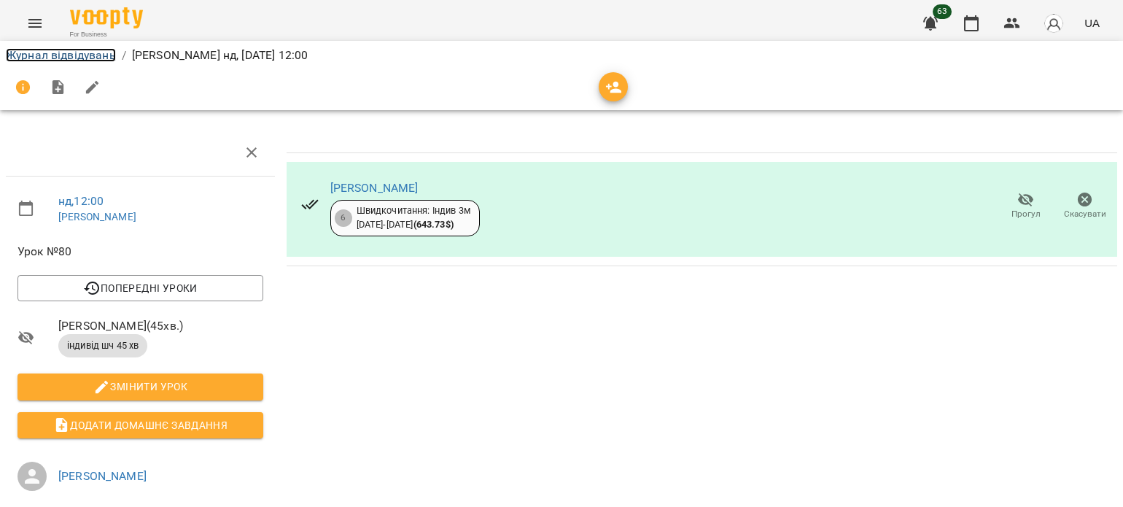
click at [43, 55] on link "Журнал відвідувань" at bounding box center [61, 55] width 110 height 14
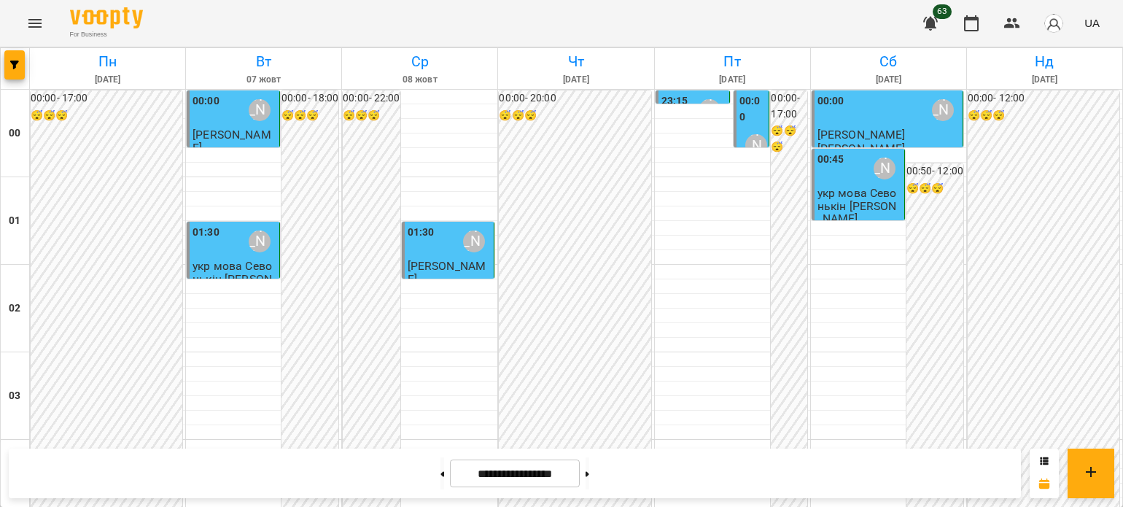
scroll to position [948, 0]
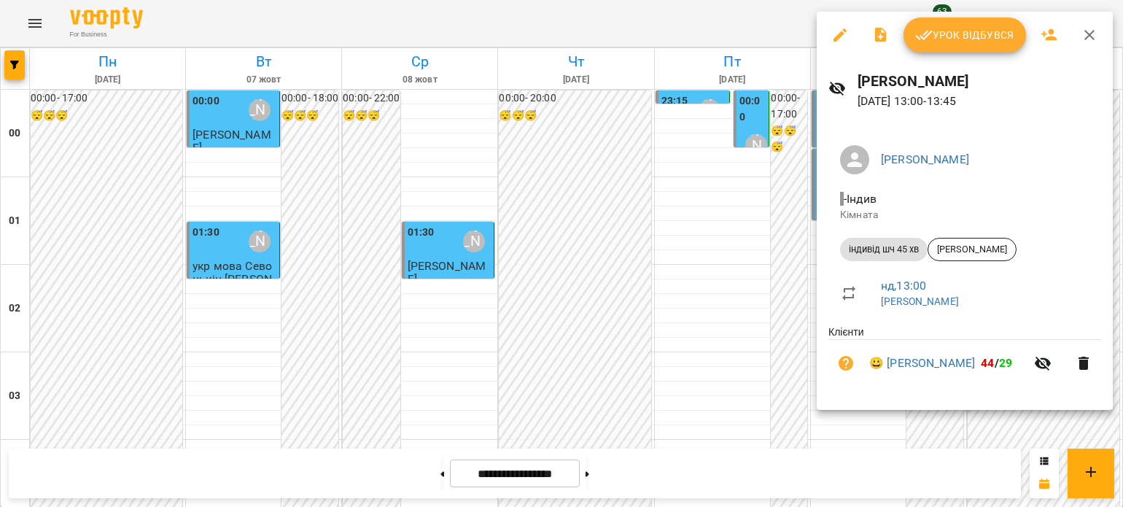
click at [967, 36] on span "Урок відбувся" at bounding box center [964, 34] width 99 height 17
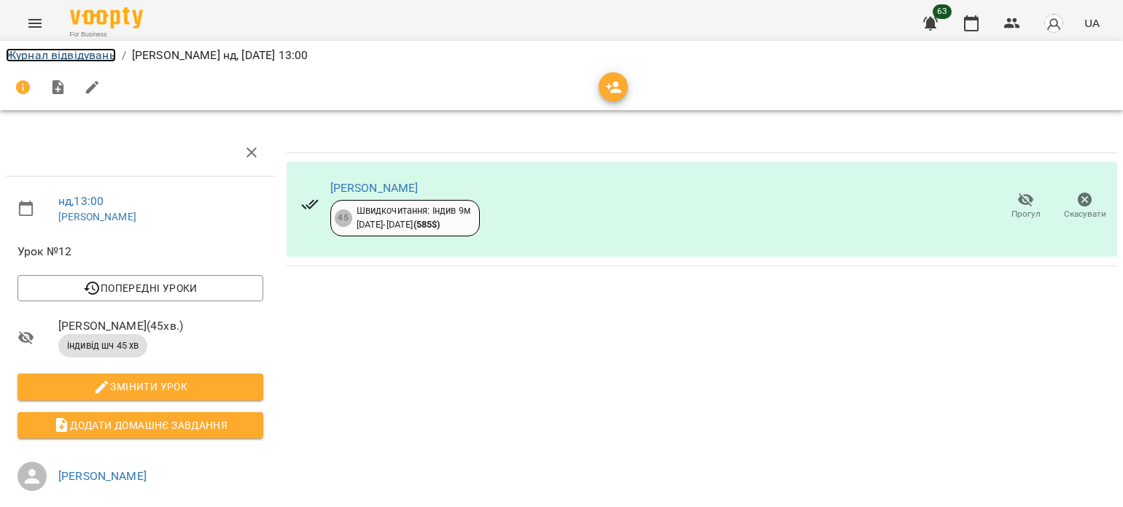
click at [78, 57] on link "Журнал відвідувань" at bounding box center [61, 55] width 110 height 14
